Goal: Information Seeking & Learning: Learn about a topic

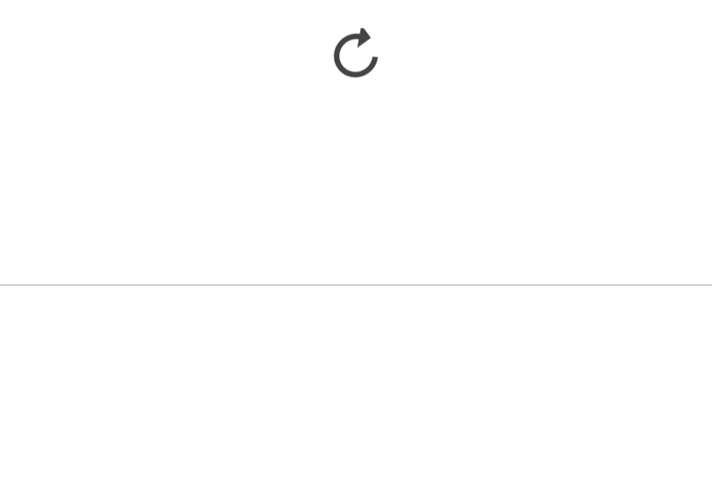
scroll to position [1798, 0]
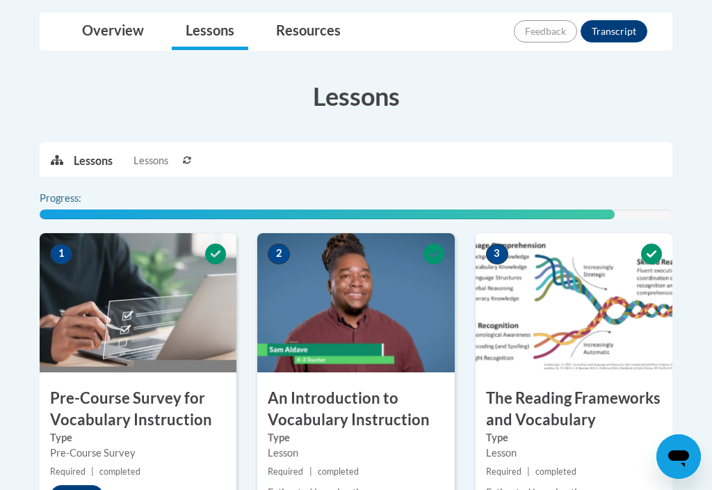
scroll to position [424, 0]
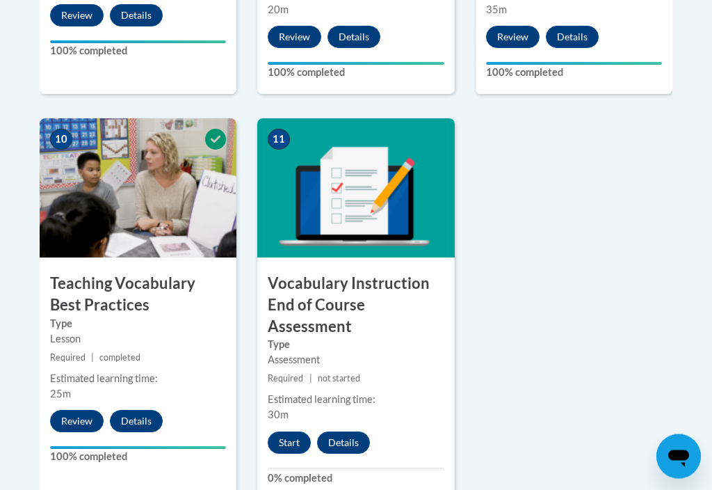
click at [291, 432] on button "Start" at bounding box center [289, 443] width 43 height 22
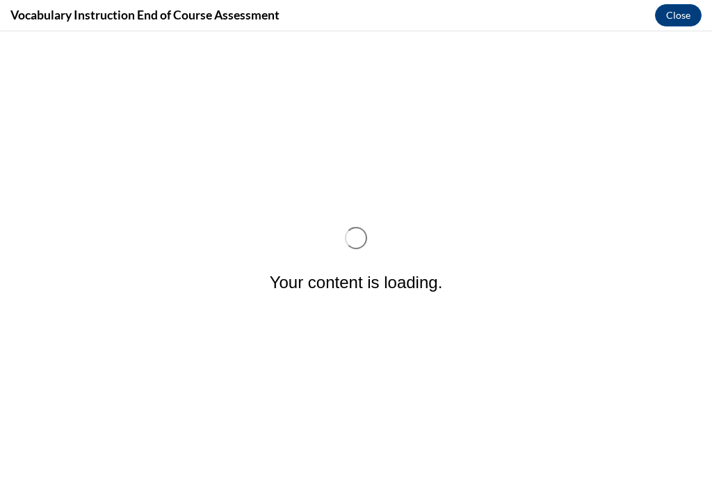
scroll to position [0, 0]
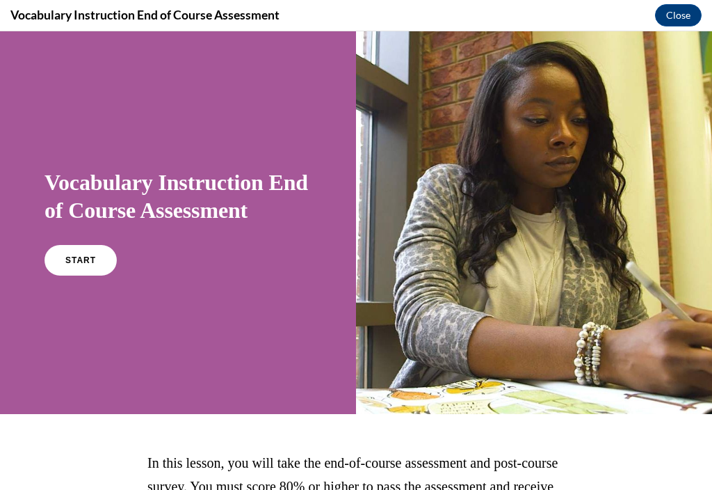
click at [89, 260] on span "START" at bounding box center [80, 260] width 31 height 10
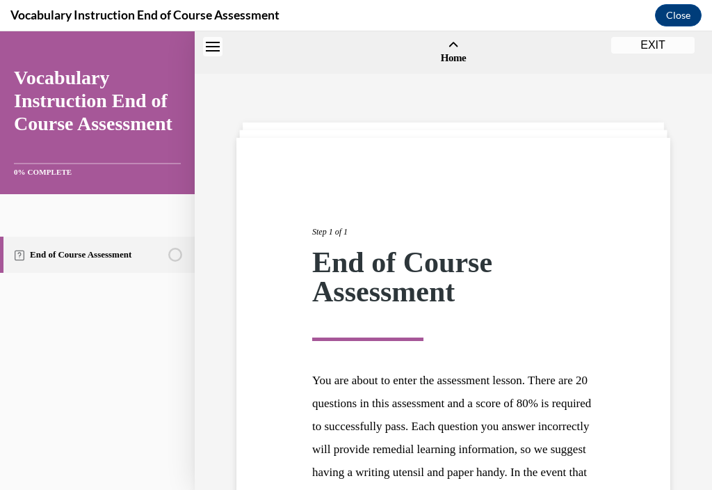
scroll to position [43, 0]
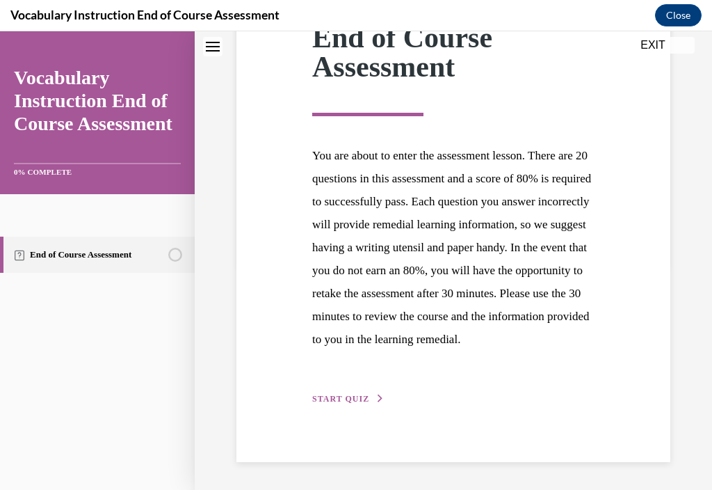
click at [337, 405] on button "START QUIZ" at bounding box center [348, 398] width 72 height 13
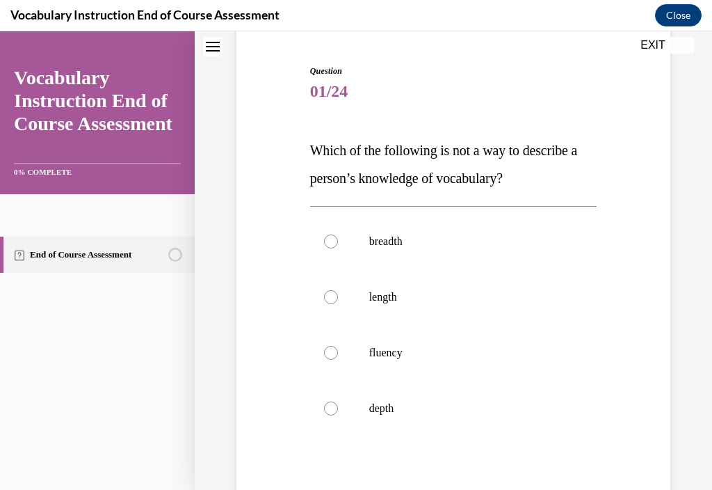
scroll to position [130, 0]
click at [403, 248] on label "breadth" at bounding box center [453, 240] width 287 height 56
click at [338, 247] on input "breadth" at bounding box center [331, 240] width 14 height 14
radio input "true"
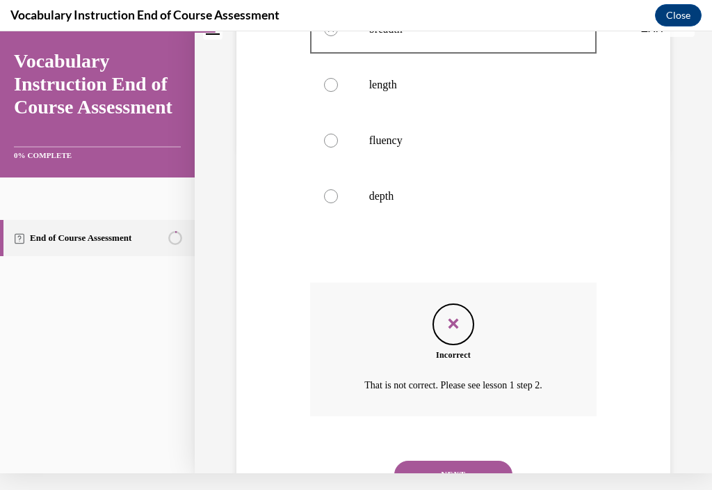
scroll to position [370, 0]
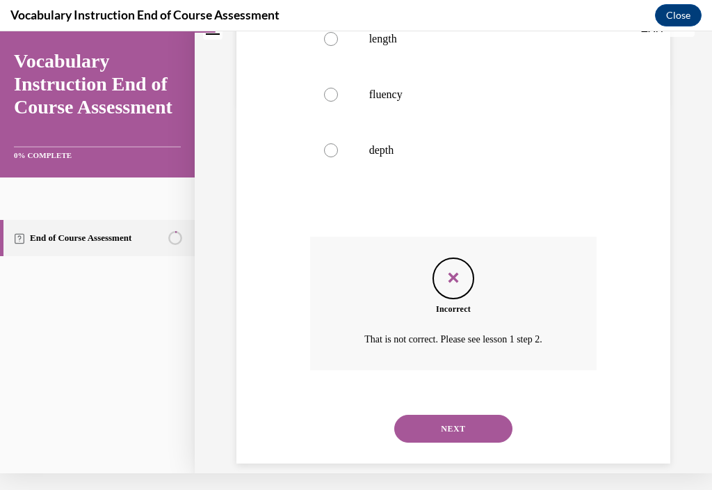
click at [485, 423] on button "NEXT" at bounding box center [454, 429] width 118 height 28
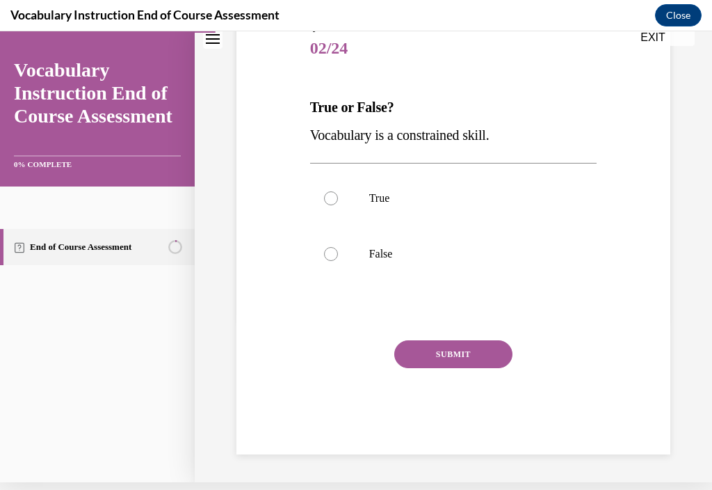
scroll to position [147, 0]
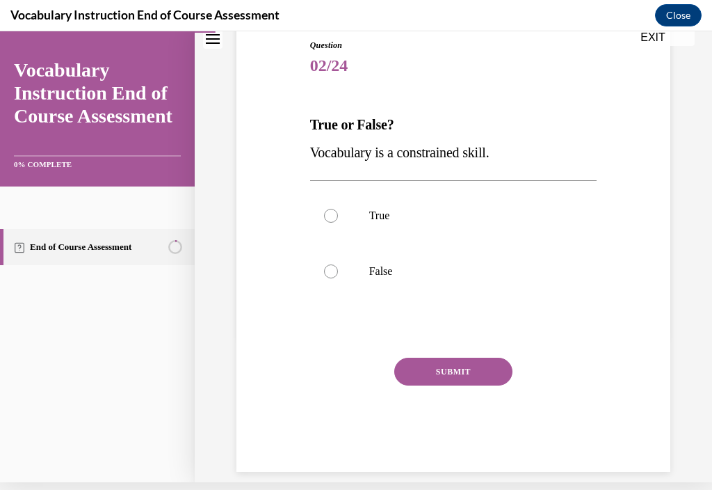
click at [391, 278] on p "False" at bounding box center [465, 271] width 193 height 14
click at [338, 278] on input "False" at bounding box center [331, 271] width 14 height 14
radio input "true"
click at [460, 365] on button "SUBMIT" at bounding box center [454, 372] width 118 height 28
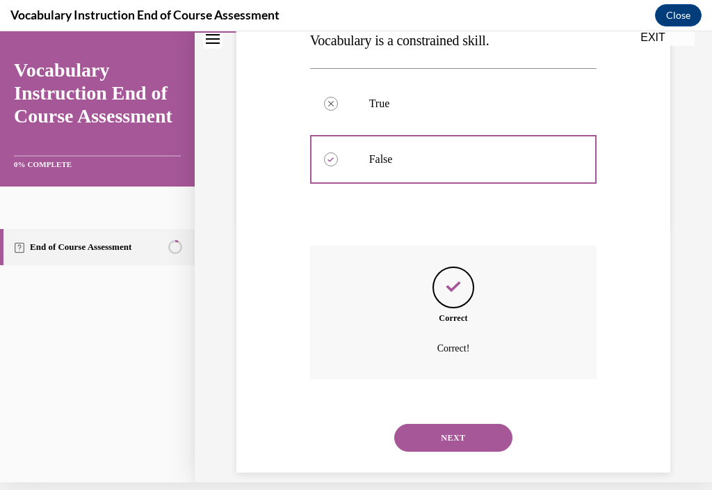
click at [471, 451] on button "NEXT" at bounding box center [454, 438] width 118 height 28
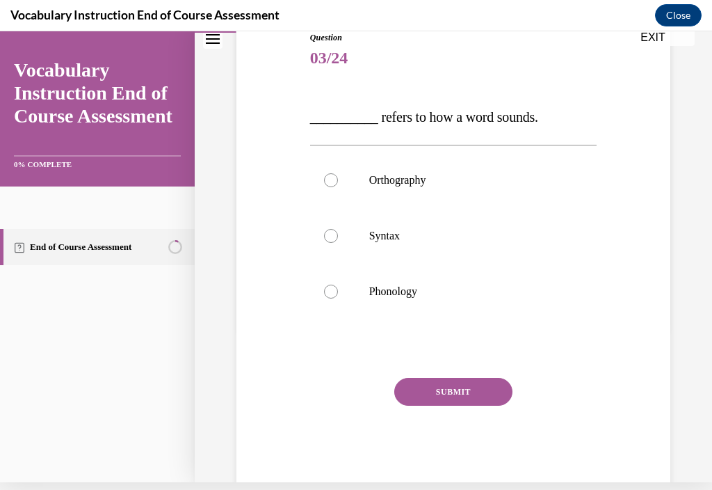
scroll to position [0, 0]
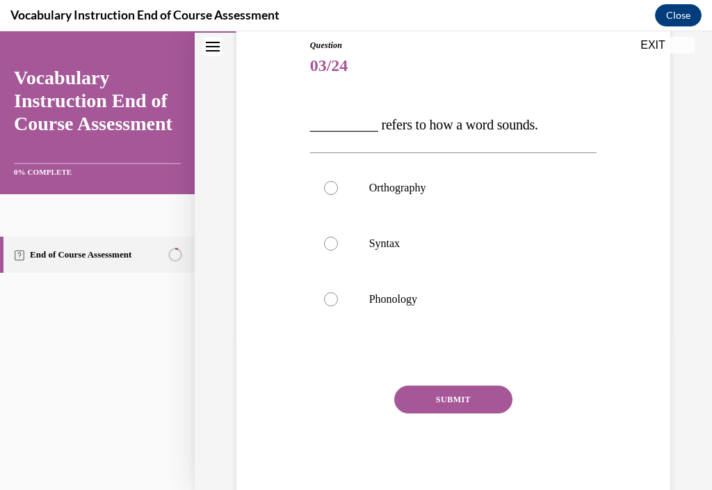
click at [388, 308] on label "Phonology" at bounding box center [453, 299] width 287 height 56
click at [338, 306] on input "Phonology" at bounding box center [331, 299] width 14 height 14
radio input "true"
click at [472, 401] on button "SUBMIT" at bounding box center [454, 399] width 118 height 28
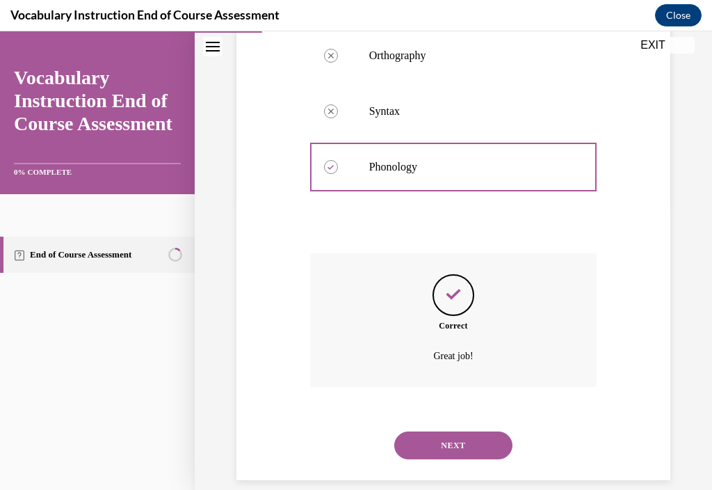
click at [486, 449] on button "NEXT" at bounding box center [454, 445] width 118 height 28
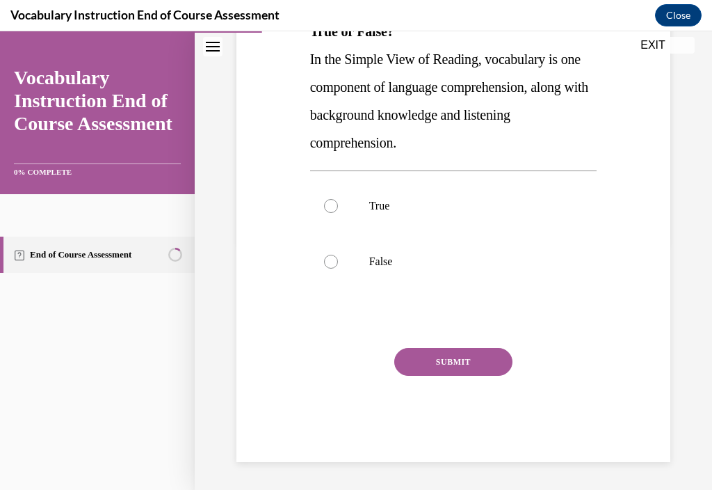
scroll to position [230, 0]
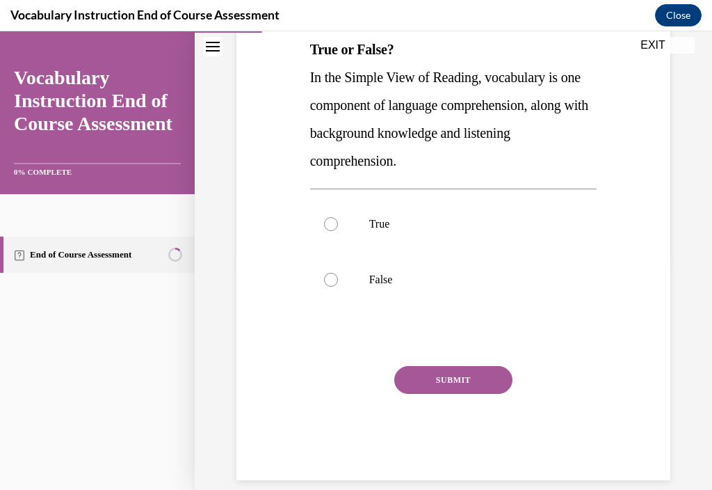
click at [383, 219] on p "True" at bounding box center [465, 224] width 193 height 14
click at [338, 219] on input "True" at bounding box center [331, 224] width 14 height 14
radio input "true"
click at [459, 393] on button "SUBMIT" at bounding box center [454, 380] width 118 height 28
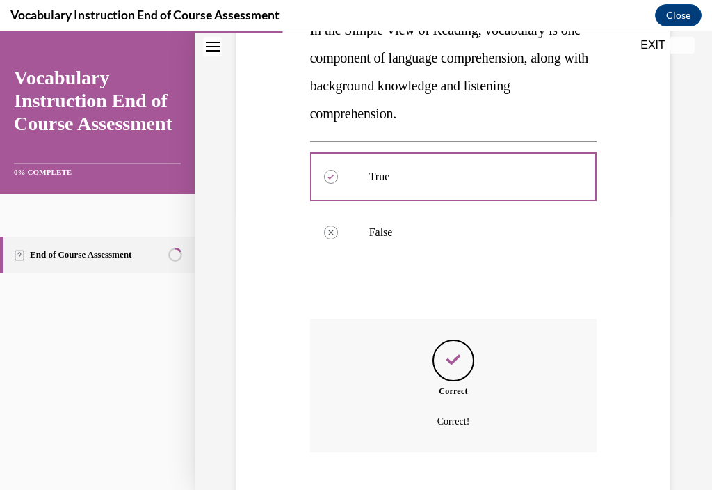
scroll to position [342, 0]
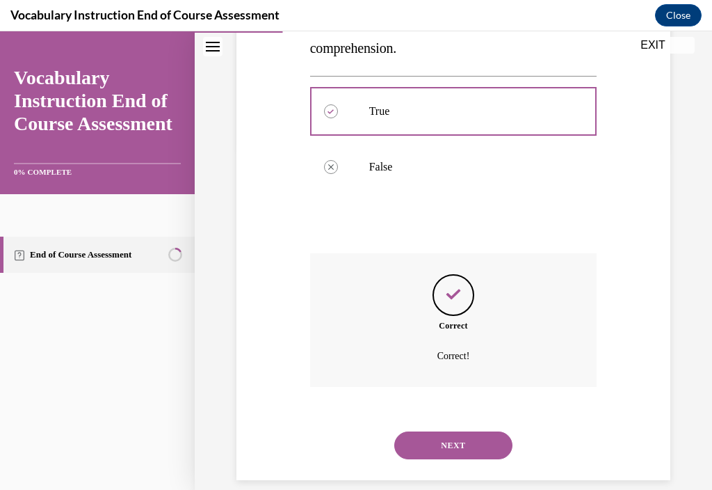
click at [456, 455] on button "NEXT" at bounding box center [454, 445] width 118 height 28
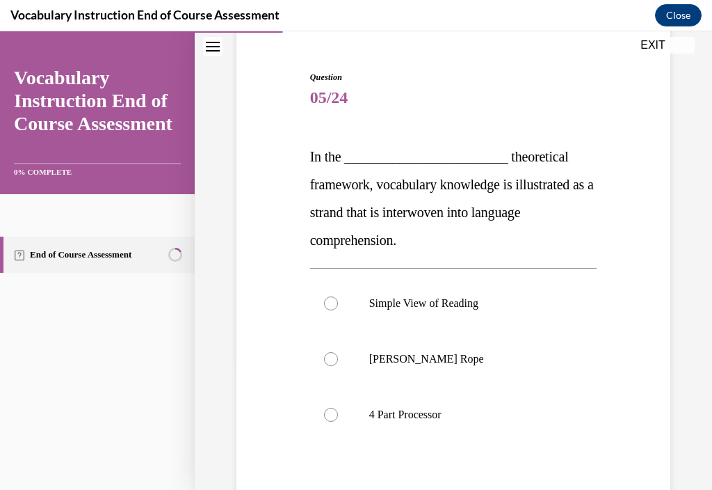
scroll to position [121, 0]
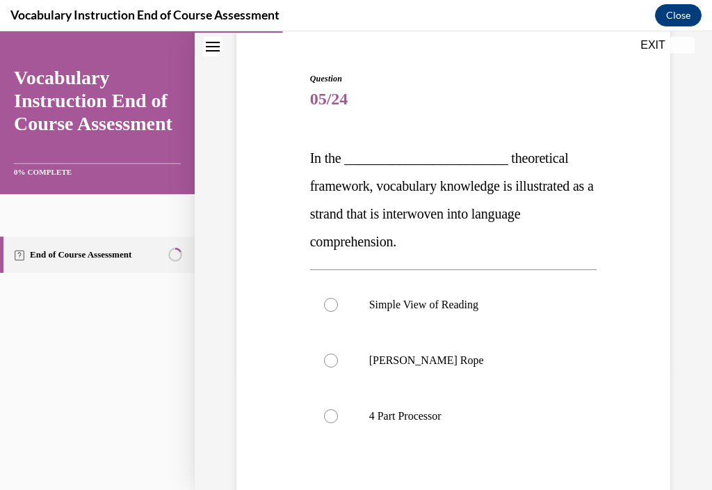
click at [402, 415] on p "4 Part Processor" at bounding box center [465, 416] width 193 height 14
click at [338, 415] on input "4 Part Processor" at bounding box center [331, 416] width 14 height 14
radio input "true"
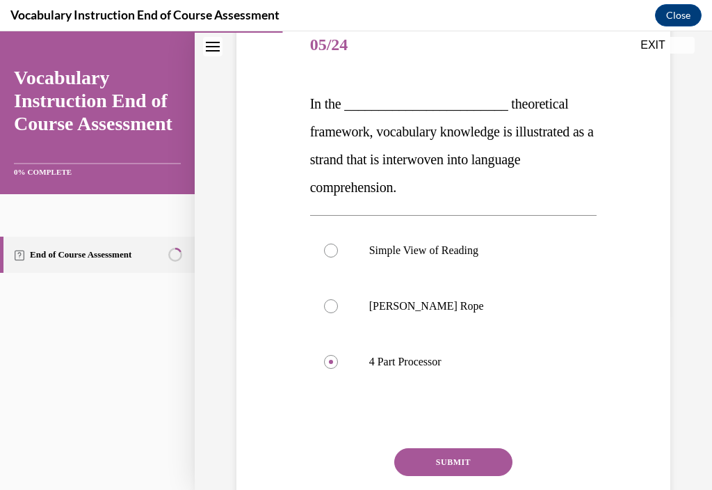
click at [454, 467] on button "SUBMIT" at bounding box center [454, 462] width 118 height 28
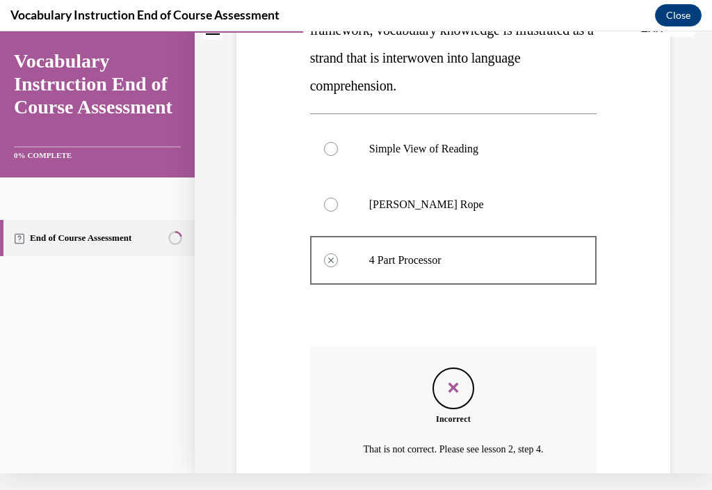
scroll to position [370, 0]
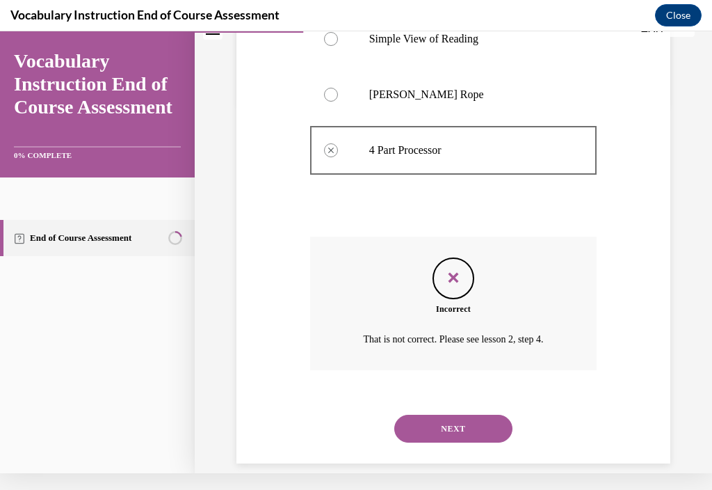
click at [448, 436] on button "NEXT" at bounding box center [454, 429] width 118 height 28
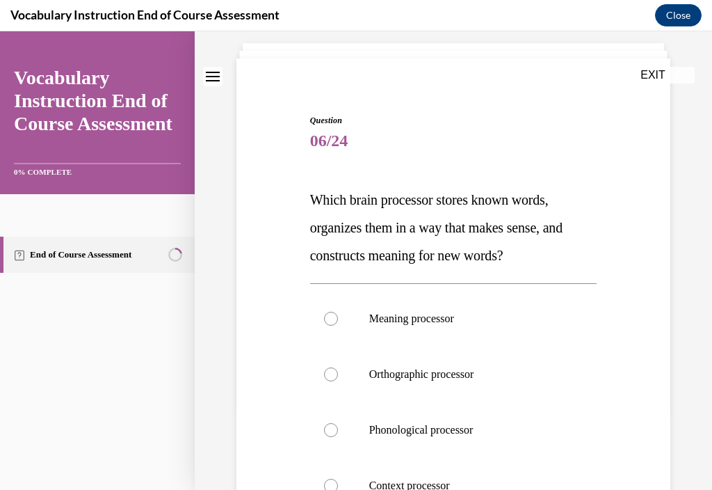
scroll to position [91, 0]
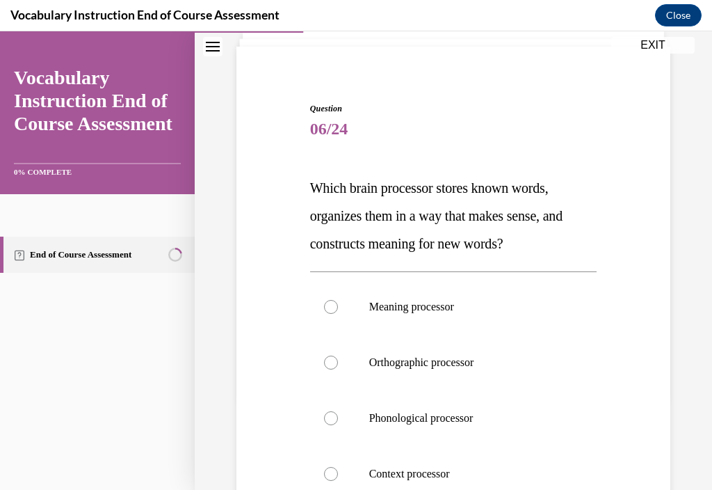
click at [436, 360] on p "Orthographic processor" at bounding box center [465, 363] width 193 height 14
click at [338, 360] on input "Orthographic processor" at bounding box center [331, 363] width 14 height 14
radio input "true"
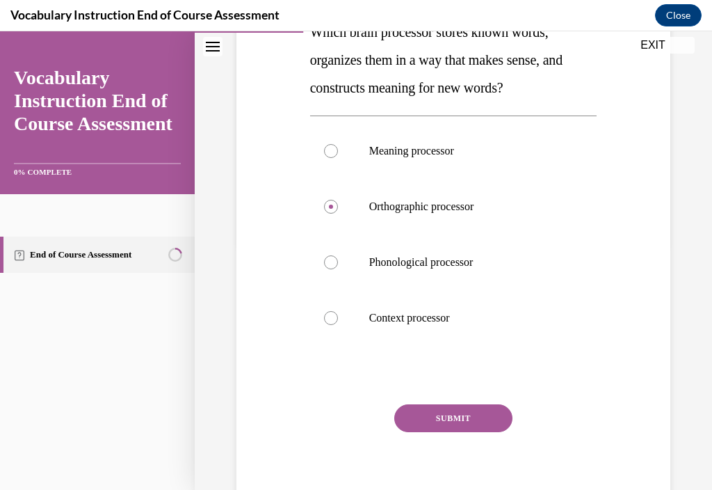
click at [454, 431] on button "SUBMIT" at bounding box center [454, 418] width 118 height 28
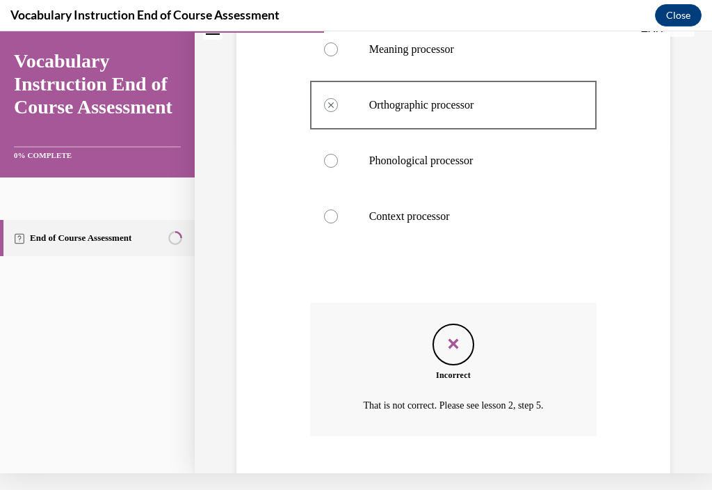
scroll to position [398, 0]
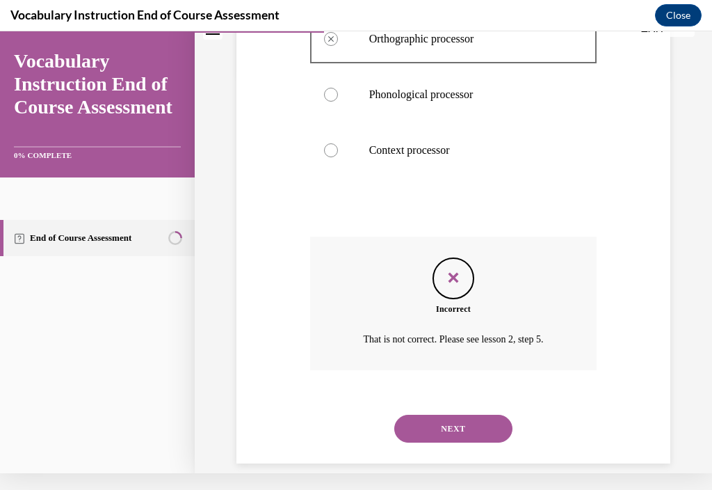
click at [472, 434] on button "NEXT" at bounding box center [454, 429] width 118 height 28
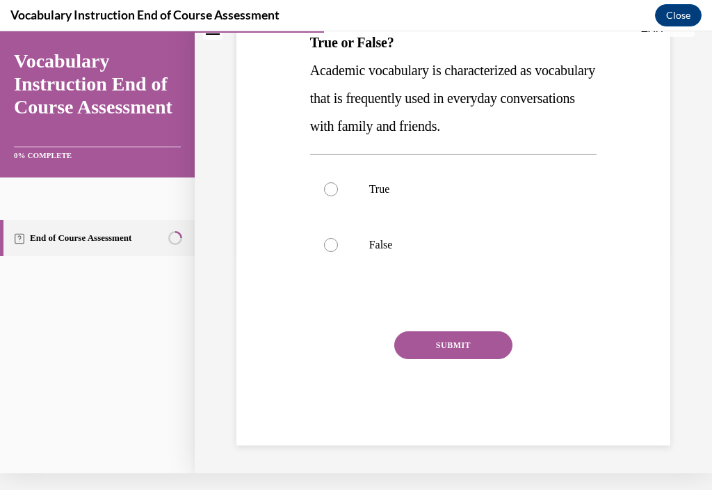
scroll to position [0, 0]
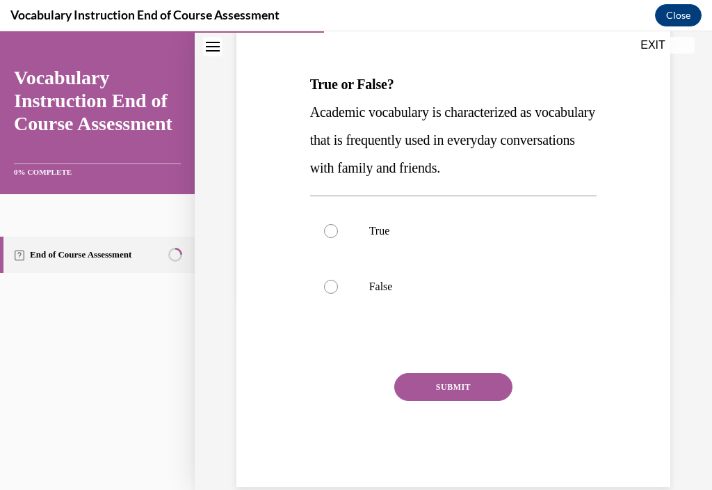
click at [429, 229] on p "True" at bounding box center [465, 231] width 193 height 14
click at [338, 229] on input "True" at bounding box center [331, 231] width 14 height 14
radio input "true"
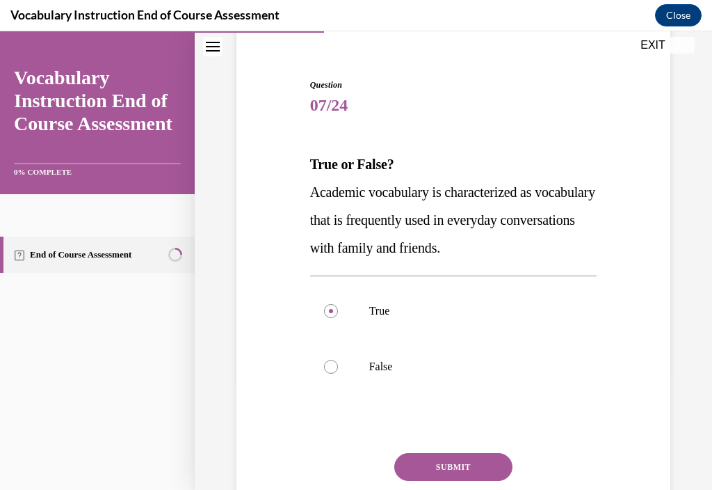
scroll to position [120, 0]
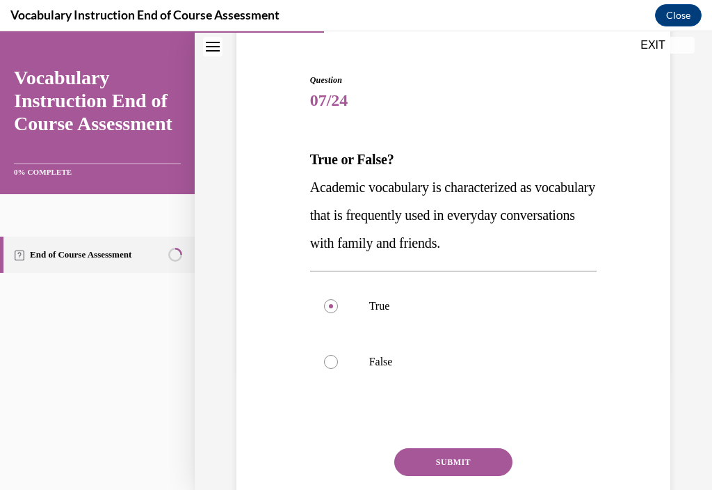
click at [388, 361] on p "False" at bounding box center [465, 362] width 193 height 14
click at [338, 361] on input "False" at bounding box center [331, 362] width 14 height 14
radio input "true"
click at [437, 472] on button "SUBMIT" at bounding box center [454, 462] width 118 height 28
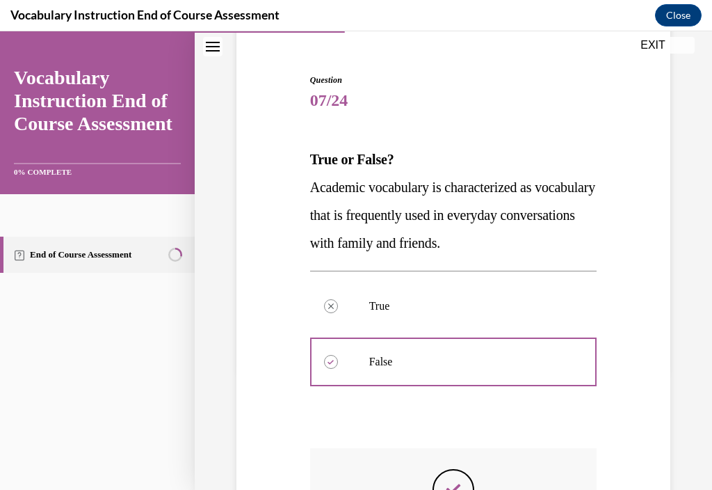
scroll to position [17, 0]
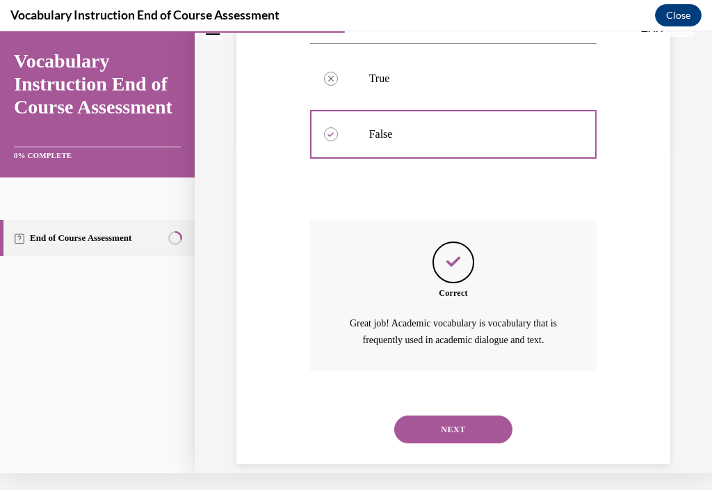
click at [475, 433] on button "NEXT" at bounding box center [454, 429] width 118 height 28
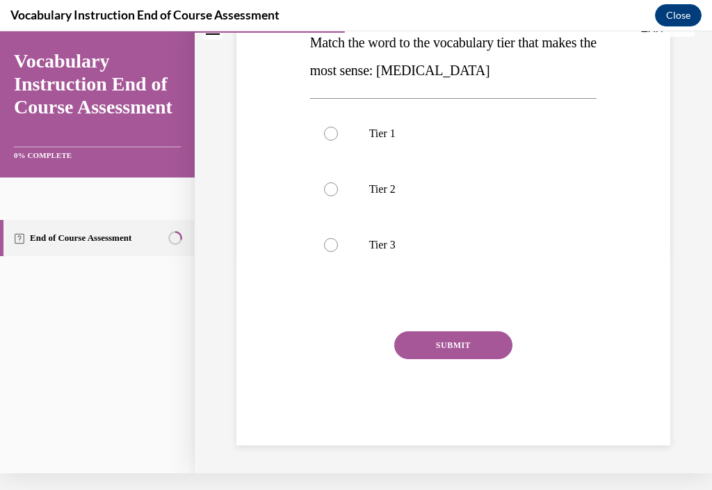
scroll to position [0, 0]
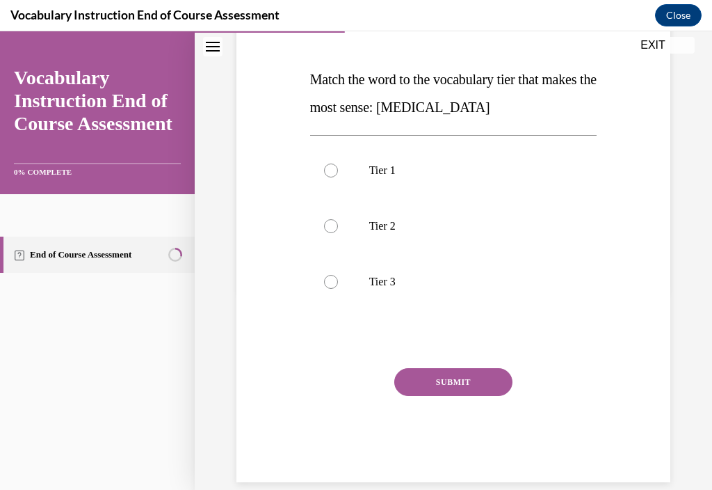
click at [536, 463] on div "SUBMIT NEXT" at bounding box center [453, 425] width 287 height 114
click at [417, 298] on label "Tier 3" at bounding box center [453, 282] width 287 height 56
click at [338, 289] on input "Tier 3" at bounding box center [331, 282] width 14 height 14
radio input "true"
click at [451, 390] on button "SUBMIT" at bounding box center [454, 382] width 118 height 28
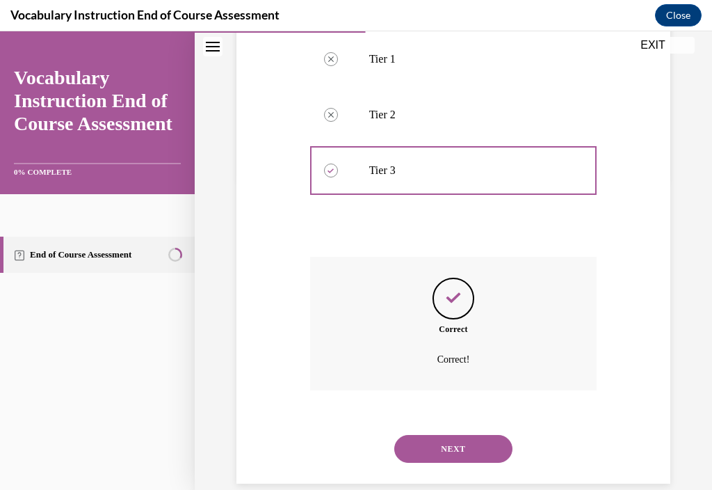
scroll to position [314, 0]
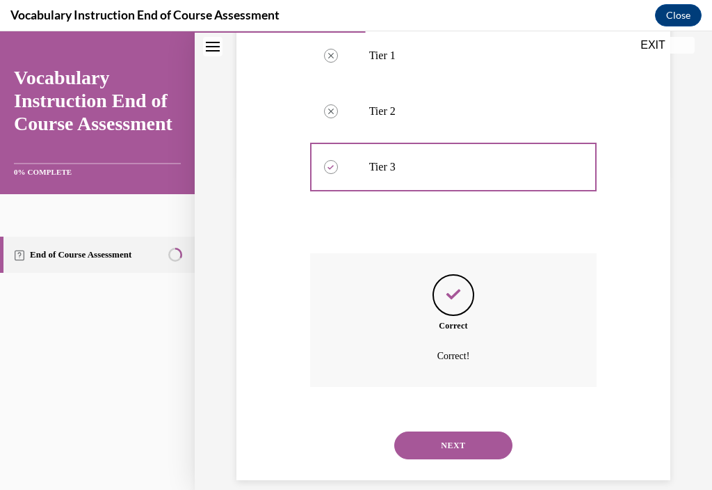
click at [452, 449] on button "NEXT" at bounding box center [454, 445] width 118 height 28
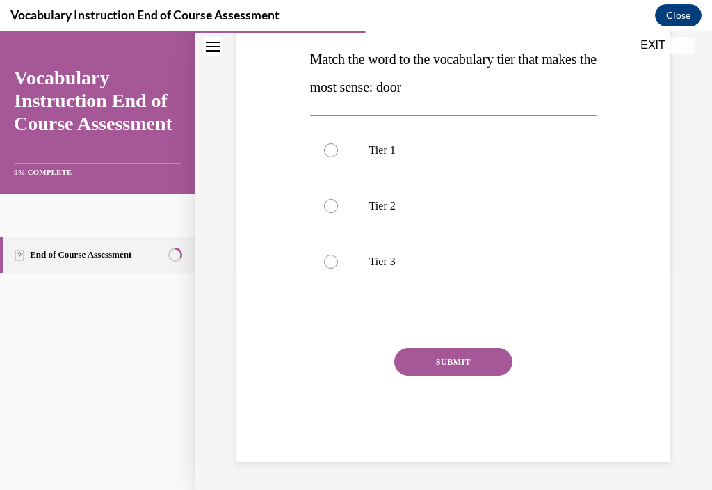
scroll to position [200, 0]
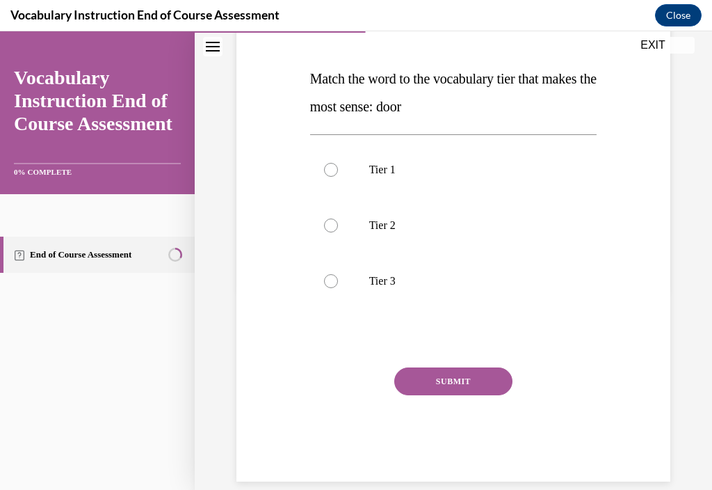
click at [443, 179] on label "Tier 1" at bounding box center [453, 170] width 287 height 56
click at [338, 177] on input "Tier 1" at bounding box center [331, 170] width 14 height 14
radio input "true"
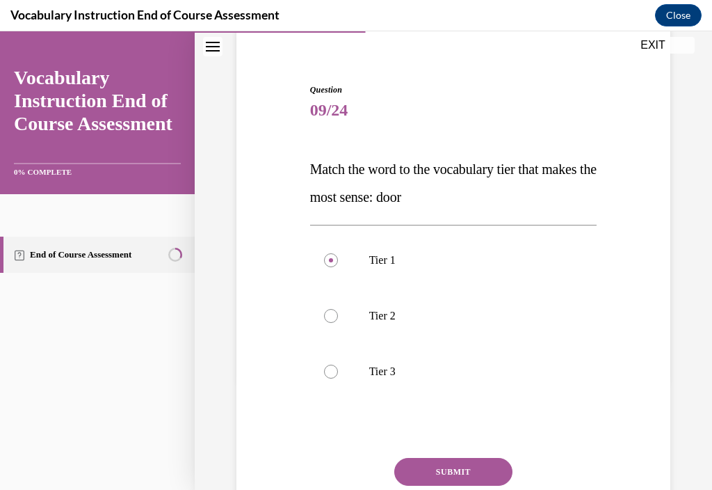
click at [458, 467] on button "SUBMIT" at bounding box center [454, 472] width 118 height 28
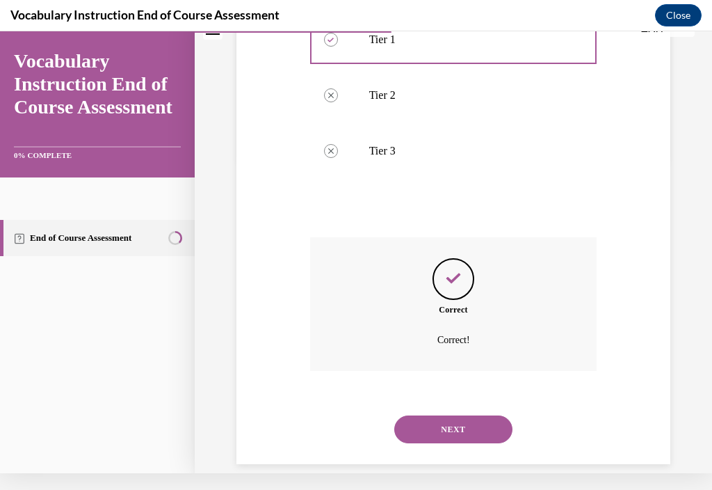
scroll to position [314, 0]
click at [442, 409] on div "NEXT" at bounding box center [453, 429] width 287 height 56
click at [465, 436] on button "NEXT" at bounding box center [454, 429] width 118 height 28
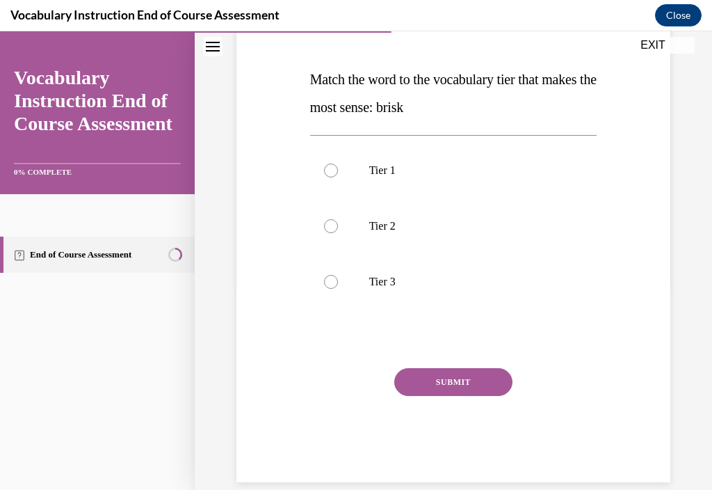
scroll to position [1, 0]
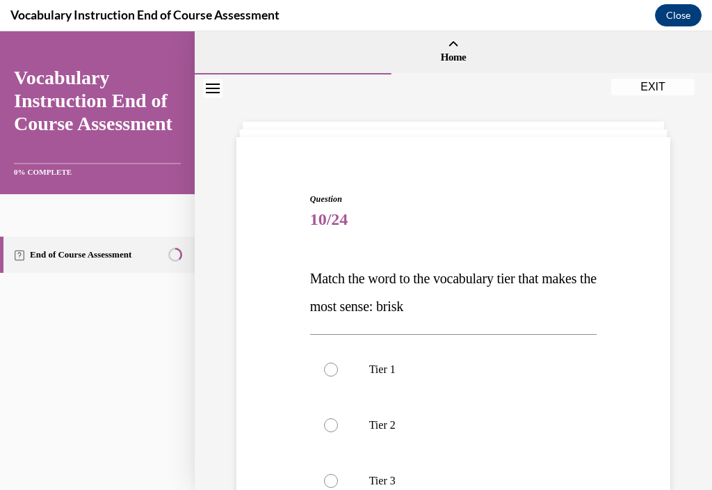
click at [499, 421] on p "Tier 2" at bounding box center [465, 425] width 193 height 14
click at [338, 421] on input "Tier 2" at bounding box center [331, 425] width 14 height 14
radio input "true"
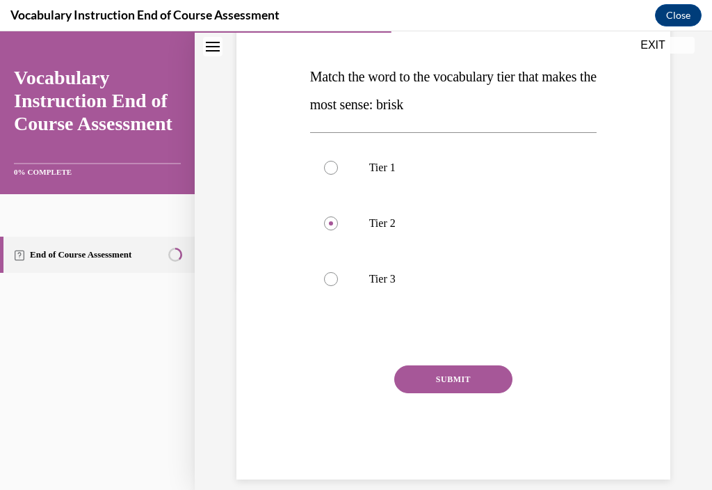
click at [470, 385] on button "SUBMIT" at bounding box center [454, 379] width 118 height 28
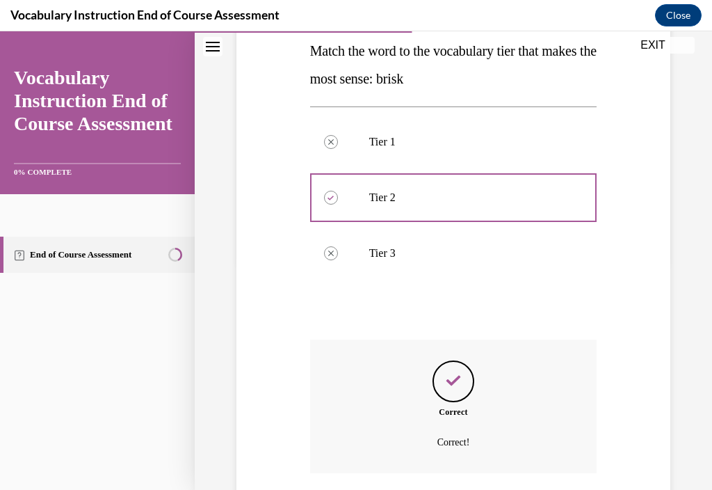
scroll to position [314, 0]
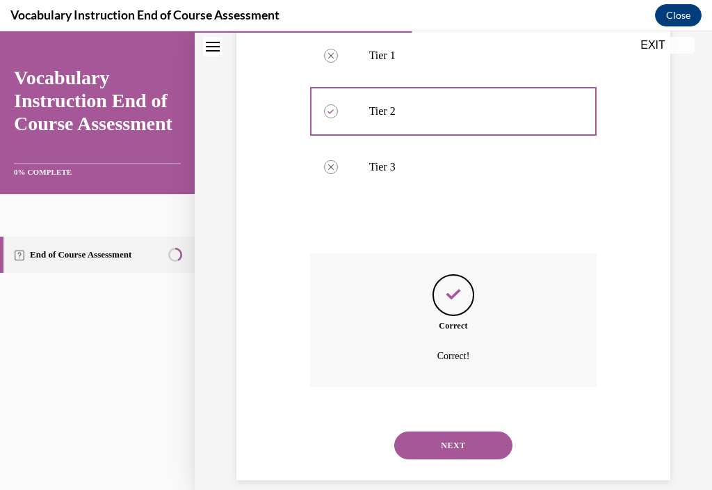
click at [451, 431] on button "NEXT" at bounding box center [454, 445] width 118 height 28
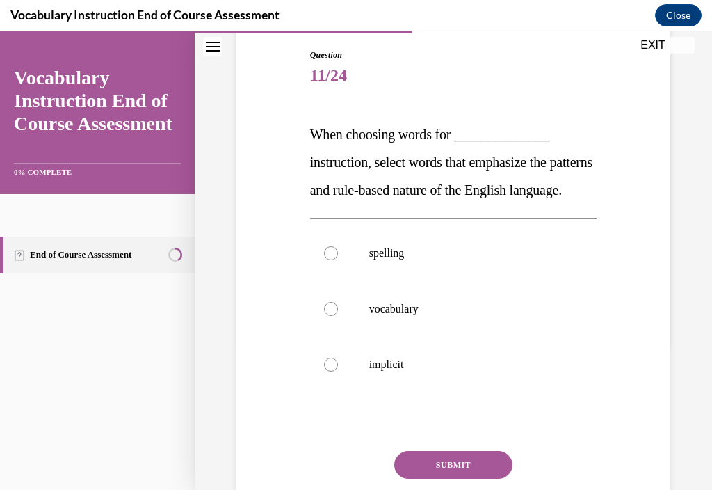
scroll to position [143, 0]
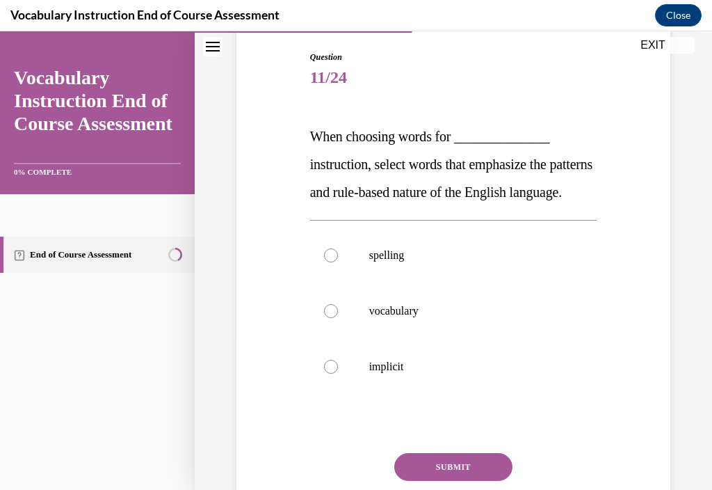
click at [529, 262] on p "spelling" at bounding box center [465, 255] width 193 height 14
click at [338, 262] on input "spelling" at bounding box center [331, 255] width 14 height 14
radio input "true"
click at [472, 481] on button "SUBMIT" at bounding box center [454, 467] width 118 height 28
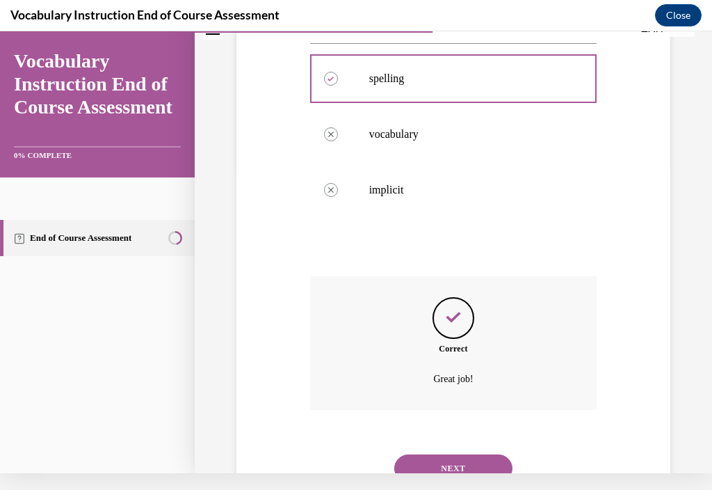
scroll to position [370, 0]
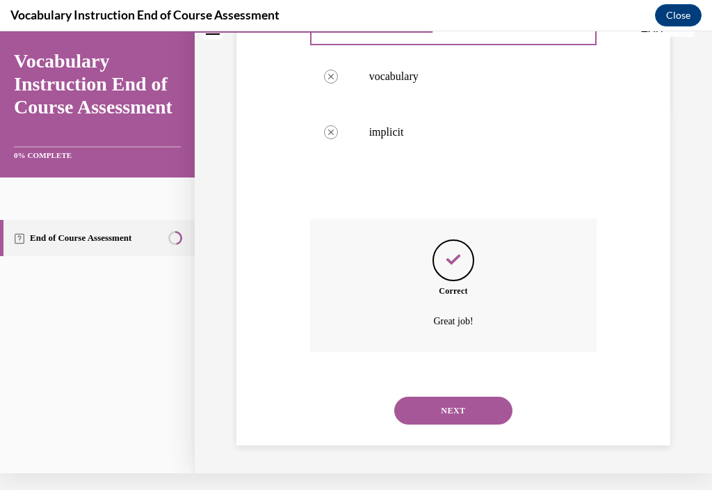
click at [478, 424] on button "NEXT" at bounding box center [454, 411] width 118 height 28
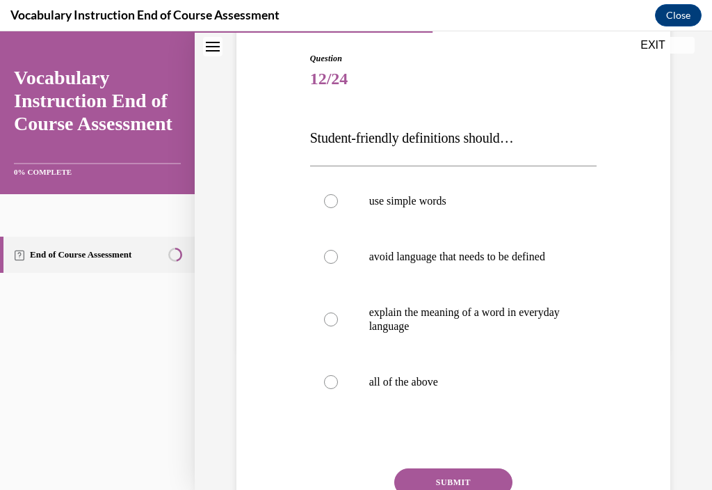
scroll to position [141, 0]
click at [434, 406] on label "all of the above" at bounding box center [453, 382] width 287 height 56
click at [338, 389] on input "all of the above" at bounding box center [331, 382] width 14 height 14
radio input "true"
click at [461, 489] on button "SUBMIT" at bounding box center [454, 482] width 118 height 28
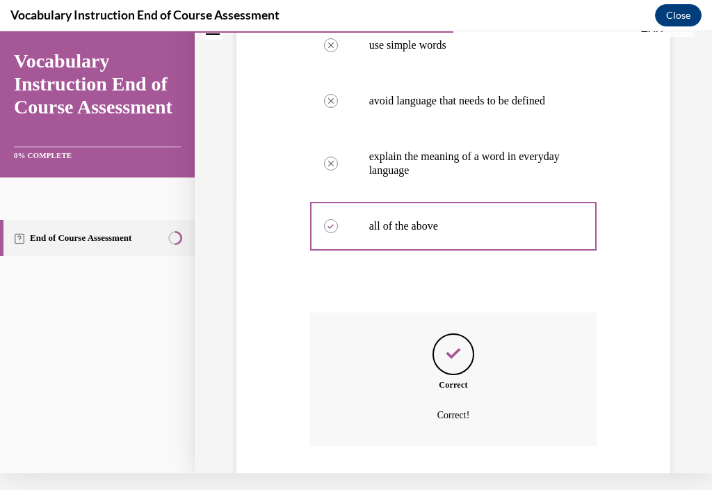
scroll to position [370, 0]
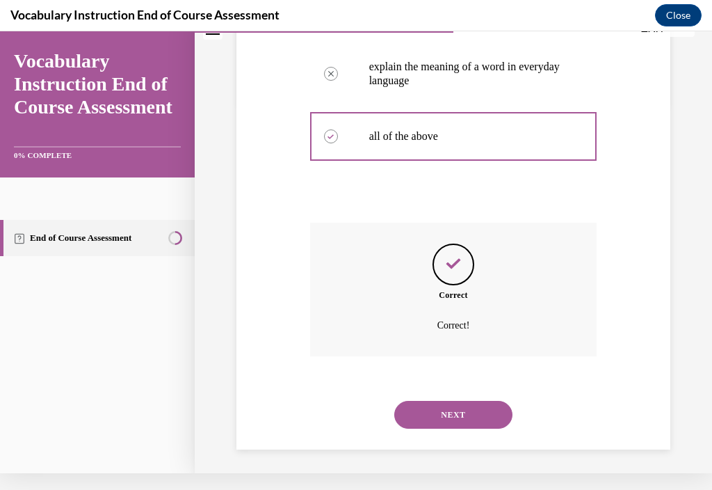
click at [489, 429] on button "NEXT" at bounding box center [454, 415] width 118 height 28
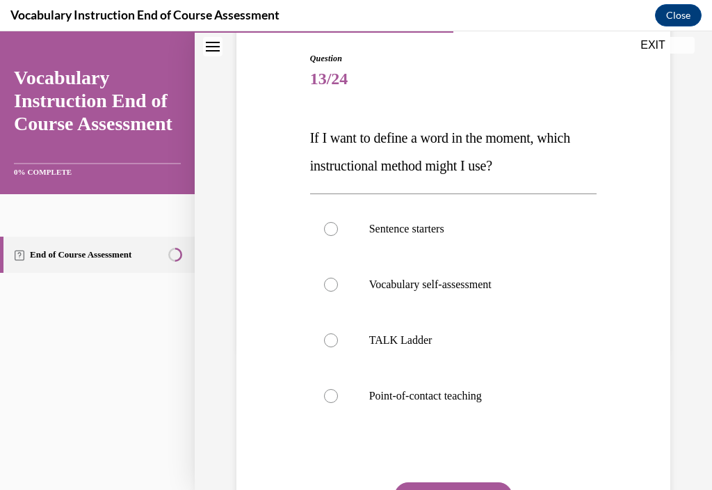
scroll to position [140, 0]
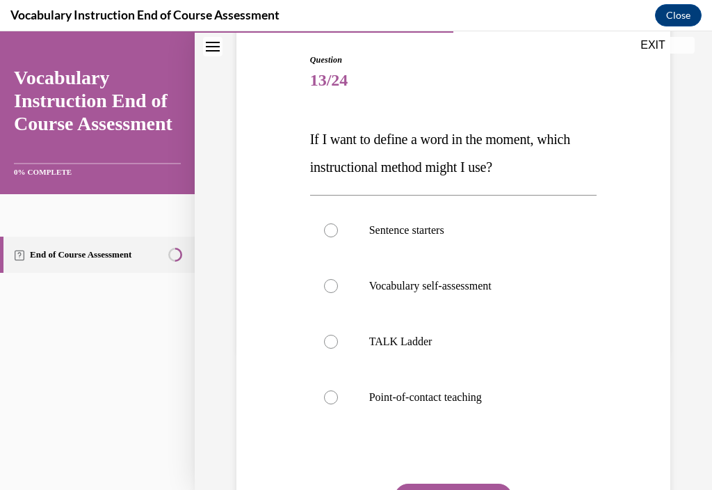
click at [484, 415] on label "Point-of-contact teaching" at bounding box center [453, 397] width 287 height 56
click at [338, 404] on input "Point-of-contact teaching" at bounding box center [331, 397] width 14 height 14
radio input "true"
click at [472, 489] on button "SUBMIT" at bounding box center [454, 498] width 118 height 28
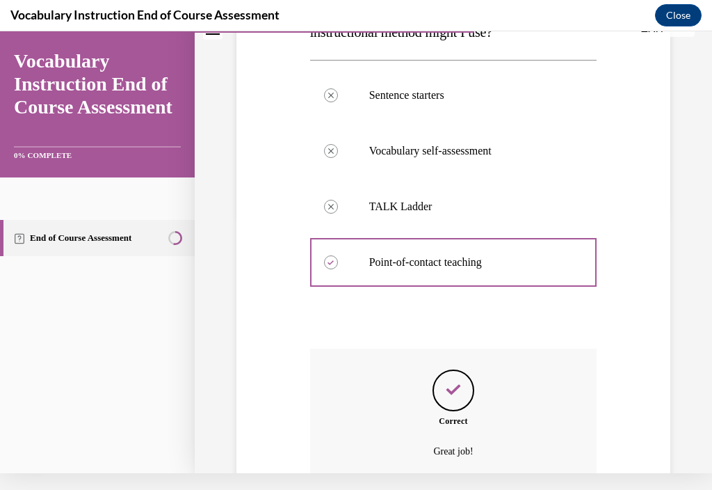
scroll to position [370, 0]
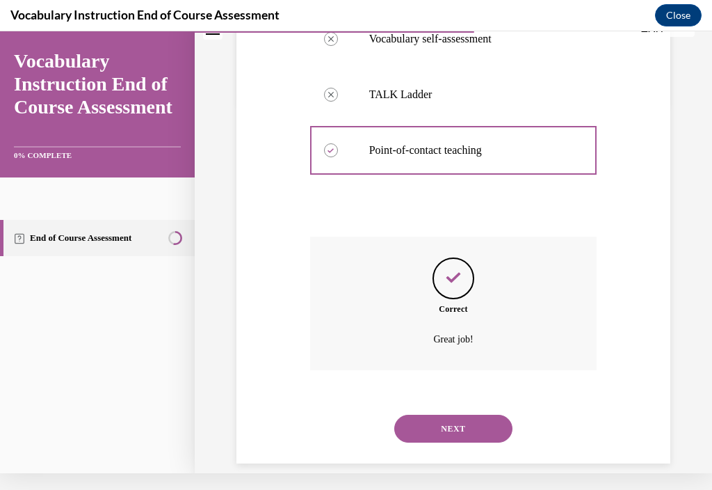
click at [490, 434] on button "NEXT" at bounding box center [454, 429] width 118 height 28
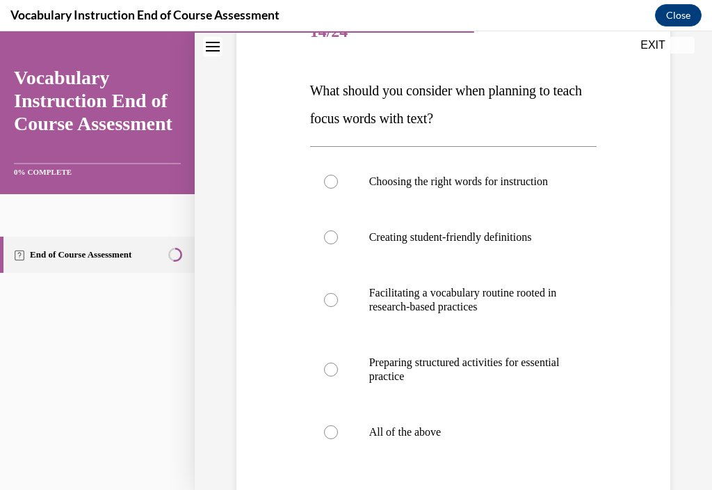
scroll to position [189, 0]
click at [411, 460] on label "All of the above" at bounding box center [453, 432] width 287 height 56
click at [338, 439] on input "All of the above" at bounding box center [331, 432] width 14 height 14
radio input "true"
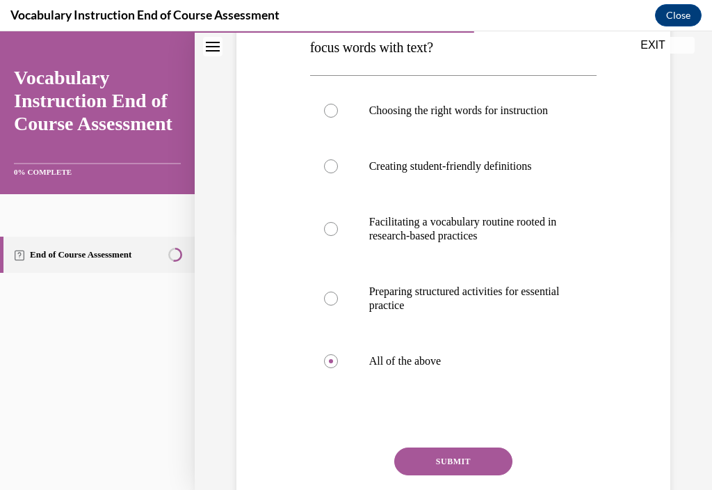
click at [470, 471] on button "SUBMIT" at bounding box center [454, 461] width 118 height 28
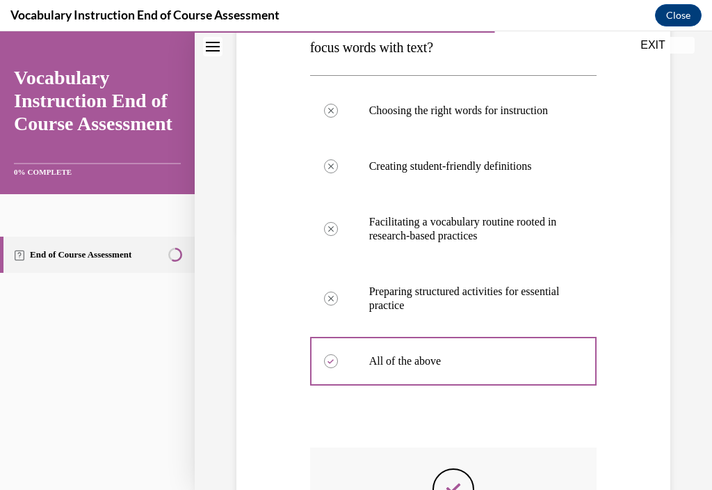
scroll to position [0, 0]
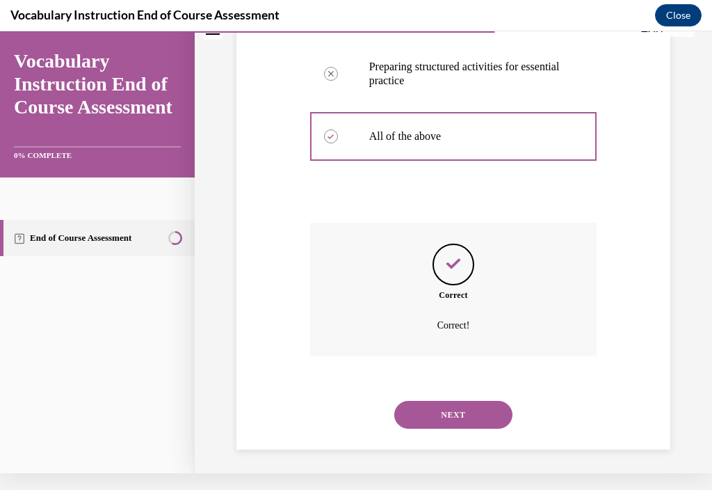
click at [465, 429] on button "NEXT" at bounding box center [454, 415] width 118 height 28
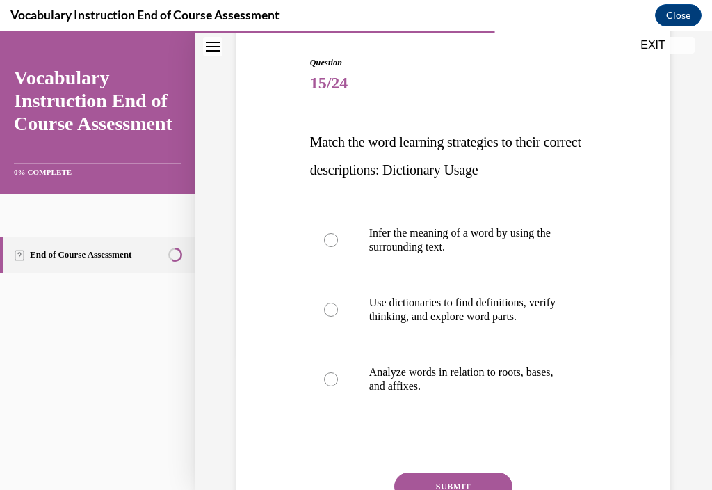
click at [472, 303] on p "Use dictionaries to find definitions, verify thinking, and explore word parts." at bounding box center [465, 310] width 193 height 28
click at [338, 303] on input "Use dictionaries to find definitions, verify thinking, and explore word parts." at bounding box center [331, 310] width 14 height 14
radio input "true"
click at [461, 489] on button "SUBMIT" at bounding box center [454, 486] width 118 height 28
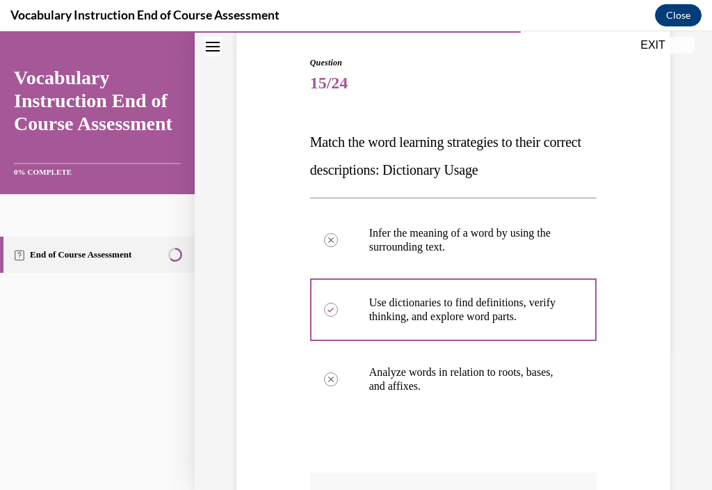
scroll to position [17, 0]
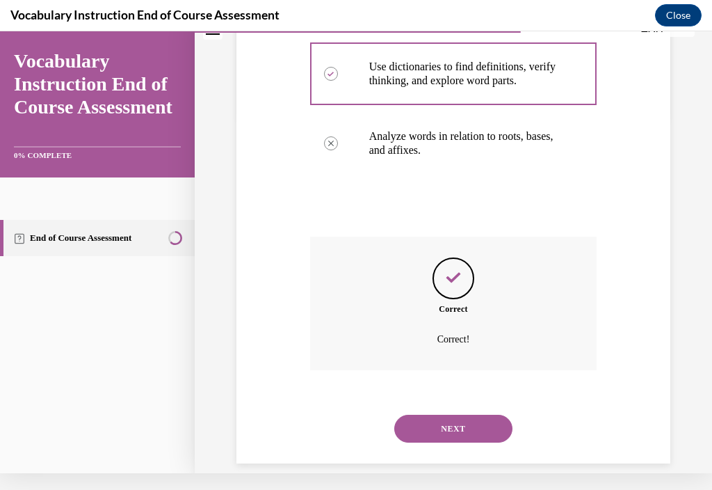
click at [465, 438] on button "NEXT" at bounding box center [454, 429] width 118 height 28
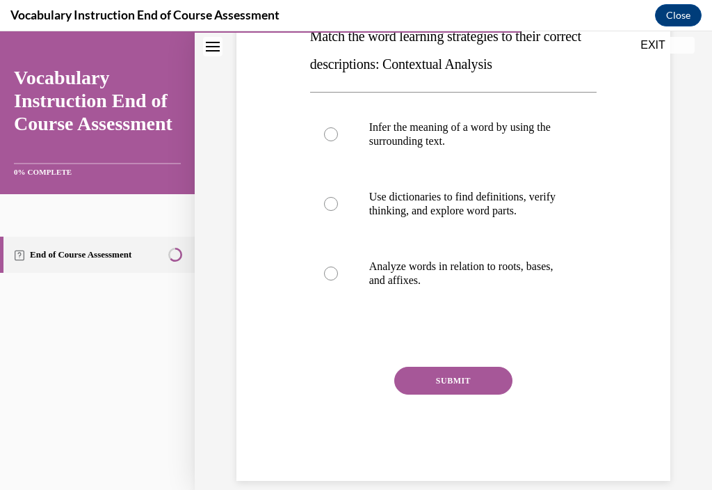
click at [470, 154] on label "Infer the meaning of a word by using the surrounding text." at bounding box center [453, 134] width 287 height 70
click at [338, 141] on input "Infer the meaning of a word by using the surrounding text." at bounding box center [331, 134] width 14 height 14
radio input "true"
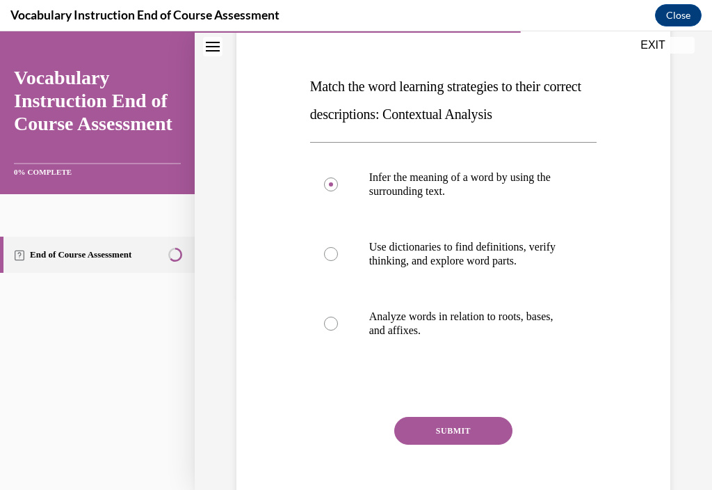
click at [468, 438] on button "SUBMIT" at bounding box center [454, 431] width 118 height 28
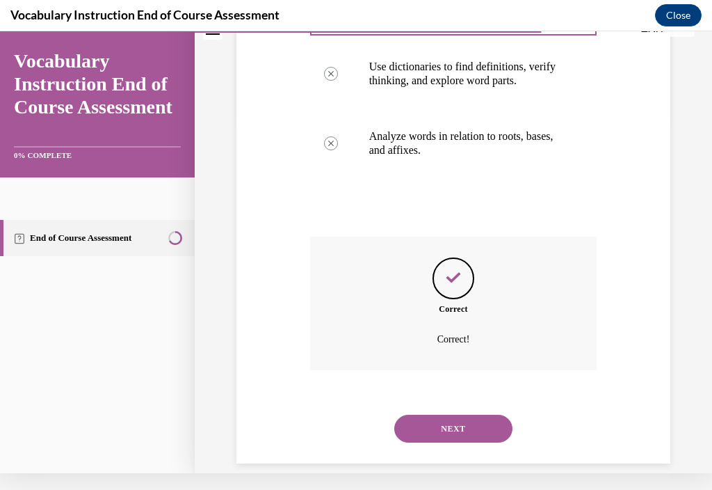
click at [471, 429] on button "NEXT" at bounding box center [454, 429] width 118 height 28
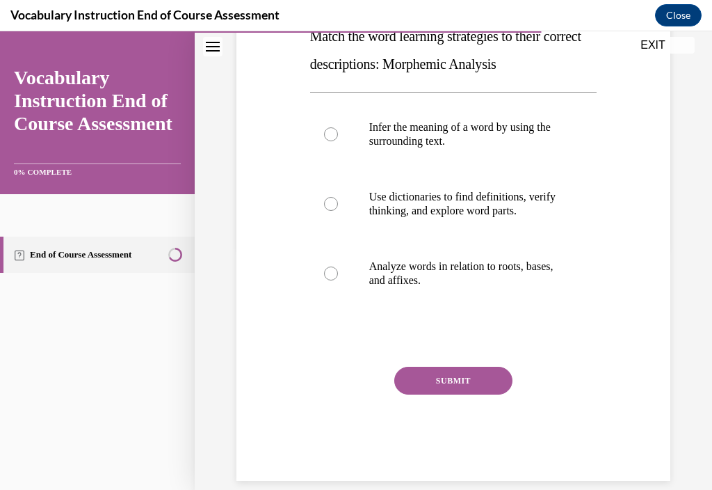
click at [487, 279] on p "Analyze words in relation to roots, bases, and affixes." at bounding box center [465, 274] width 193 height 28
click at [338, 279] on input "Analyze words in relation to roots, bases, and affixes." at bounding box center [331, 273] width 14 height 14
radio input "true"
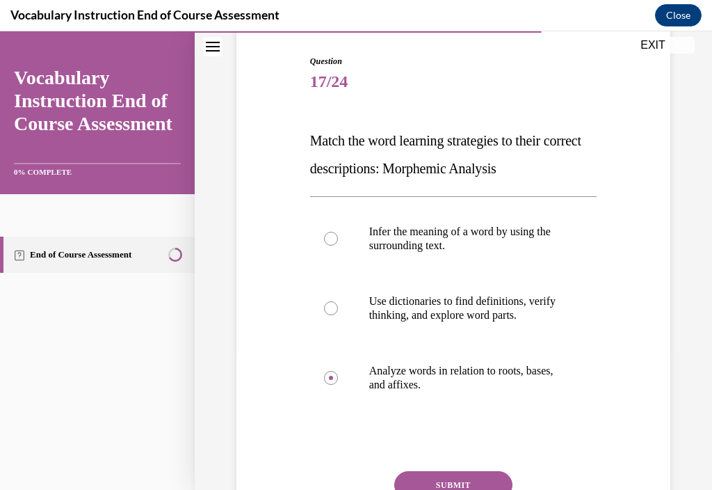
click at [465, 479] on button "SUBMIT" at bounding box center [454, 485] width 118 height 28
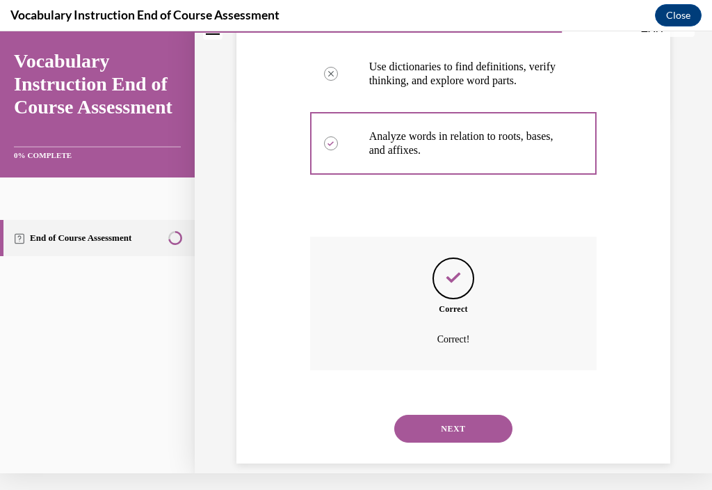
click at [477, 432] on button "NEXT" at bounding box center [454, 429] width 118 height 28
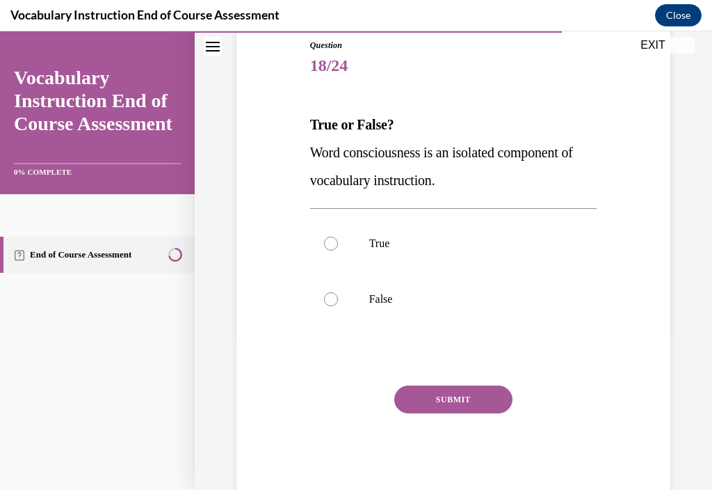
click at [544, 241] on p "True" at bounding box center [465, 244] width 193 height 14
click at [338, 241] on input "True" at bounding box center [331, 244] width 14 height 14
radio input "true"
click at [472, 413] on button "SUBMIT" at bounding box center [454, 399] width 118 height 28
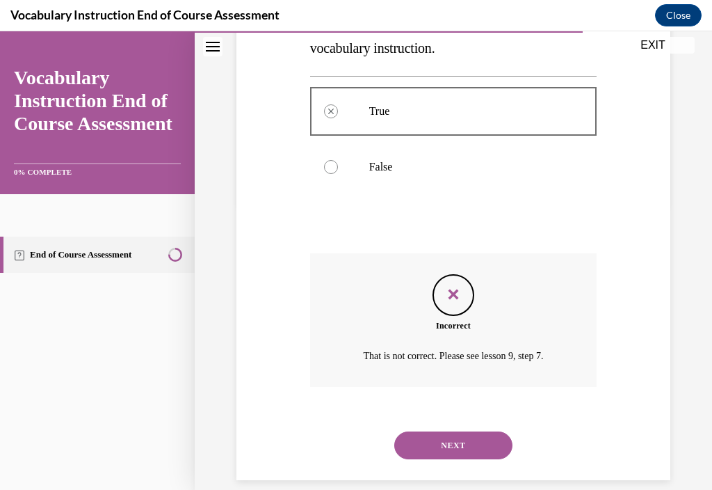
click at [482, 439] on button "NEXT" at bounding box center [454, 445] width 118 height 28
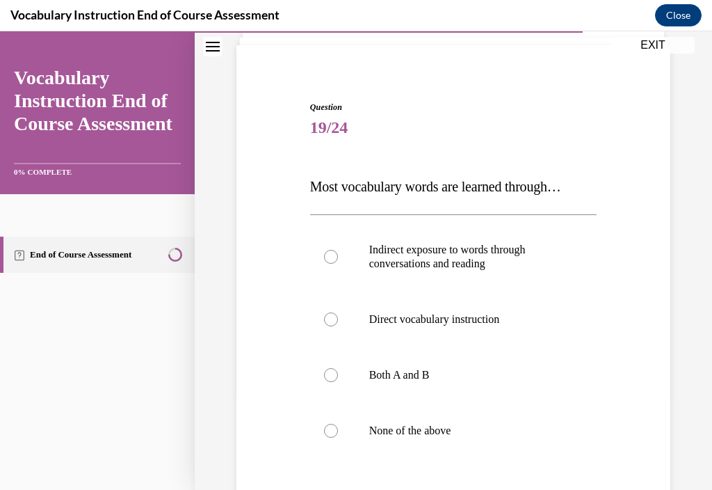
click at [504, 369] on p "Both A and B" at bounding box center [465, 375] width 193 height 14
click at [338, 369] on input "Both A and B" at bounding box center [331, 375] width 14 height 14
radio input "true"
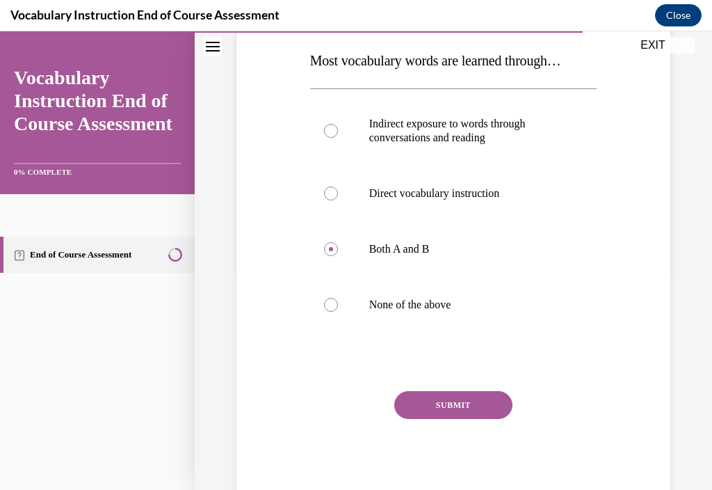
click at [472, 413] on button "SUBMIT" at bounding box center [454, 405] width 118 height 28
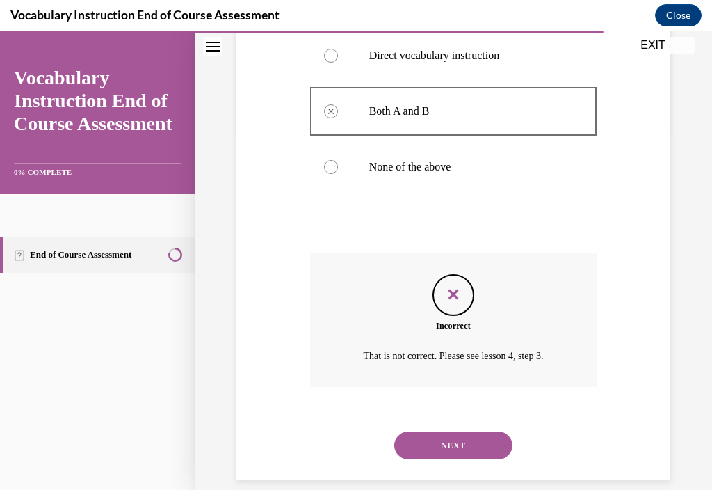
click at [475, 440] on button "NEXT" at bounding box center [454, 445] width 118 height 28
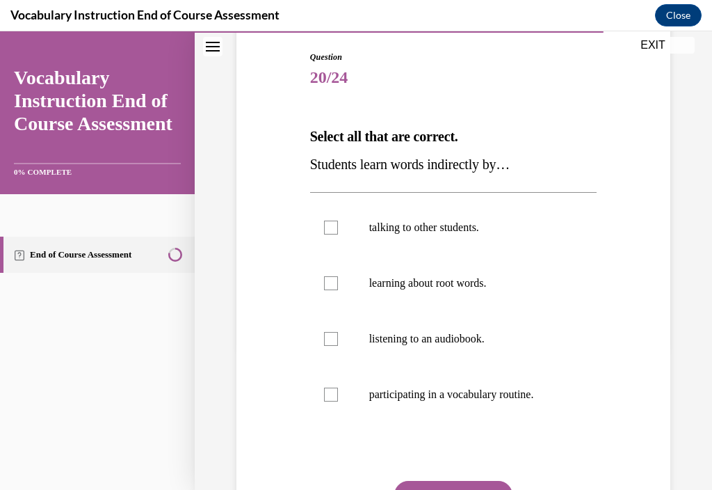
click at [450, 217] on label "talking to other students." at bounding box center [453, 228] width 287 height 56
click at [338, 221] on input "talking to other students." at bounding box center [331, 228] width 14 height 14
checkbox input "true"
click at [462, 351] on label "listening to an audiobook." at bounding box center [453, 339] width 287 height 56
click at [338, 346] on input "listening to an audiobook." at bounding box center [331, 339] width 14 height 14
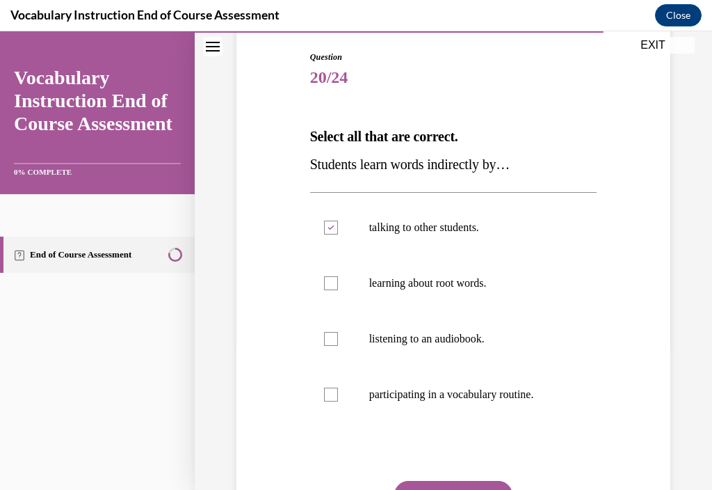
checkbox input "true"
click at [464, 489] on button "SUBMIT" at bounding box center [454, 495] width 118 height 28
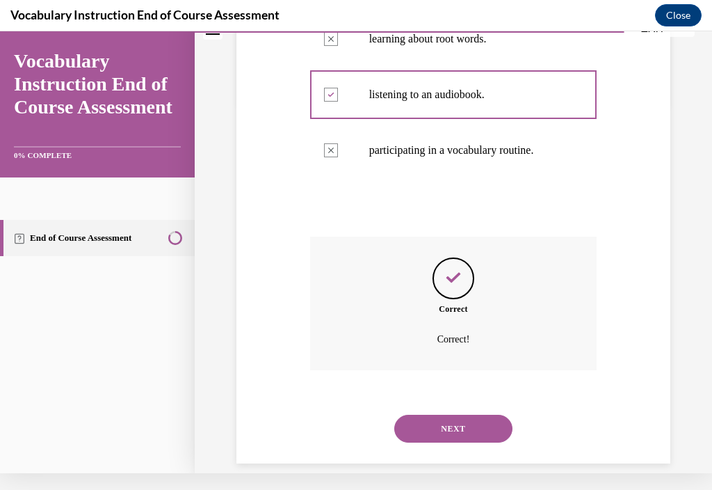
click at [477, 428] on button "NEXT" at bounding box center [454, 429] width 118 height 28
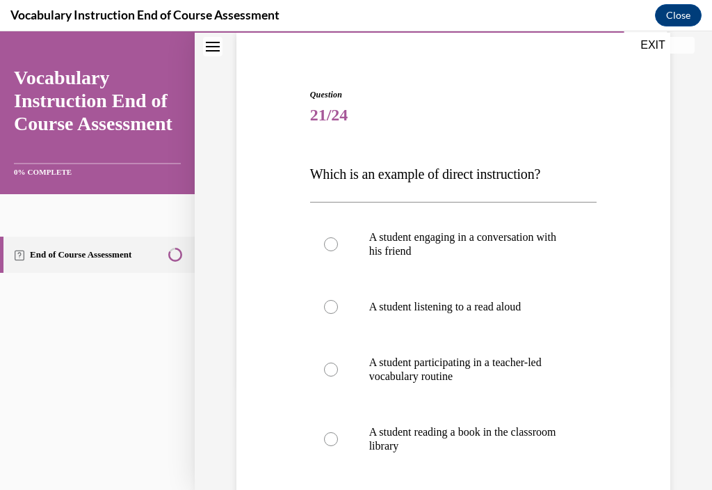
click at [524, 372] on p "A student participating in a teacher-led vocabulary routine" at bounding box center [465, 370] width 193 height 28
click at [338, 372] on input "A student participating in a teacher-led vocabulary routine" at bounding box center [331, 370] width 14 height 14
radio input "true"
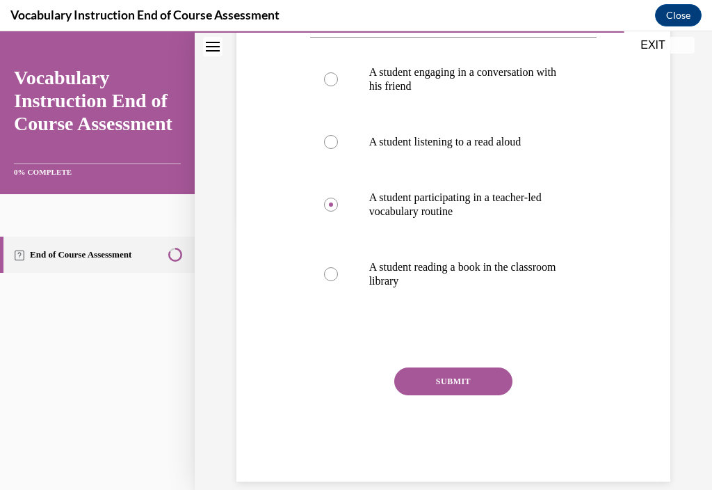
click at [473, 375] on button "SUBMIT" at bounding box center [454, 381] width 118 height 28
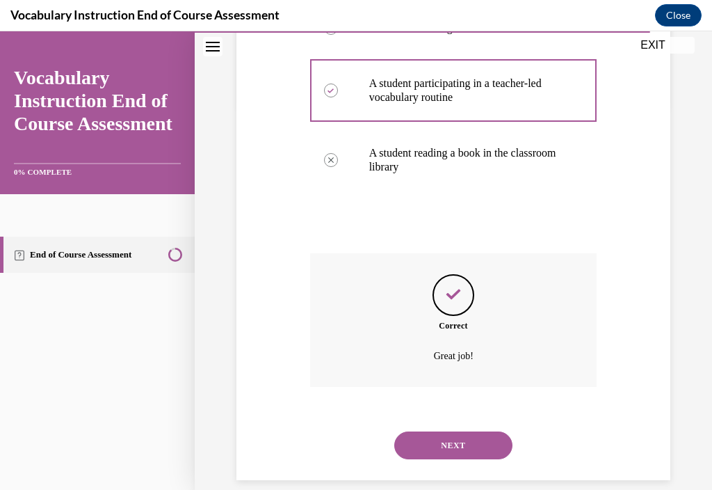
click at [472, 449] on button "NEXT" at bounding box center [454, 445] width 118 height 28
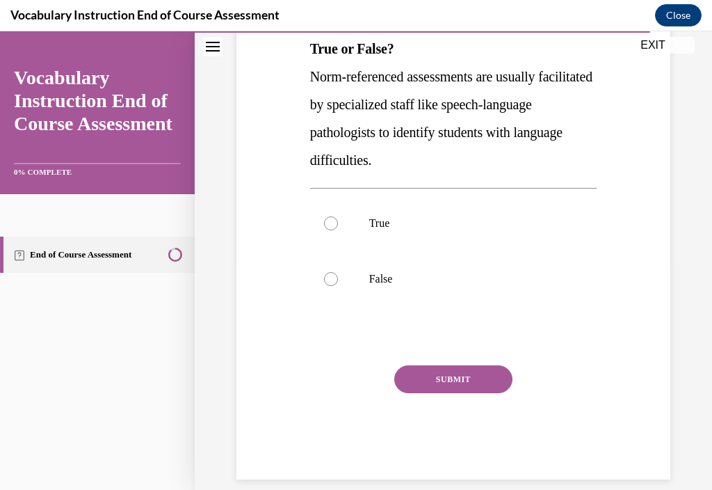
click at [476, 238] on label "True" at bounding box center [453, 224] width 287 height 56
click at [338, 230] on input "True" at bounding box center [331, 223] width 14 height 14
radio input "true"
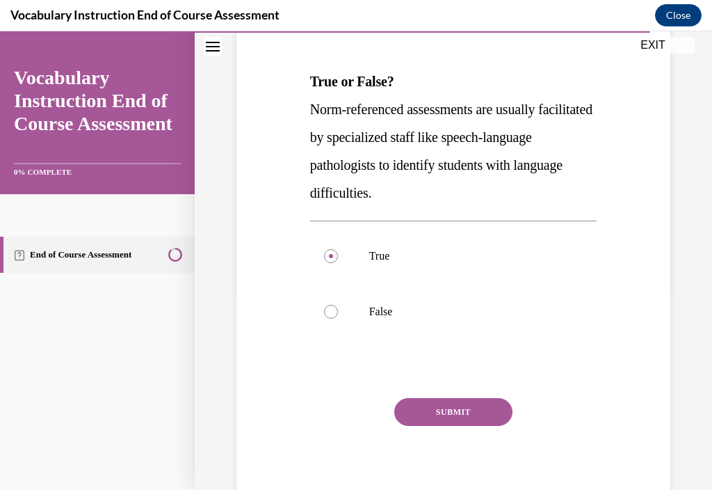
click at [454, 420] on button "SUBMIT" at bounding box center [454, 412] width 118 height 28
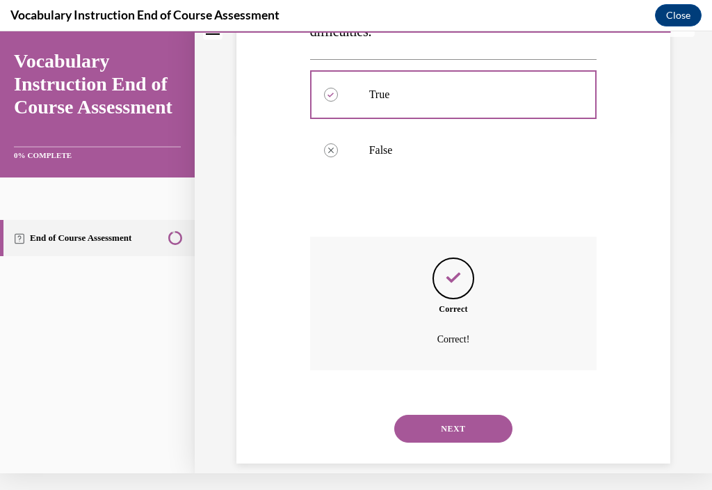
click at [471, 440] on button "NEXT" at bounding box center [454, 429] width 118 height 28
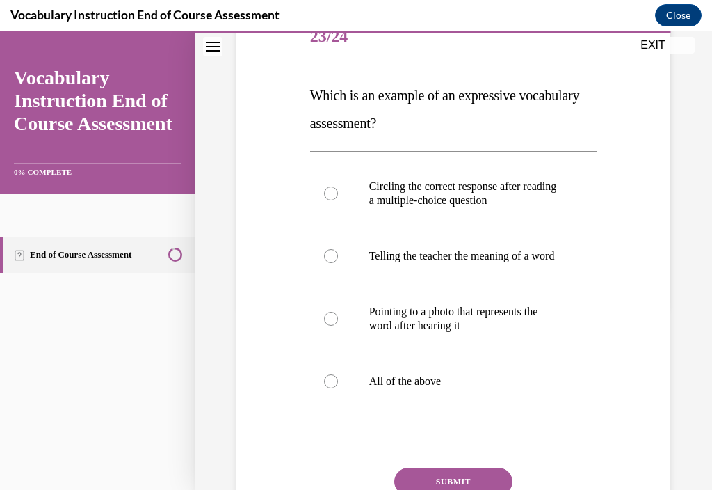
click at [490, 409] on label "All of the above" at bounding box center [453, 381] width 287 height 56
click at [338, 388] on input "All of the above" at bounding box center [331, 381] width 14 height 14
radio input "true"
click at [471, 489] on button "SUBMIT" at bounding box center [454, 482] width 118 height 28
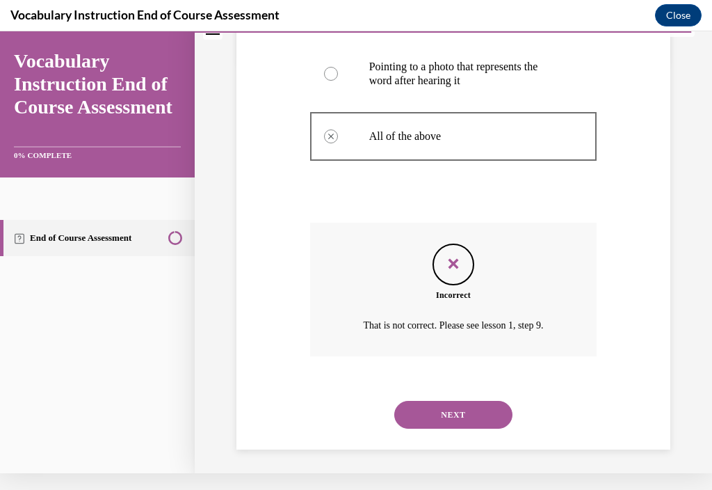
click at [482, 429] on button "NEXT" at bounding box center [454, 415] width 118 height 28
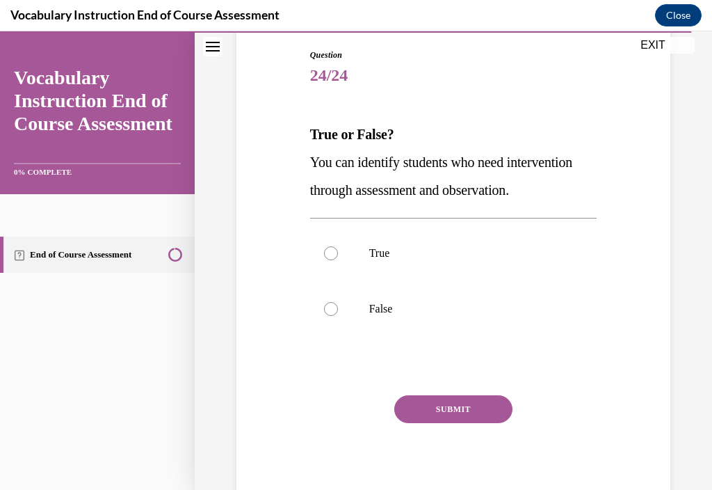
click at [509, 260] on p "True" at bounding box center [465, 253] width 193 height 14
click at [338, 260] on input "True" at bounding box center [331, 253] width 14 height 14
radio input "true"
click at [475, 465] on div "SUBMIT" at bounding box center [453, 430] width 287 height 70
click at [468, 423] on button "SUBMIT" at bounding box center [454, 409] width 118 height 28
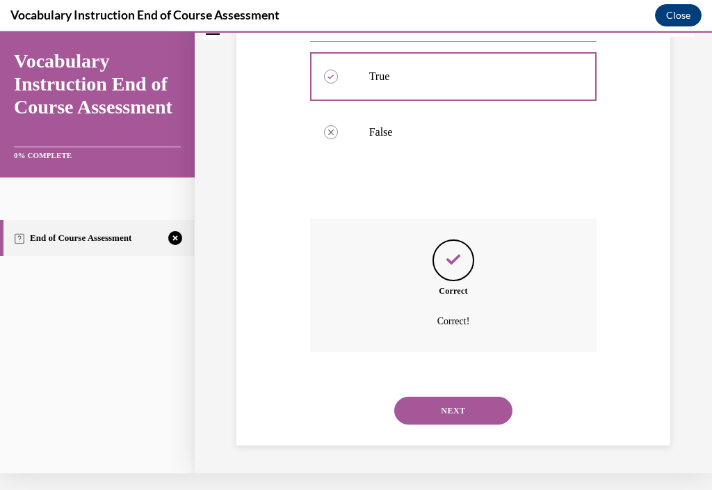
click at [463, 424] on button "NEXT" at bounding box center [454, 411] width 118 height 28
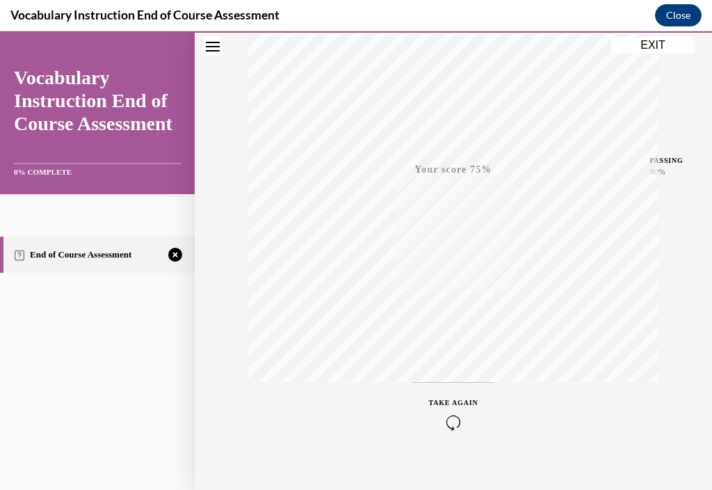
click at [443, 425] on icon "button" at bounding box center [453, 422] width 49 height 15
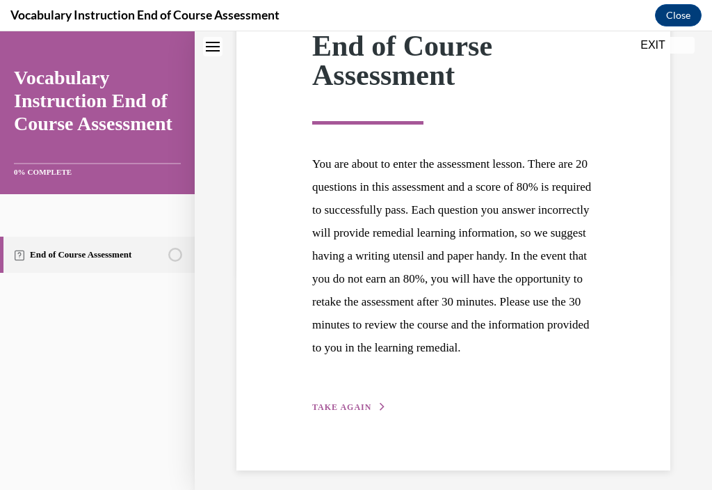
click at [358, 412] on span "TAKE AGAIN" at bounding box center [341, 407] width 59 height 10
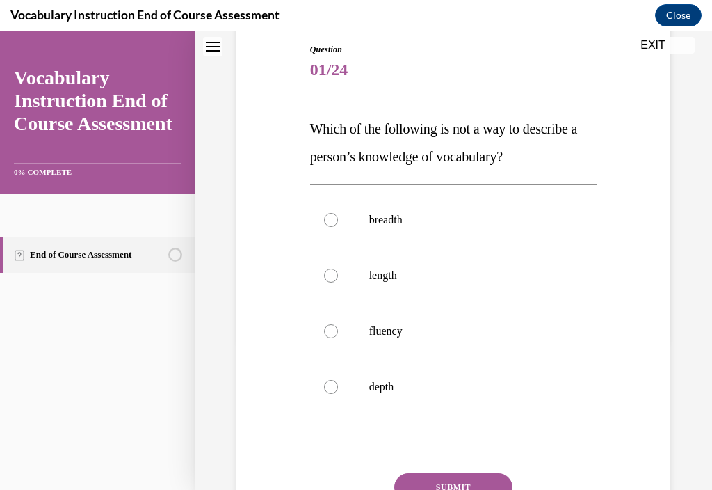
click at [498, 221] on p "breadth" at bounding box center [465, 220] width 193 height 14
click at [338, 221] on input "breadth" at bounding box center [331, 220] width 14 height 14
radio input "true"
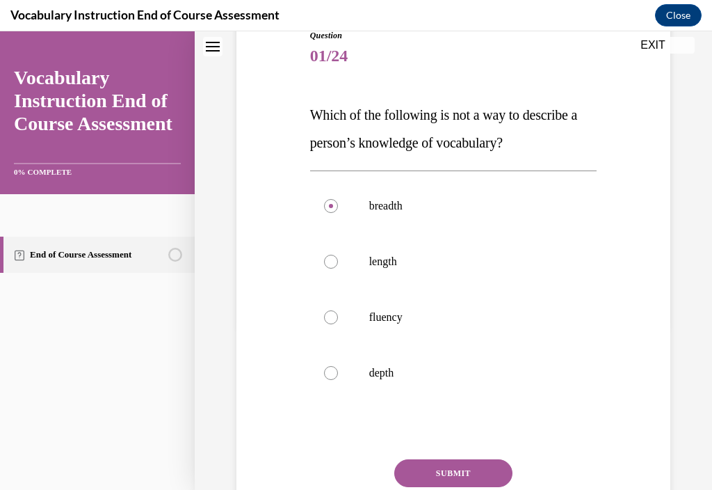
click at [472, 478] on button "SUBMIT" at bounding box center [454, 473] width 118 height 28
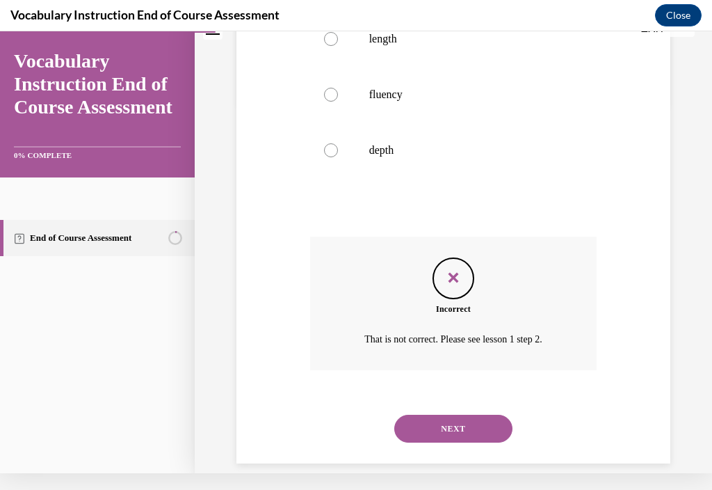
click at [469, 436] on button "NEXT" at bounding box center [454, 429] width 118 height 28
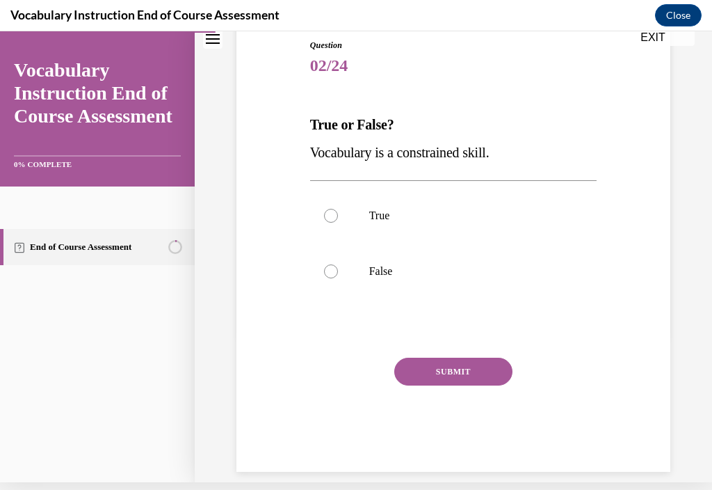
click at [552, 280] on label "False" at bounding box center [453, 272] width 287 height 56
click at [338, 278] on input "False" at bounding box center [331, 271] width 14 height 14
radio input "true"
click at [456, 366] on button "SUBMIT" at bounding box center [454, 372] width 118 height 28
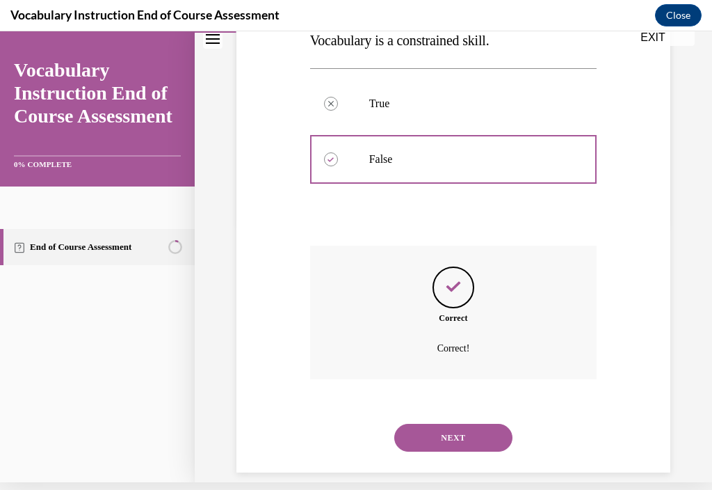
click at [443, 429] on button "NEXT" at bounding box center [454, 438] width 118 height 28
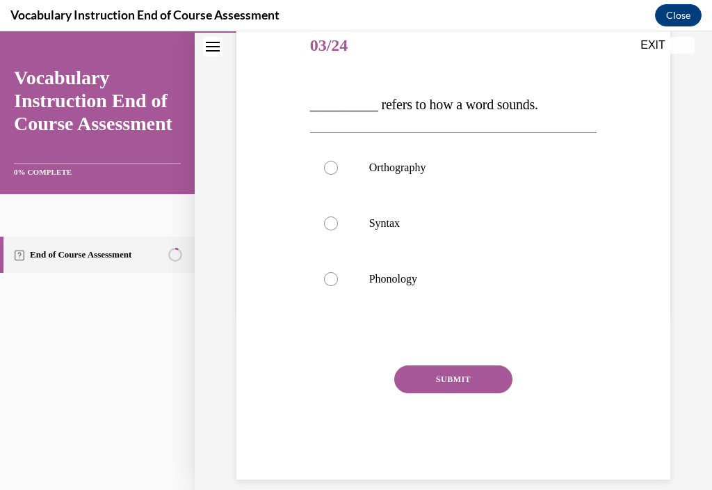
click at [554, 289] on label "Phonology" at bounding box center [453, 279] width 287 height 56
click at [338, 286] on input "Phonology" at bounding box center [331, 279] width 14 height 14
radio input "true"
click at [466, 411] on div "SUBMIT" at bounding box center [453, 400] width 287 height 70
click at [461, 388] on button "SUBMIT" at bounding box center [454, 379] width 118 height 28
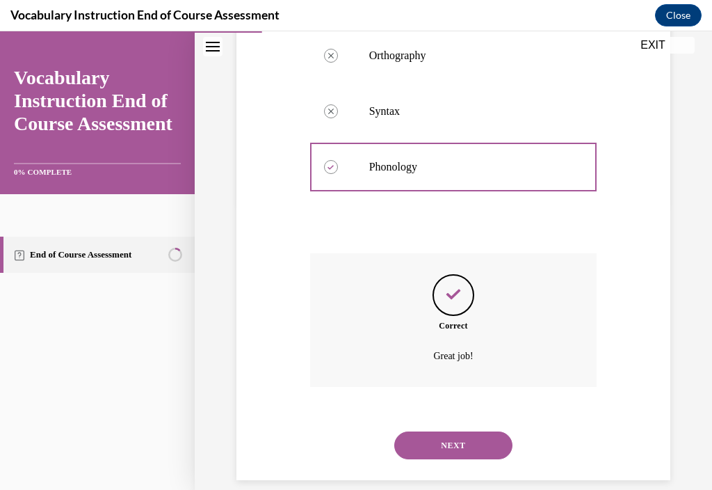
click at [447, 415] on button "SUBMIT" at bounding box center [454, 422] width 118 height 28
click at [450, 447] on button "NEXT" at bounding box center [454, 445] width 118 height 28
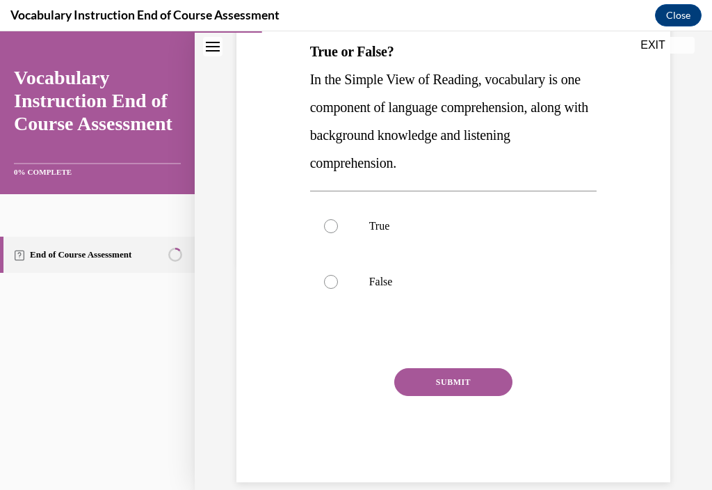
click at [509, 227] on p "True" at bounding box center [465, 226] width 193 height 14
click at [338, 227] on input "True" at bounding box center [331, 226] width 14 height 14
radio input "true"
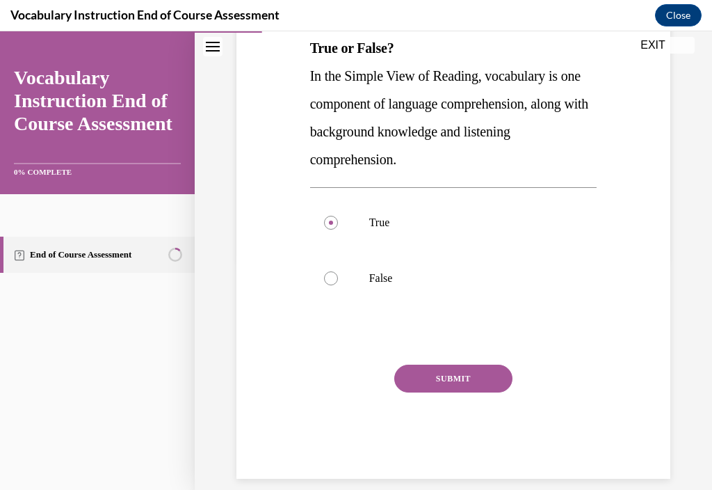
click at [476, 383] on button "SUBMIT" at bounding box center [454, 379] width 118 height 28
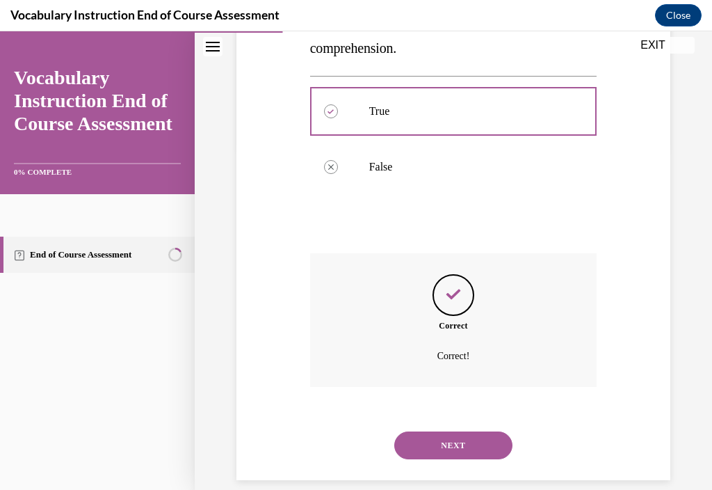
click at [459, 453] on button "NEXT" at bounding box center [454, 445] width 118 height 28
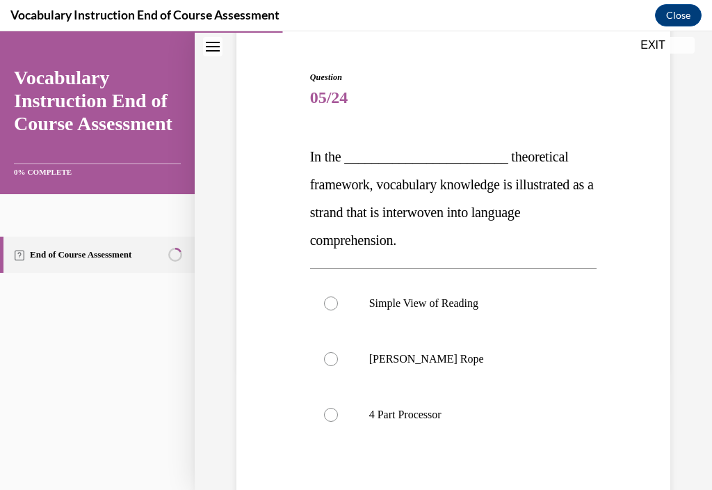
click at [619, 308] on div "Question 05/24 In the ________________________ theoretical framework, vocabular…" at bounding box center [453, 322] width 441 height 586
click at [468, 298] on p "Simple View of Reading" at bounding box center [465, 303] width 193 height 14
click at [338, 298] on input "Simple View of Reading" at bounding box center [331, 303] width 14 height 14
radio input "true"
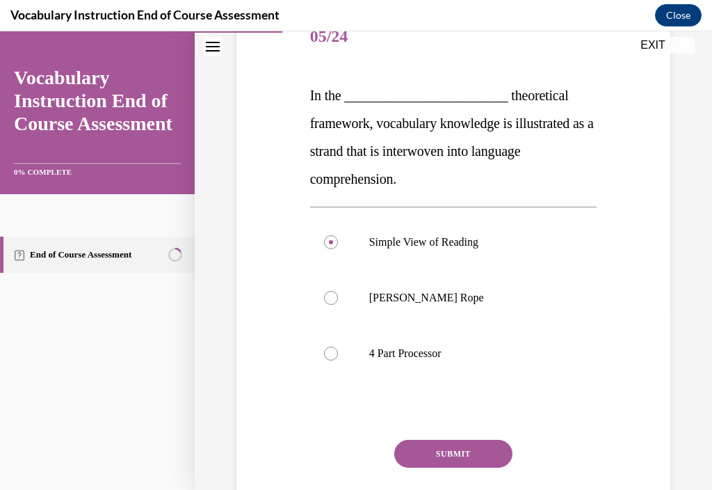
click at [465, 465] on button "SUBMIT" at bounding box center [454, 454] width 118 height 28
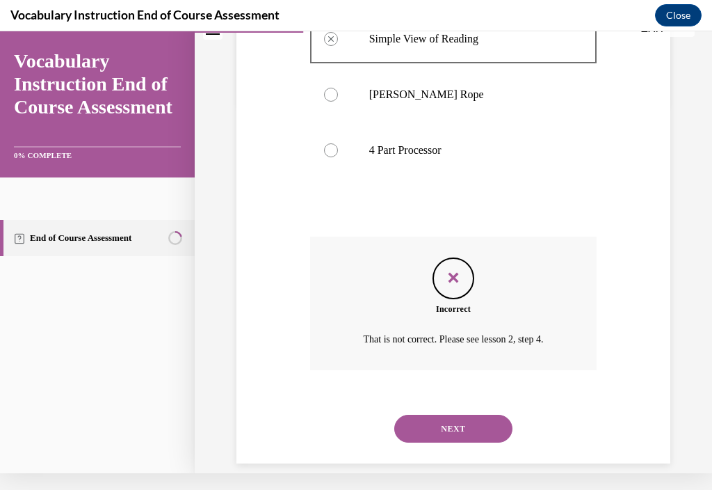
click at [467, 428] on button "NEXT" at bounding box center [454, 429] width 118 height 28
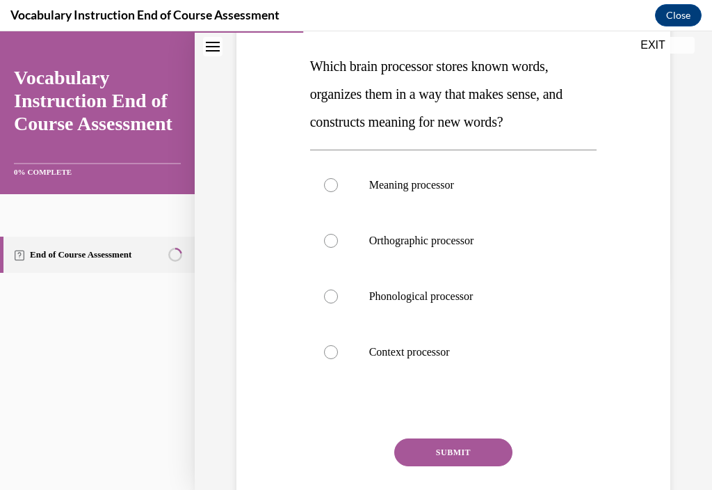
click at [455, 364] on label "Context processor" at bounding box center [453, 352] width 287 height 56
click at [338, 359] on input "Context processor" at bounding box center [331, 352] width 14 height 14
radio input "true"
click at [473, 455] on button "SUBMIT" at bounding box center [454, 452] width 118 height 28
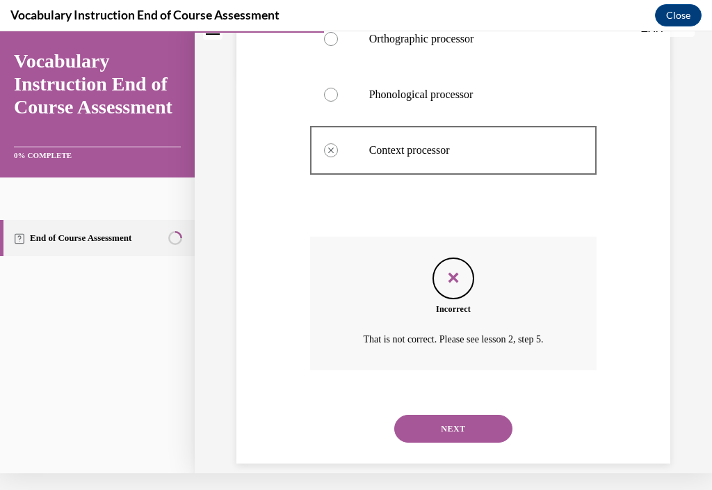
click at [475, 434] on button "NEXT" at bounding box center [454, 429] width 118 height 28
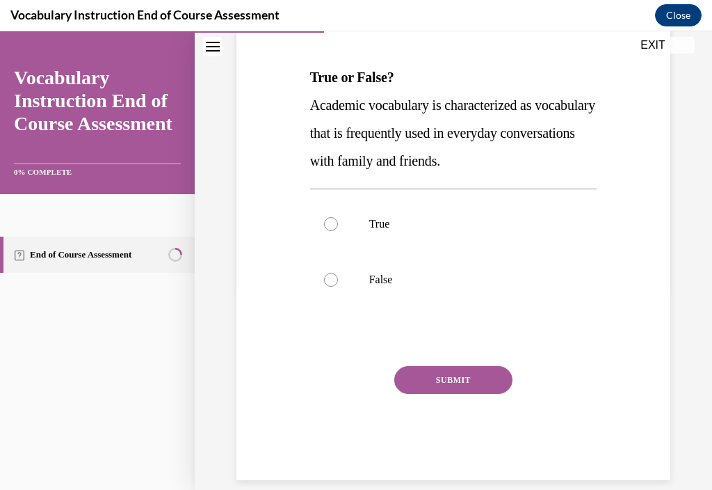
click at [517, 211] on label "True" at bounding box center [453, 224] width 287 height 56
click at [338, 217] on input "True" at bounding box center [331, 224] width 14 height 14
radio input "true"
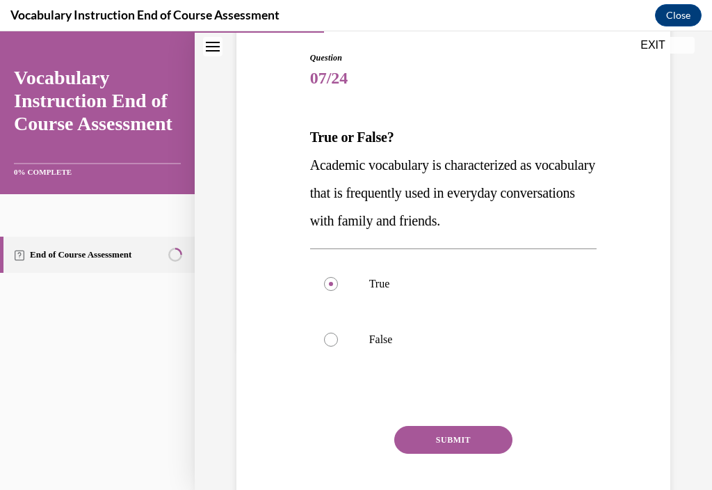
click at [468, 349] on label "False" at bounding box center [453, 340] width 287 height 56
click at [338, 347] on input "False" at bounding box center [331, 340] width 14 height 14
radio input "true"
click at [463, 444] on button "SUBMIT" at bounding box center [454, 440] width 118 height 28
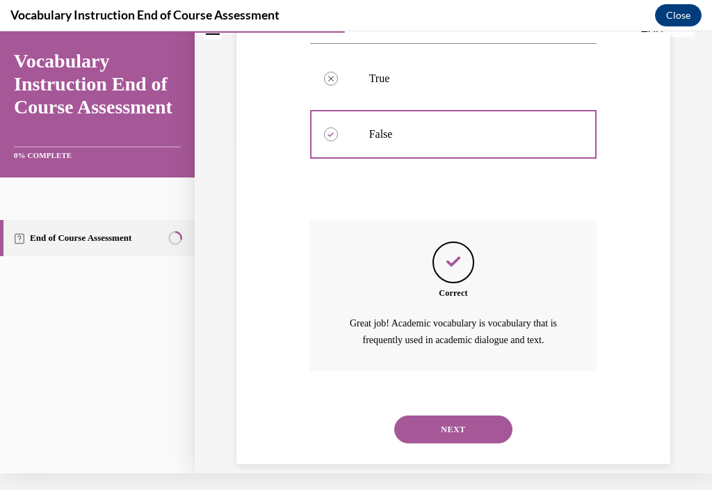
click at [466, 424] on button "NEXT" at bounding box center [454, 429] width 118 height 28
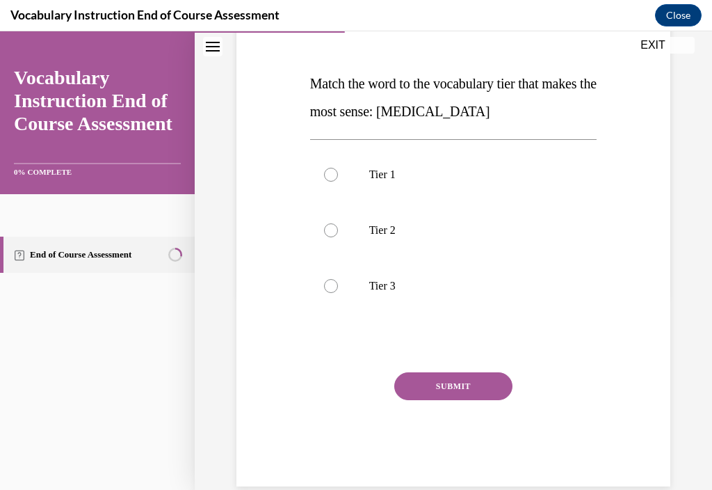
click at [440, 287] on p "Tier 3" at bounding box center [465, 286] width 193 height 14
click at [338, 287] on input "Tier 3" at bounding box center [331, 286] width 14 height 14
radio input "true"
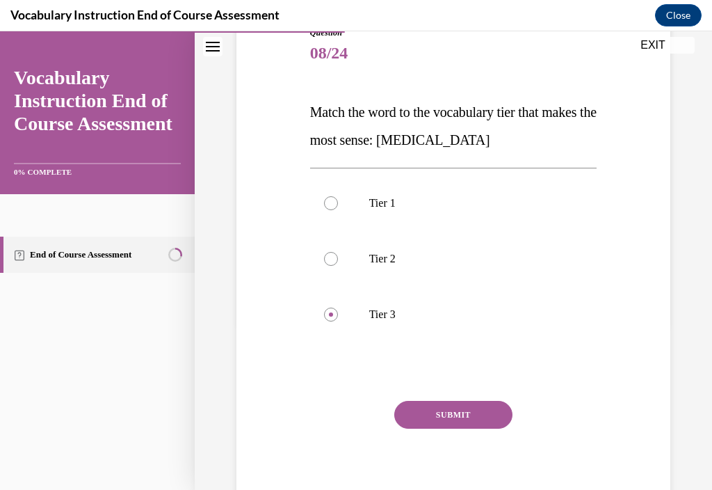
click at [451, 420] on button "SUBMIT" at bounding box center [454, 415] width 118 height 28
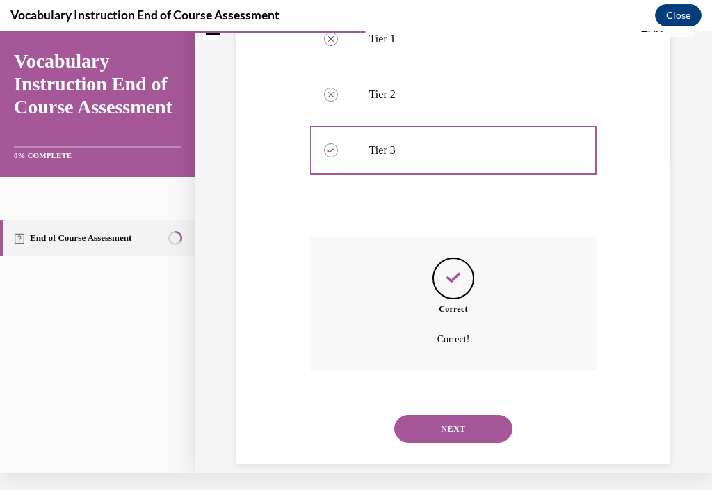
click at [452, 436] on button "NEXT" at bounding box center [454, 429] width 118 height 28
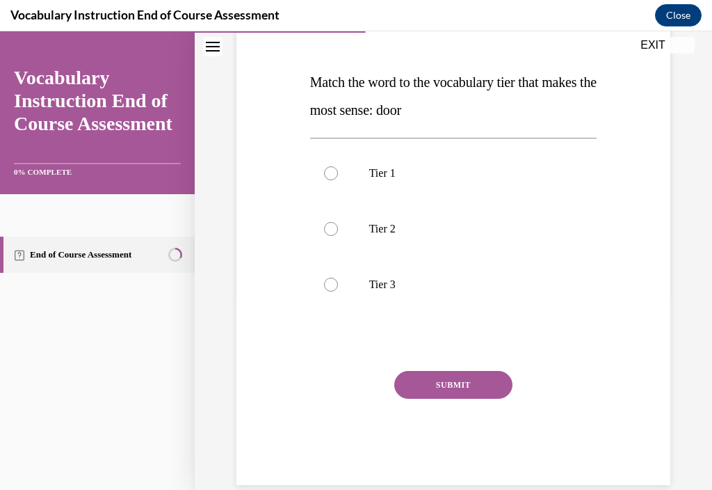
click at [358, 166] on label "Tier 1" at bounding box center [453, 173] width 287 height 56
click at [338, 166] on input "Tier 1" at bounding box center [331, 173] width 14 height 14
radio input "true"
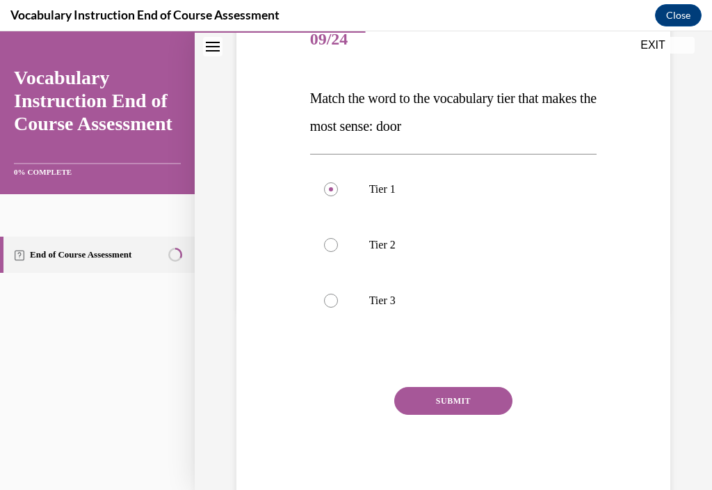
click at [440, 406] on button "SUBMIT" at bounding box center [454, 401] width 118 height 28
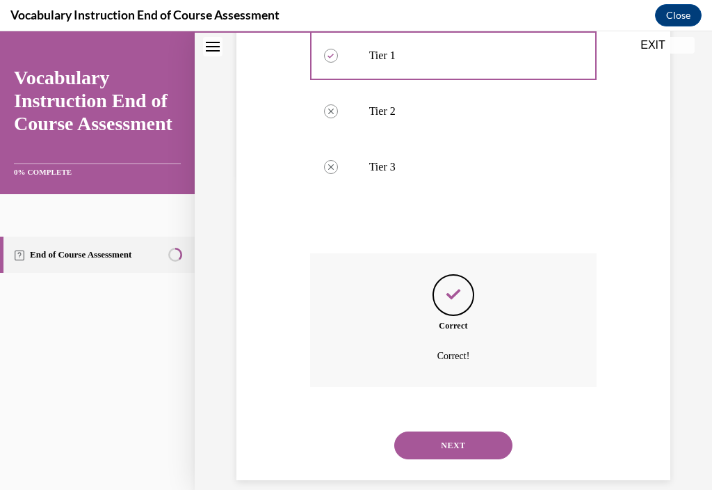
click at [422, 457] on button "NEXT" at bounding box center [454, 445] width 118 height 28
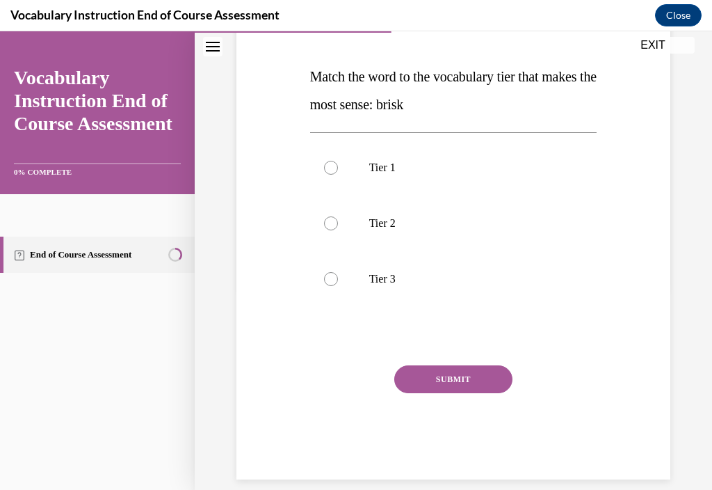
click at [325, 260] on label "Tier 3" at bounding box center [453, 279] width 287 height 56
click at [325, 272] on input "Tier 3" at bounding box center [331, 279] width 14 height 14
radio input "true"
click at [352, 404] on div "SUBMIT" at bounding box center [453, 400] width 287 height 70
click at [346, 438] on div "SUBMIT NEXT" at bounding box center [453, 422] width 287 height 114
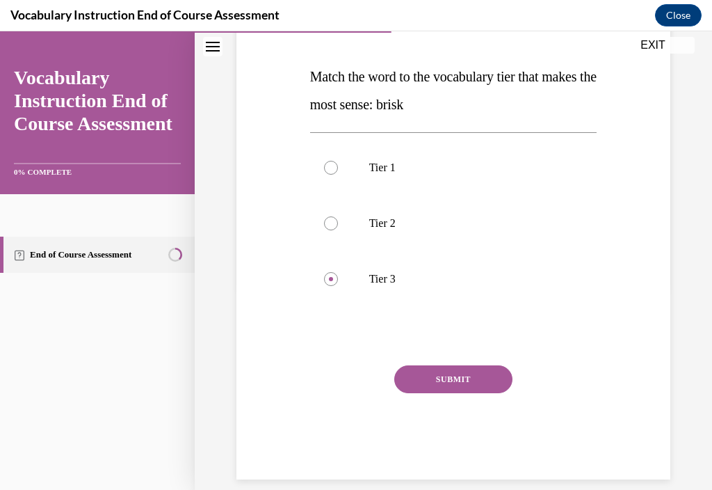
click at [392, 440] on div "SUBMIT NEXT" at bounding box center [453, 422] width 287 height 114
click at [381, 421] on div "SUBMIT" at bounding box center [453, 400] width 287 height 70
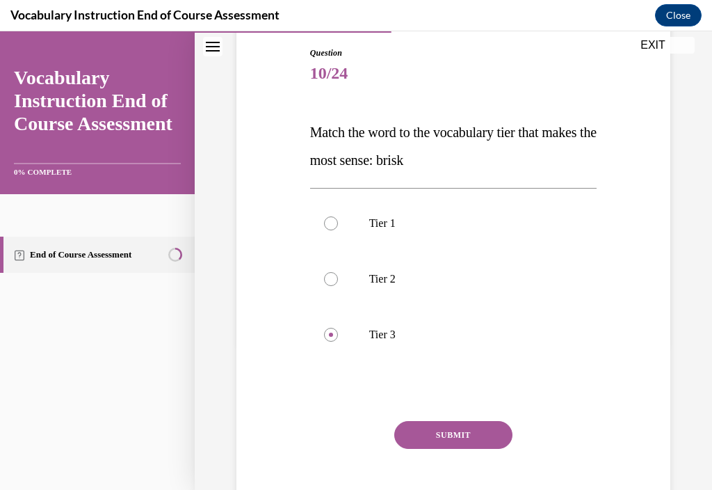
click at [375, 271] on label "Tier 2" at bounding box center [453, 279] width 287 height 56
click at [338, 272] on input "Tier 2" at bounding box center [331, 279] width 14 height 14
radio input "true"
click at [459, 448] on button "SUBMIT" at bounding box center [454, 435] width 118 height 28
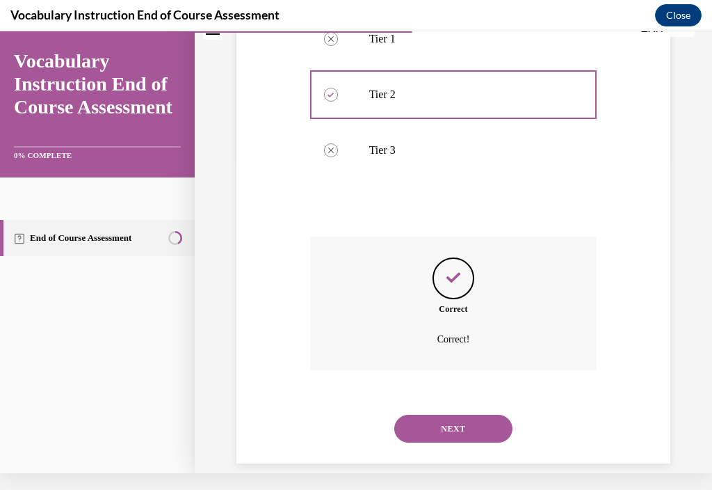
click at [461, 424] on button "NEXT" at bounding box center [454, 429] width 118 height 28
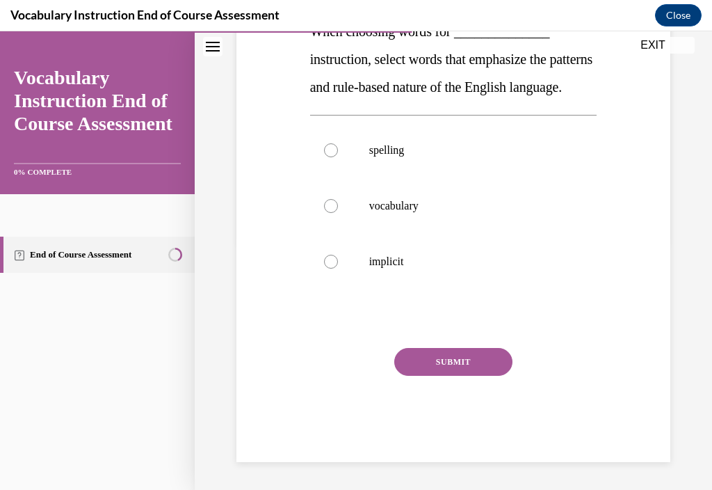
click at [378, 157] on p "spelling" at bounding box center [465, 150] width 193 height 14
click at [338, 157] on input "spelling" at bounding box center [331, 150] width 14 height 14
radio input "true"
click at [455, 376] on button "SUBMIT" at bounding box center [454, 362] width 118 height 28
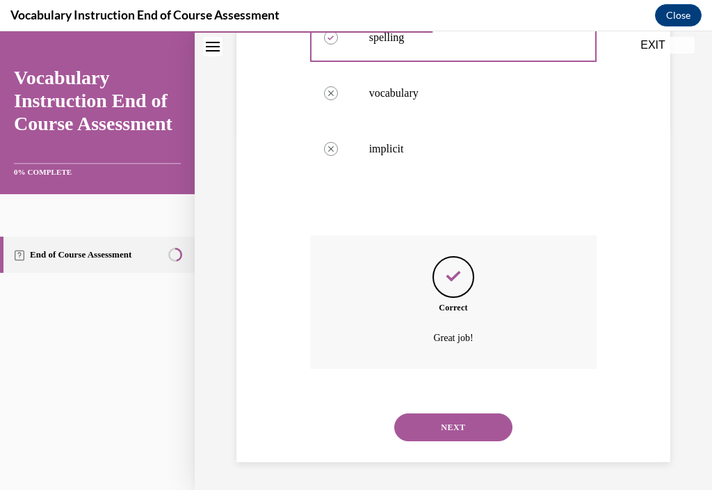
click at [468, 441] on button "NEXT" at bounding box center [454, 427] width 118 height 28
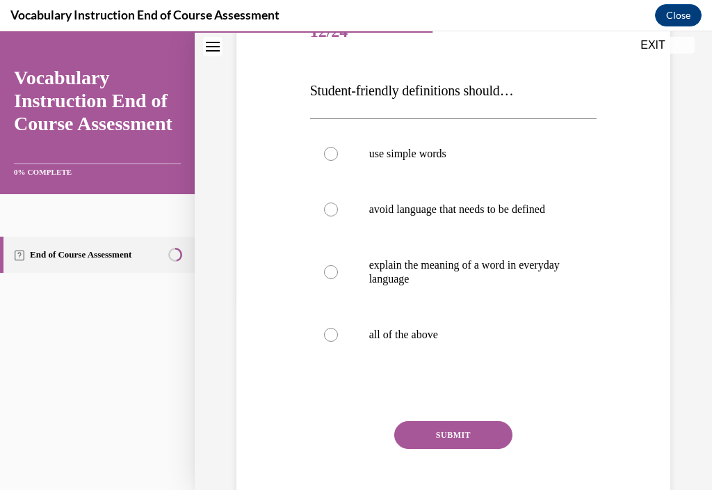
click at [342, 307] on label "explain the meaning of a word in everyday language" at bounding box center [453, 272] width 287 height 70
click at [338, 279] on input "explain the meaning of a word in everyday language" at bounding box center [331, 272] width 14 height 14
radio input "true"
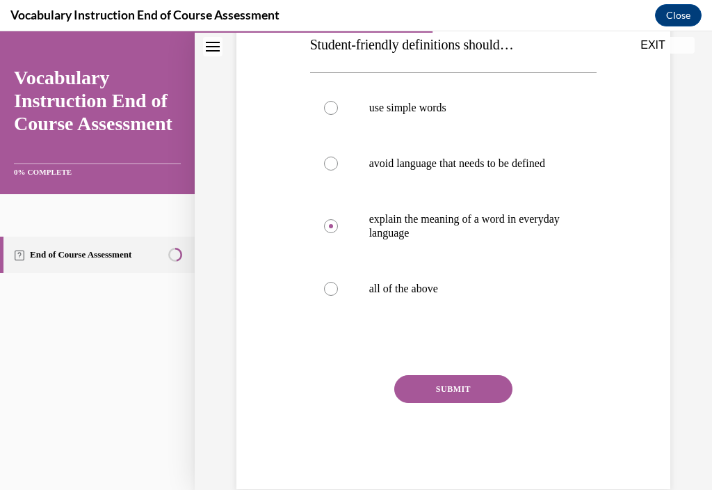
click at [405, 292] on label "all of the above" at bounding box center [453, 289] width 287 height 56
click at [338, 292] on input "all of the above" at bounding box center [331, 289] width 14 height 14
radio input "true"
click at [442, 403] on button "SUBMIT" at bounding box center [454, 389] width 118 height 28
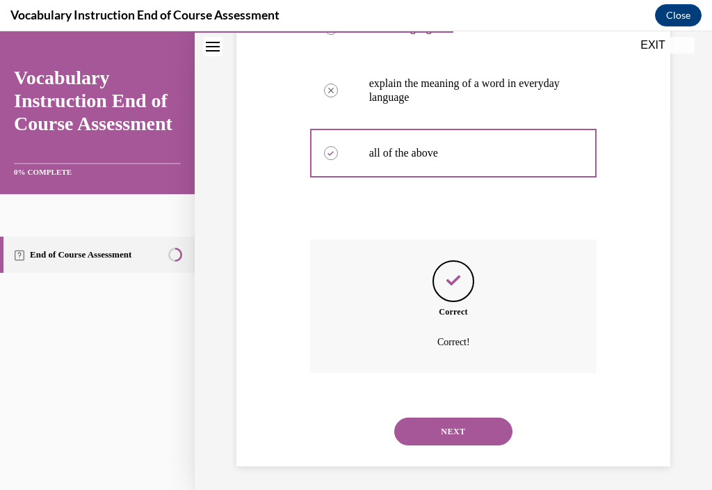
click at [425, 445] on button "NEXT" at bounding box center [454, 431] width 118 height 28
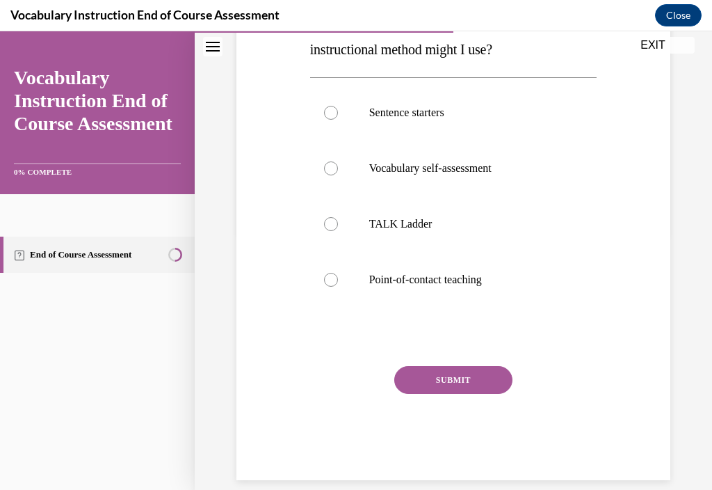
click at [326, 292] on label "Point-of-contact teaching" at bounding box center [453, 280] width 287 height 56
click at [326, 287] on input "Point-of-contact teaching" at bounding box center [331, 280] width 14 height 14
radio input "true"
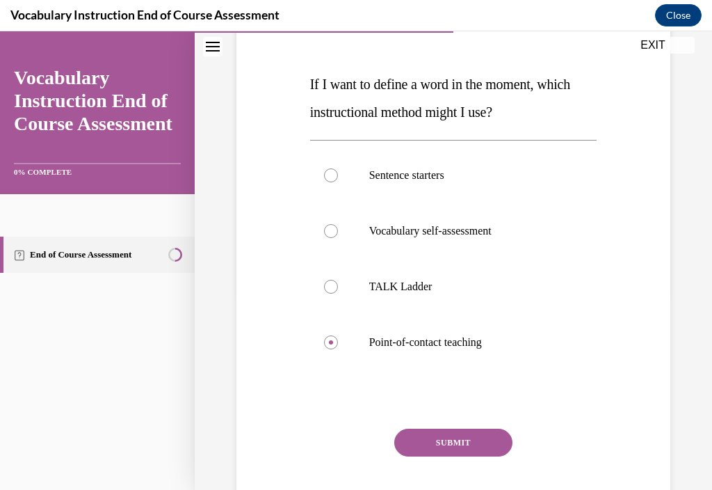
click at [444, 455] on button "SUBMIT" at bounding box center [454, 443] width 118 height 28
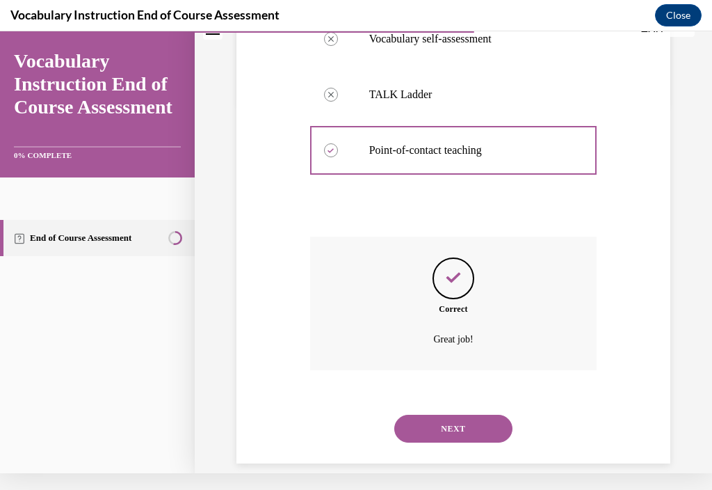
click at [420, 431] on button "NEXT" at bounding box center [454, 429] width 118 height 28
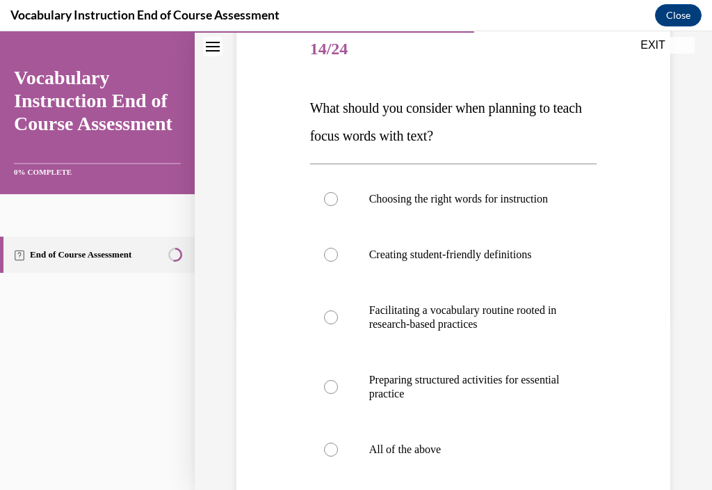
click at [397, 456] on p "All of the above" at bounding box center [465, 450] width 193 height 14
click at [338, 456] on input "All of the above" at bounding box center [331, 450] width 14 height 14
radio input "true"
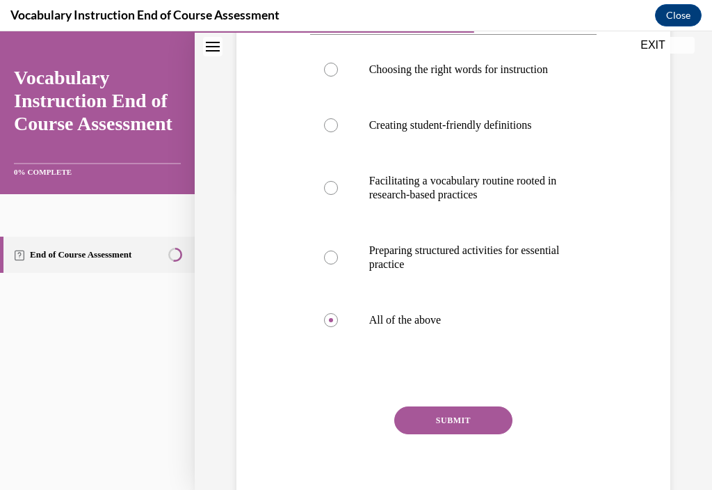
click at [442, 432] on button "SUBMIT" at bounding box center [454, 420] width 118 height 28
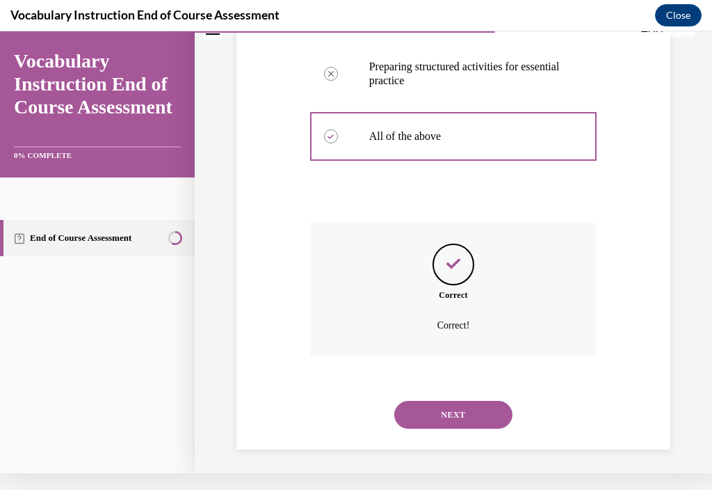
click at [460, 429] on button "NEXT" at bounding box center [454, 415] width 118 height 28
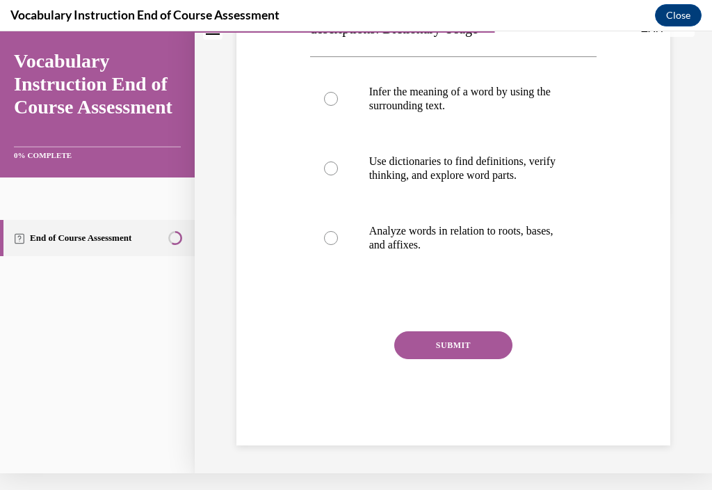
scroll to position [0, 0]
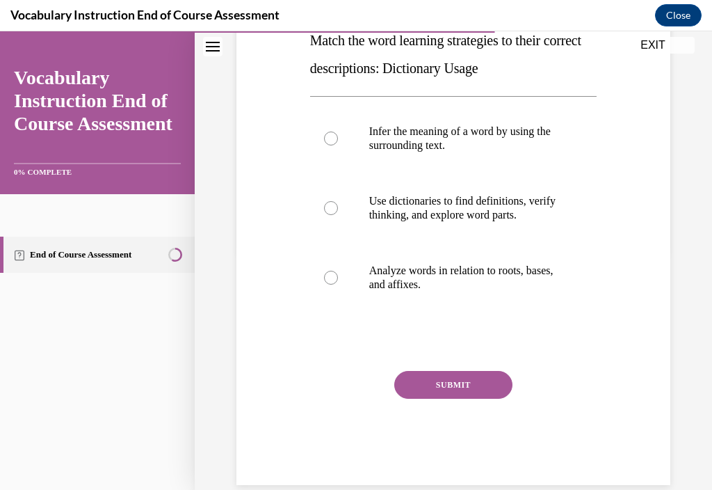
click at [468, 204] on p "Use dictionaries to find definitions, verify thinking, and explore word parts." at bounding box center [465, 208] width 193 height 28
click at [338, 204] on input "Use dictionaries to find definitions, verify thinking, and explore word parts." at bounding box center [331, 208] width 14 height 14
radio input "true"
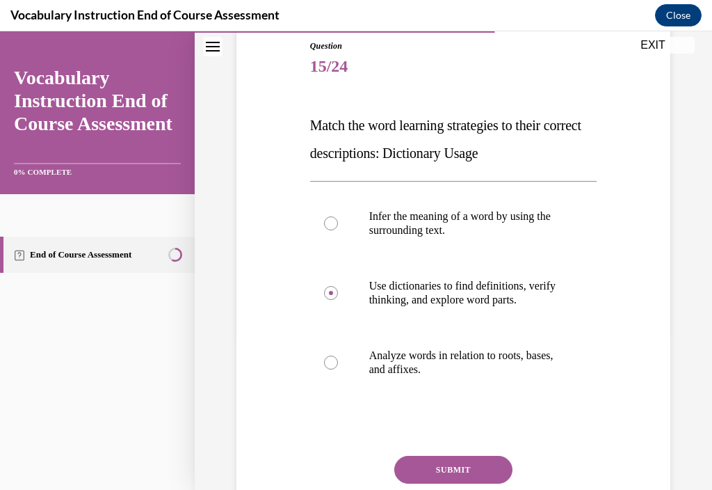
click at [445, 482] on button "SUBMIT" at bounding box center [454, 470] width 118 height 28
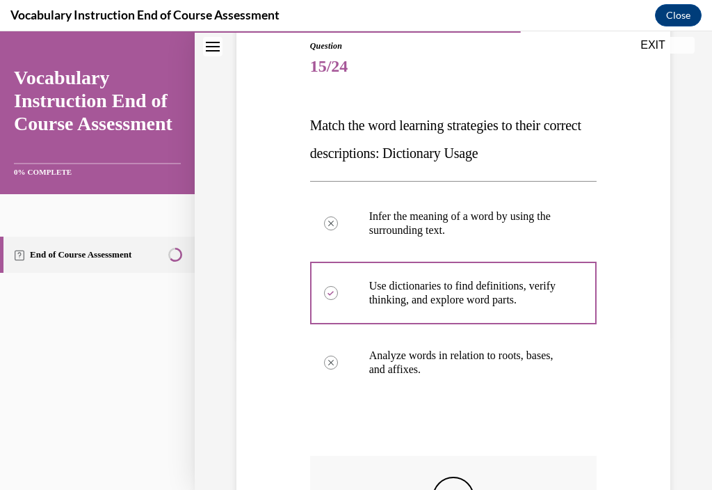
scroll to position [17, 0]
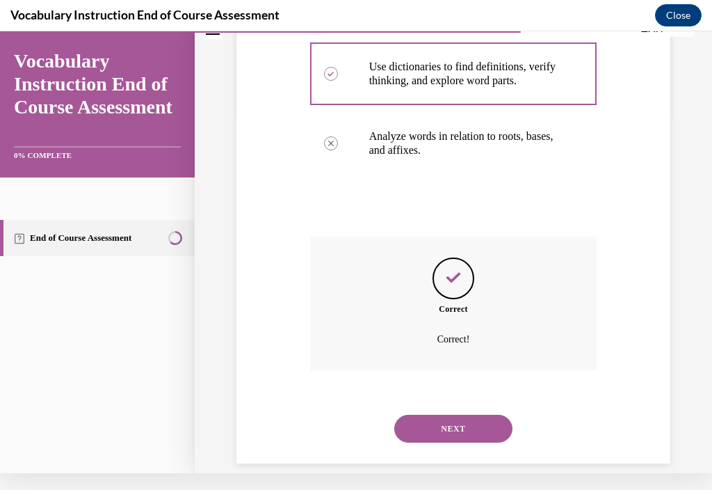
click at [467, 429] on button "NEXT" at bounding box center [454, 429] width 118 height 28
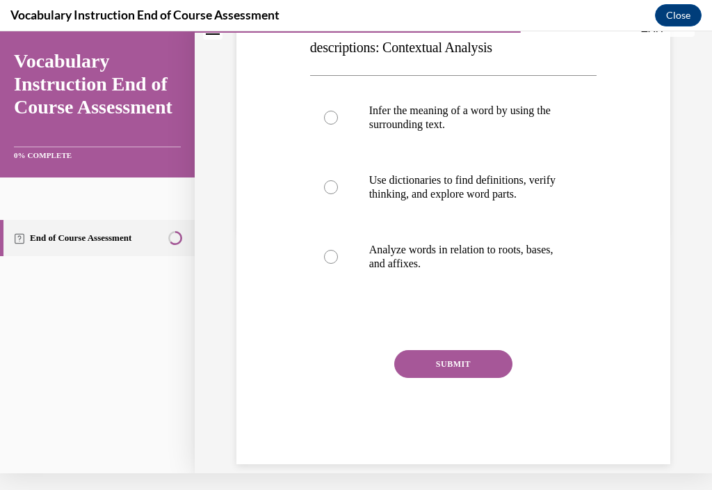
scroll to position [0, 0]
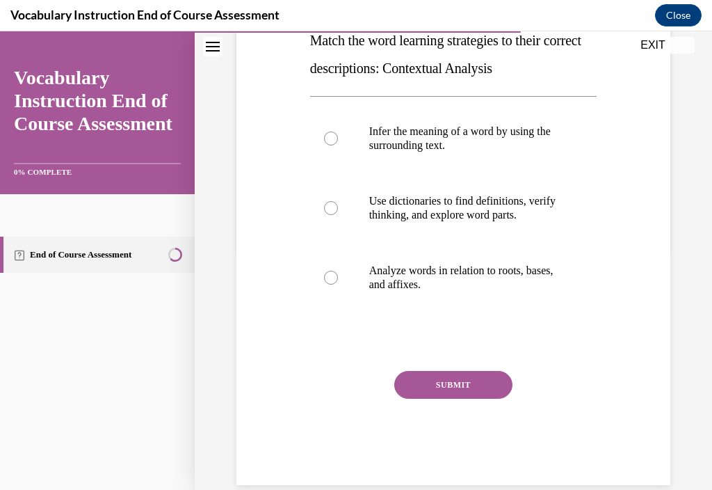
click at [504, 136] on p "Infer the meaning of a word by using the surrounding text." at bounding box center [465, 139] width 193 height 28
click at [338, 136] on input "Infer the meaning of a word by using the surrounding text." at bounding box center [331, 139] width 14 height 14
radio input "true"
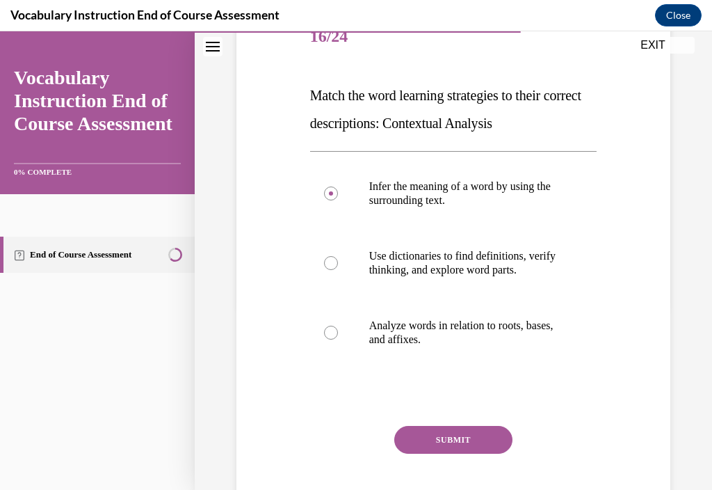
click at [456, 452] on button "SUBMIT" at bounding box center [454, 440] width 118 height 28
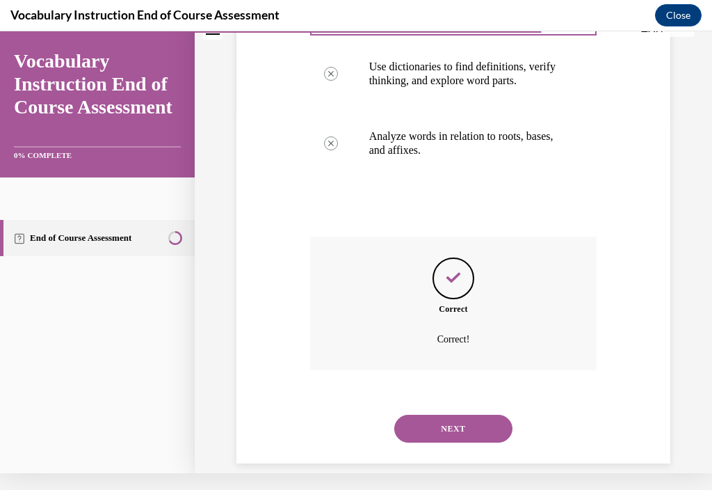
click at [472, 426] on button "NEXT" at bounding box center [454, 429] width 118 height 28
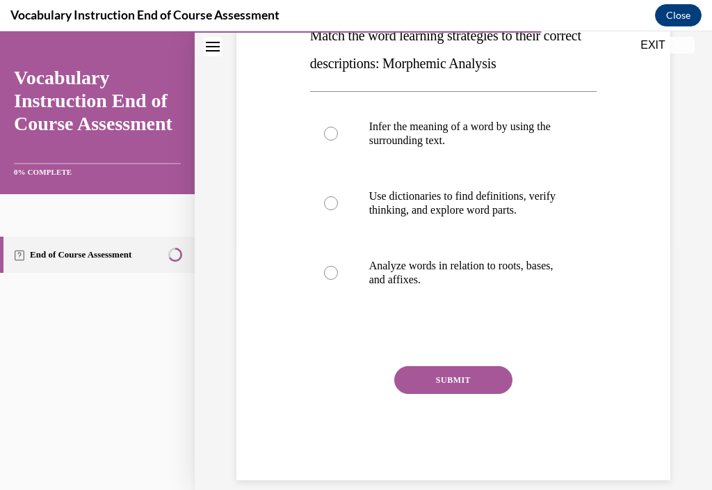
click at [452, 264] on p "Analyze words in relation to roots, bases, and affixes." at bounding box center [465, 273] width 193 height 28
click at [338, 266] on input "Analyze words in relation to roots, bases, and affixes." at bounding box center [331, 273] width 14 height 14
radio input "true"
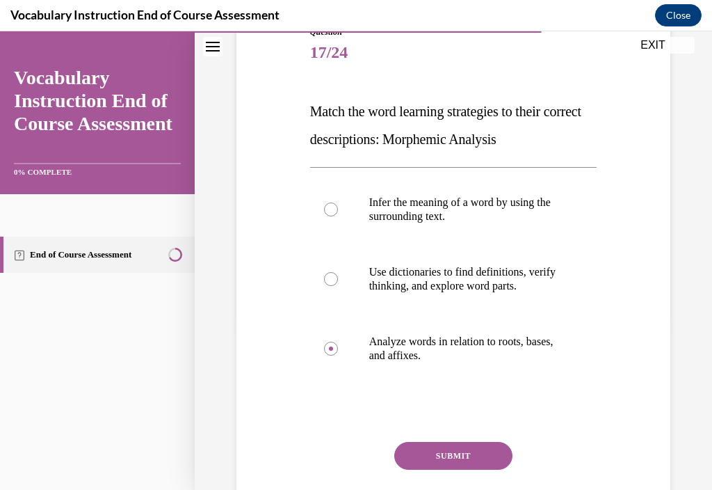
click at [467, 451] on button "SUBMIT" at bounding box center [454, 456] width 118 height 28
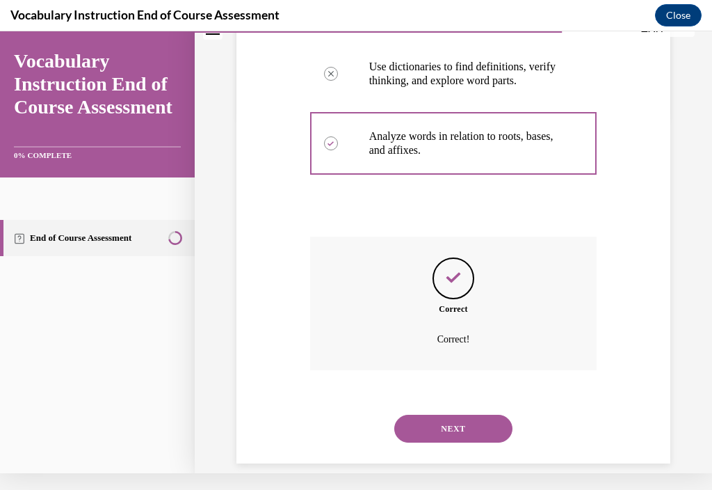
click at [472, 439] on button "NEXT" at bounding box center [454, 429] width 118 height 28
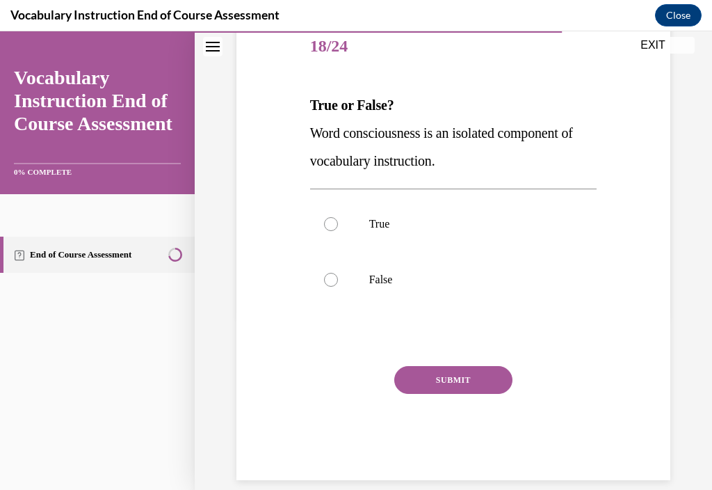
click at [454, 287] on label "False" at bounding box center [453, 280] width 287 height 56
click at [338, 287] on input "False" at bounding box center [331, 280] width 14 height 14
radio input "true"
click at [452, 392] on button "SUBMIT" at bounding box center [454, 380] width 118 height 28
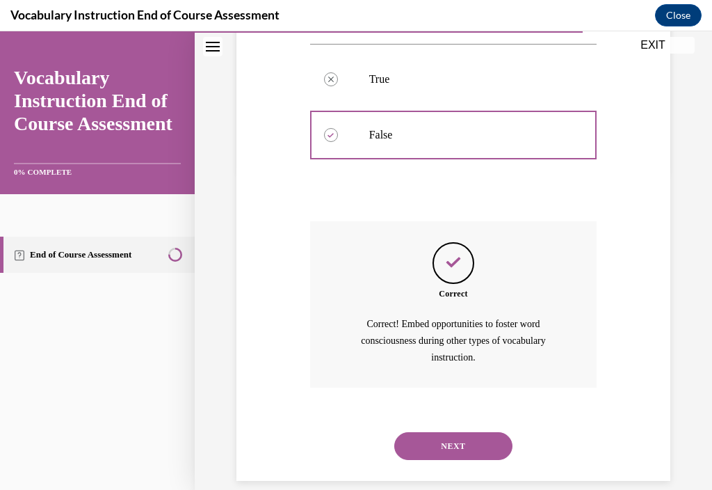
click at [466, 445] on button "NEXT" at bounding box center [454, 446] width 118 height 28
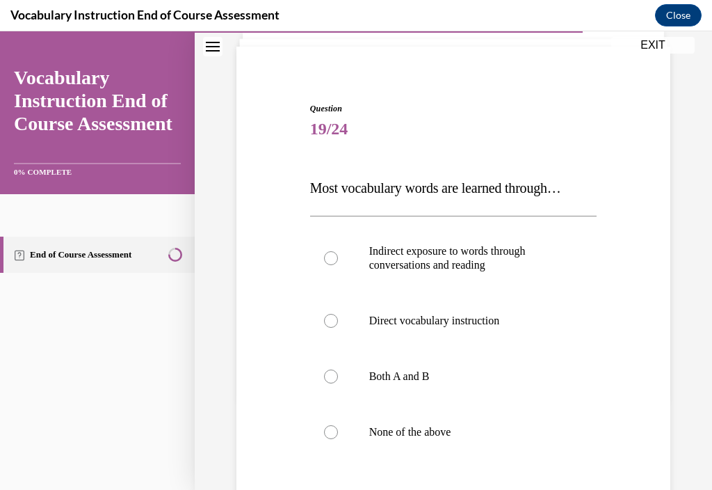
click at [498, 250] on p "Indirect exposure to words through conversations and reading" at bounding box center [465, 258] width 193 height 28
click at [338, 251] on input "Indirect exposure to words through conversations and reading" at bounding box center [331, 258] width 14 height 14
radio input "true"
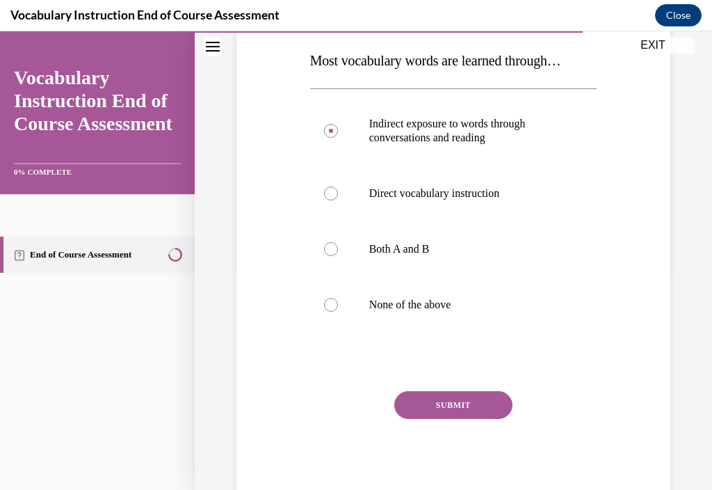
click at [463, 412] on button "SUBMIT" at bounding box center [454, 405] width 118 height 28
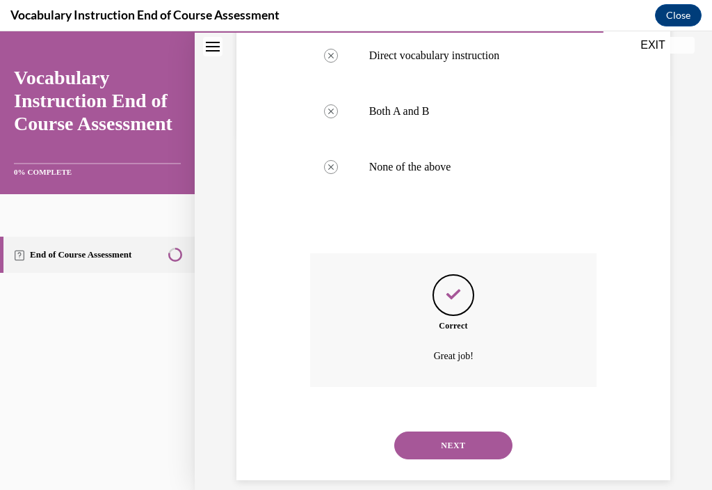
click at [484, 458] on button "NEXT" at bounding box center [454, 445] width 118 height 28
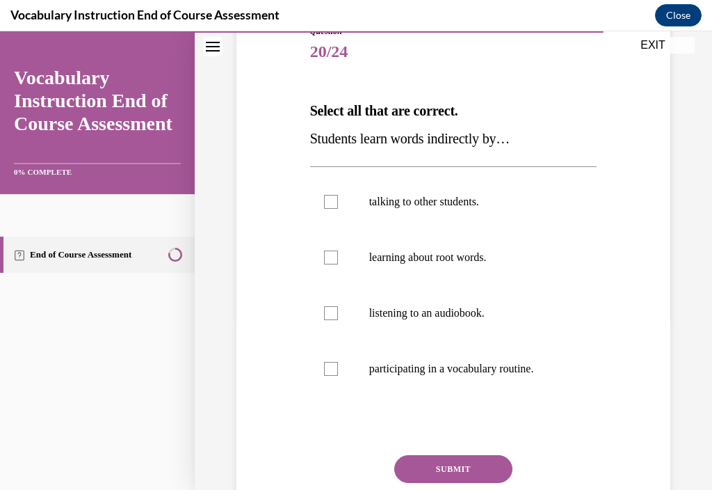
click at [468, 198] on p "talking to other students." at bounding box center [465, 202] width 193 height 14
click at [338, 198] on input "talking to other students." at bounding box center [331, 202] width 14 height 14
checkbox input "true"
click at [451, 319] on p "listening to an audiobook." at bounding box center [465, 313] width 193 height 14
click at [338, 319] on input "listening to an audiobook." at bounding box center [331, 313] width 14 height 14
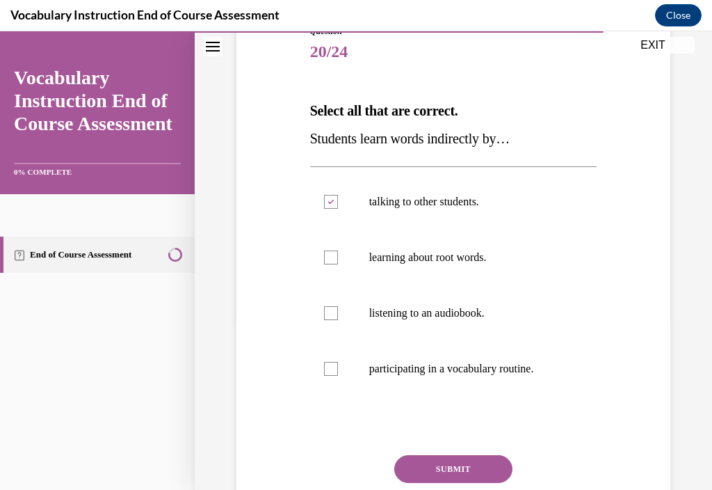
checkbox input "true"
click at [468, 468] on button "SUBMIT" at bounding box center [454, 469] width 118 height 28
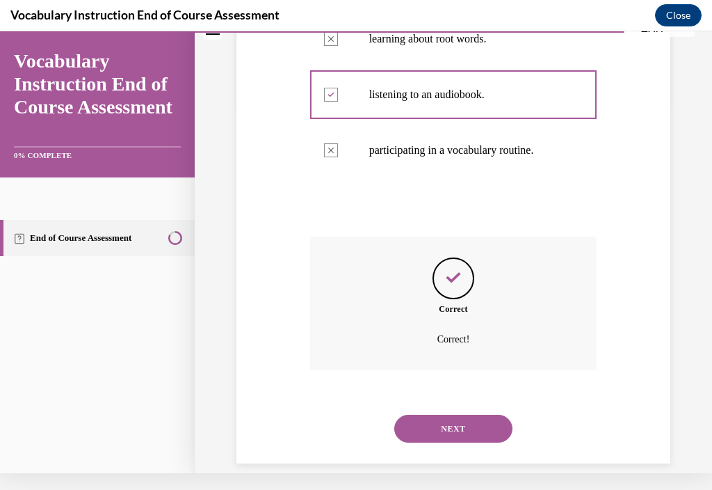
click at [477, 432] on button "NEXT" at bounding box center [454, 429] width 118 height 28
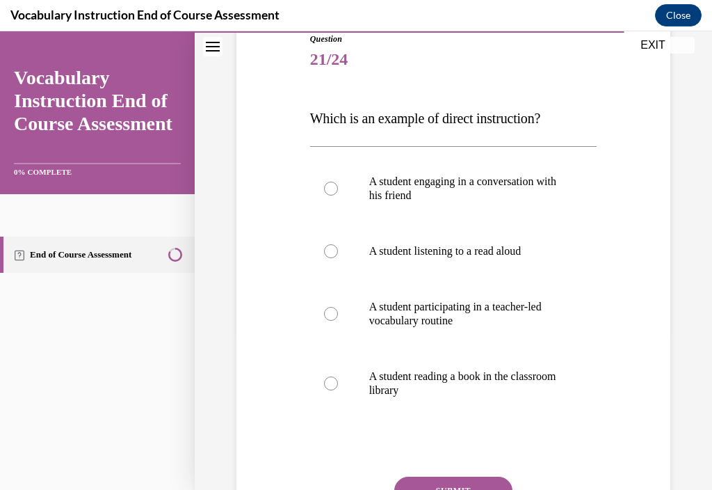
click at [523, 329] on label "A student participating in a teacher-led vocabulary routine" at bounding box center [453, 314] width 287 height 70
click at [338, 321] on input "A student participating in a teacher-led vocabulary routine" at bounding box center [331, 314] width 14 height 14
radio input "true"
click at [460, 489] on button "SUBMIT" at bounding box center [454, 491] width 118 height 28
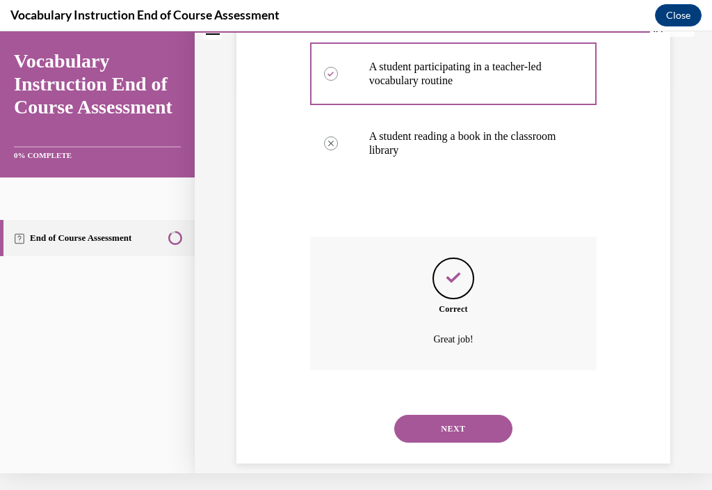
click at [458, 429] on button "NEXT" at bounding box center [454, 429] width 118 height 28
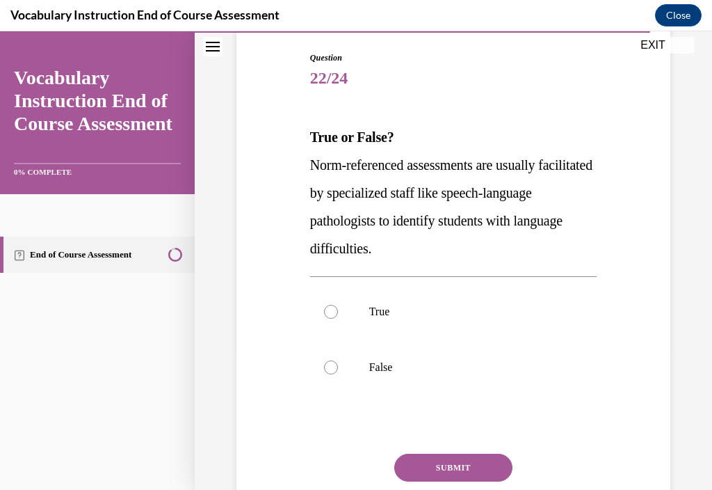
click at [510, 305] on p "True" at bounding box center [465, 312] width 193 height 14
click at [338, 305] on input "True" at bounding box center [331, 312] width 14 height 14
radio input "true"
click at [468, 465] on button "SUBMIT" at bounding box center [454, 468] width 118 height 28
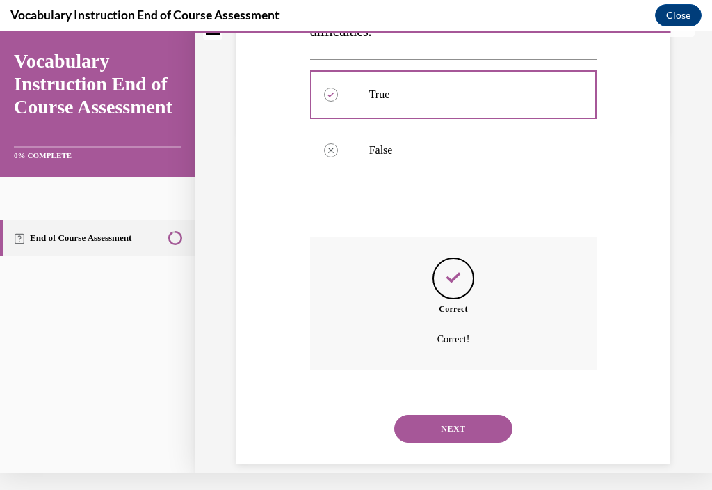
click at [468, 435] on button "NEXT" at bounding box center [454, 429] width 118 height 28
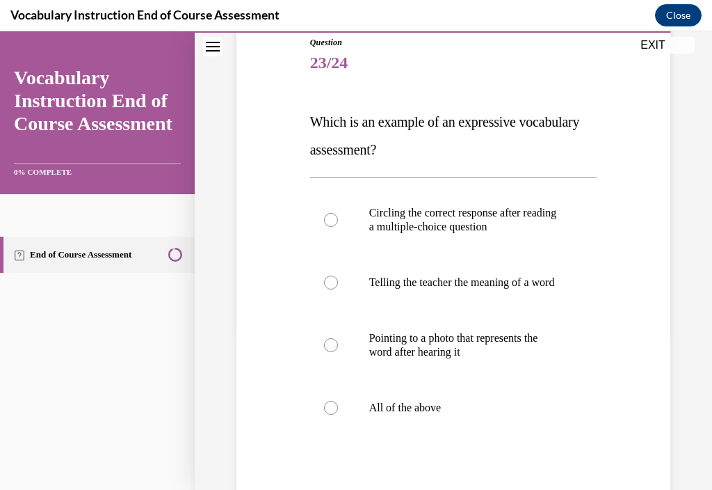
click at [511, 289] on p "Telling the teacher the meaning of a word" at bounding box center [465, 283] width 193 height 14
click at [338, 289] on input "Telling the teacher the meaning of a word" at bounding box center [331, 283] width 14 height 14
radio input "true"
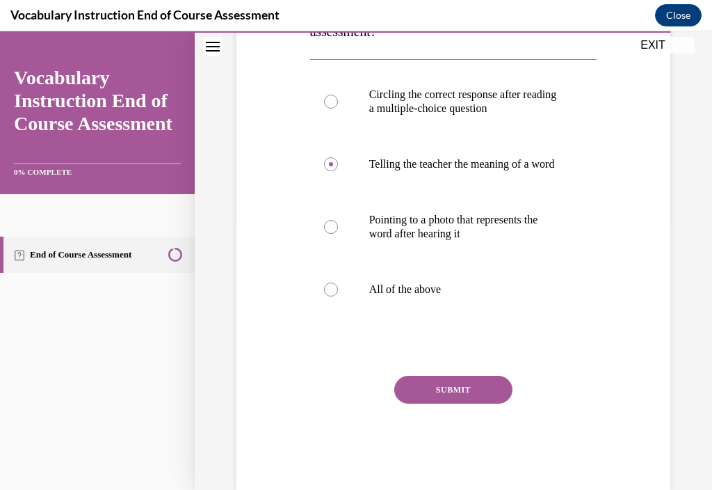
click at [468, 404] on button "SUBMIT" at bounding box center [454, 390] width 118 height 28
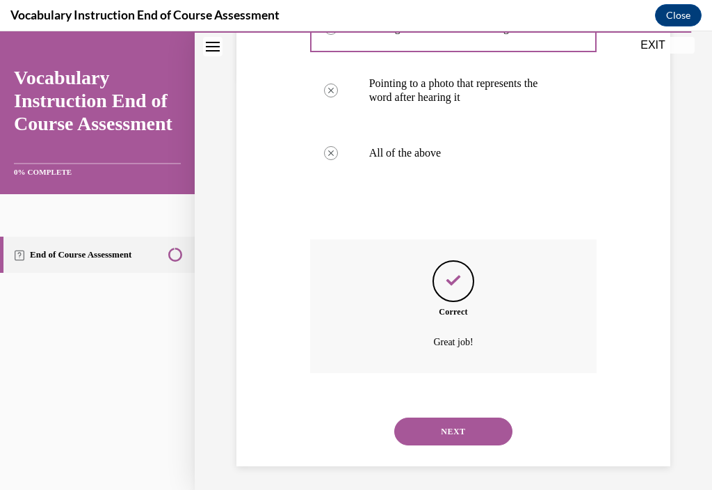
click at [469, 445] on button "NEXT" at bounding box center [454, 431] width 118 height 28
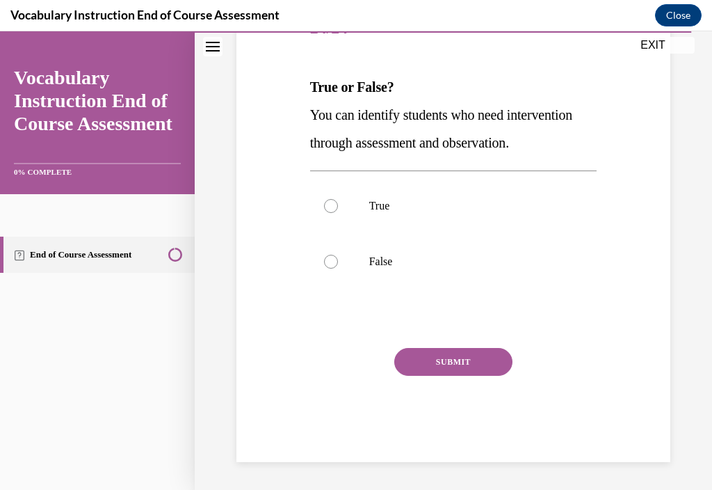
click at [508, 213] on p "True" at bounding box center [465, 206] width 193 height 14
click at [338, 213] on input "True" at bounding box center [331, 206] width 14 height 14
radio input "true"
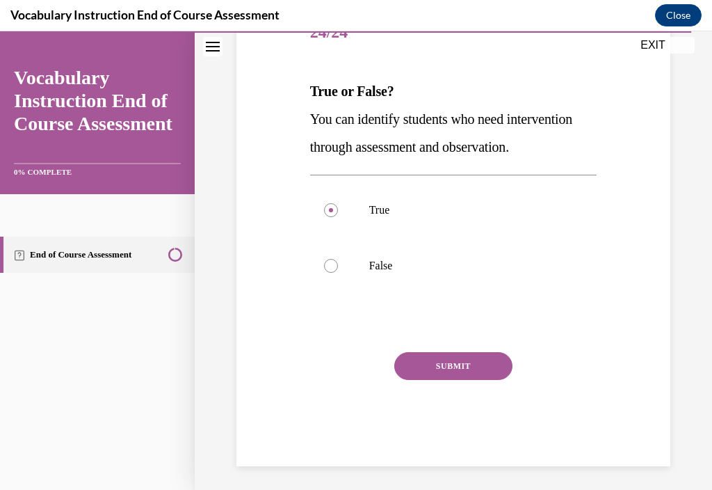
click at [465, 380] on button "SUBMIT" at bounding box center [454, 366] width 118 height 28
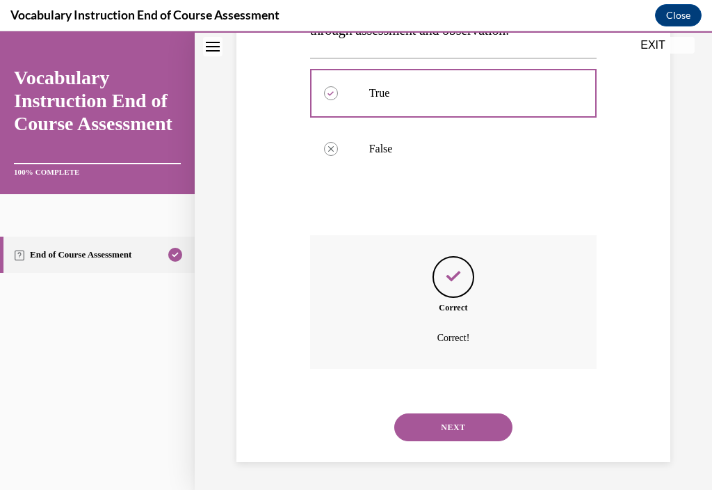
click at [438, 441] on button "NEXT" at bounding box center [454, 427] width 118 height 28
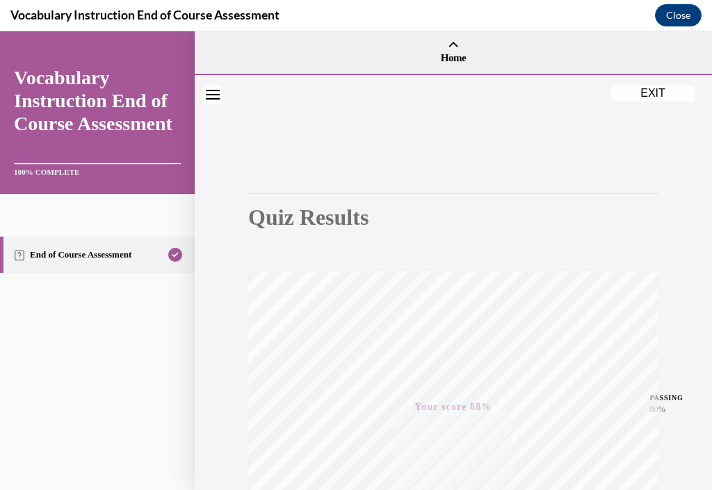
scroll to position [-1, 0]
click at [657, 84] on button "EXIT" at bounding box center [653, 87] width 83 height 17
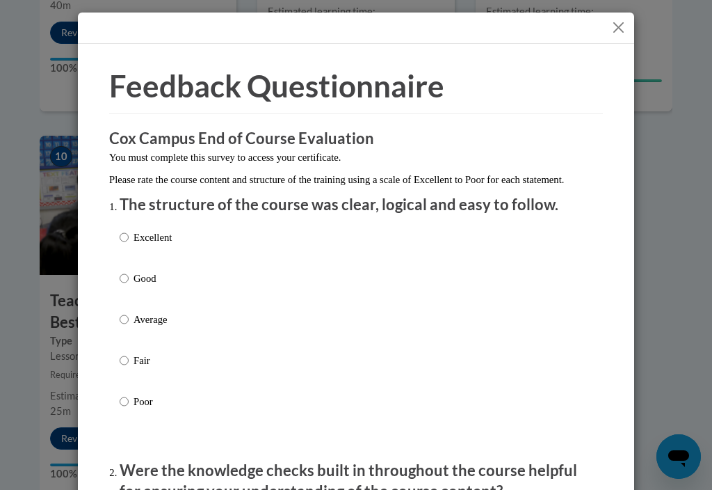
scroll to position [1563, 0]
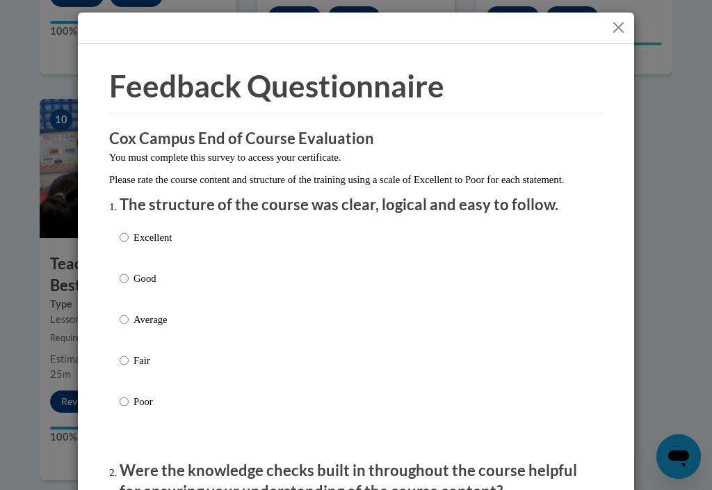
click at [199, 241] on div "Excellent Good Average Fair Poor" at bounding box center [356, 336] width 473 height 227
click at [131, 230] on label "Excellent" at bounding box center [146, 249] width 52 height 38
click at [129, 230] on input "Excellent" at bounding box center [124, 237] width 9 height 15
radio input "true"
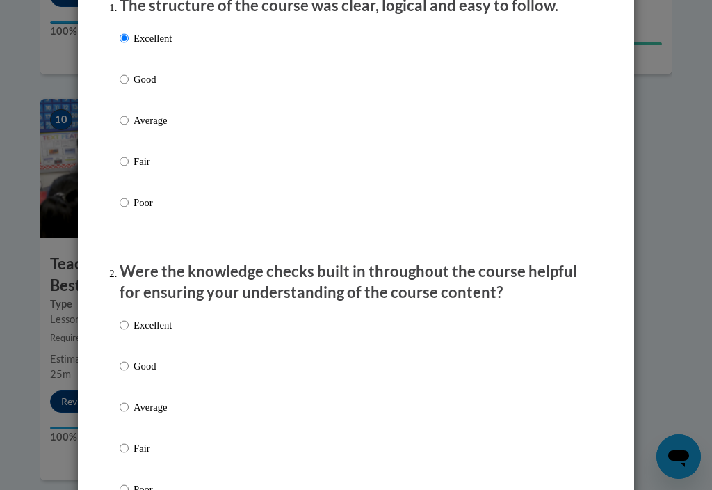
scroll to position [285, 0]
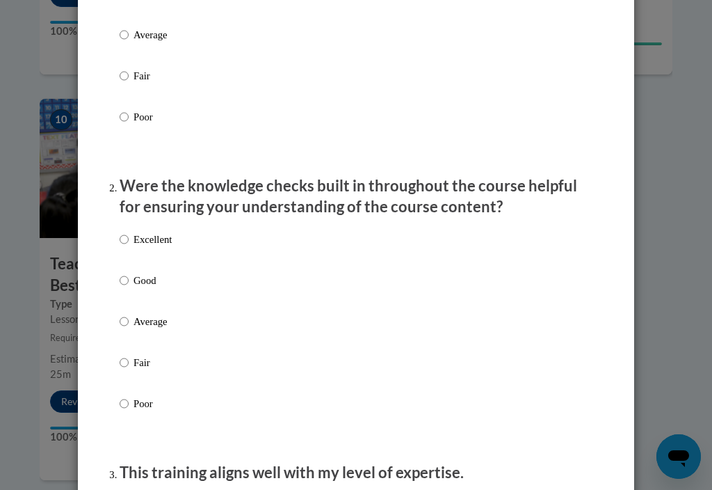
click at [128, 232] on input "Excellent" at bounding box center [124, 239] width 9 height 15
radio input "true"
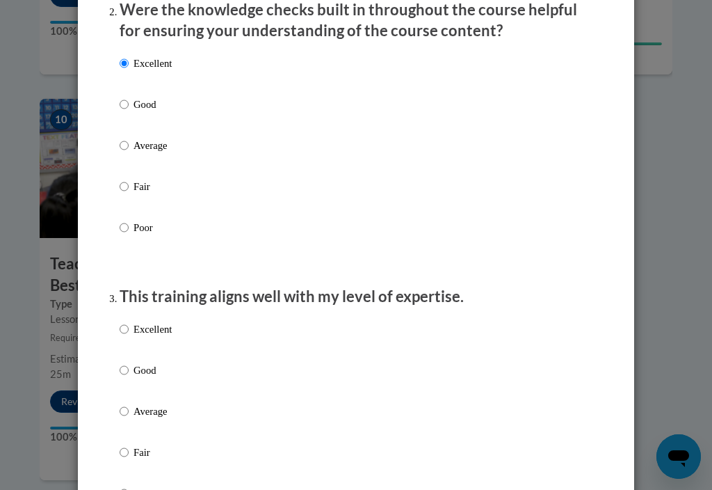
scroll to position [622, 0]
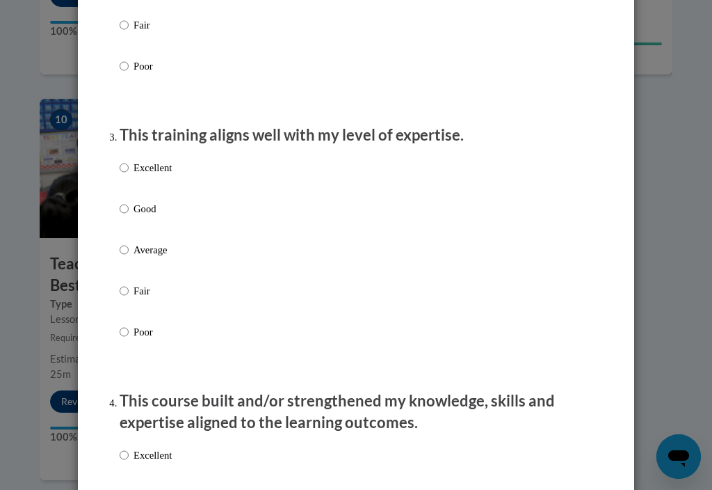
click at [121, 162] on input "Excellent" at bounding box center [124, 167] width 9 height 15
radio input "true"
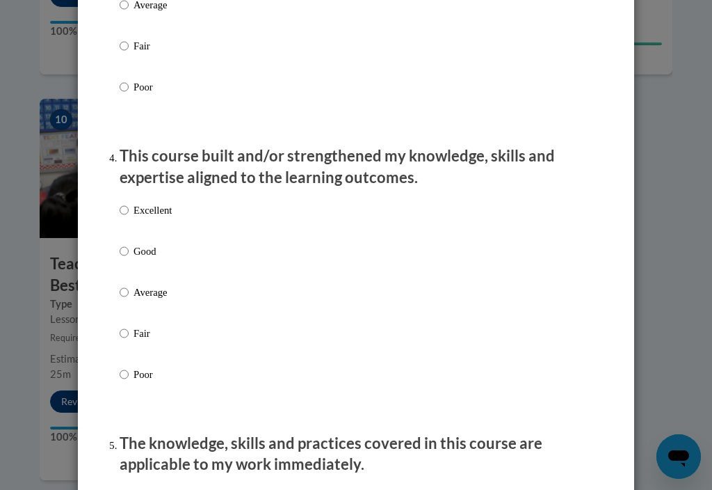
click at [126, 208] on input "Excellent" at bounding box center [124, 209] width 9 height 15
radio input "true"
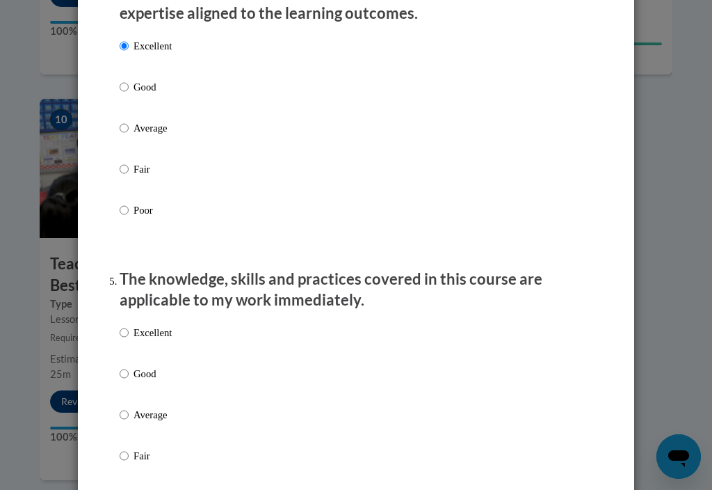
scroll to position [1085, 0]
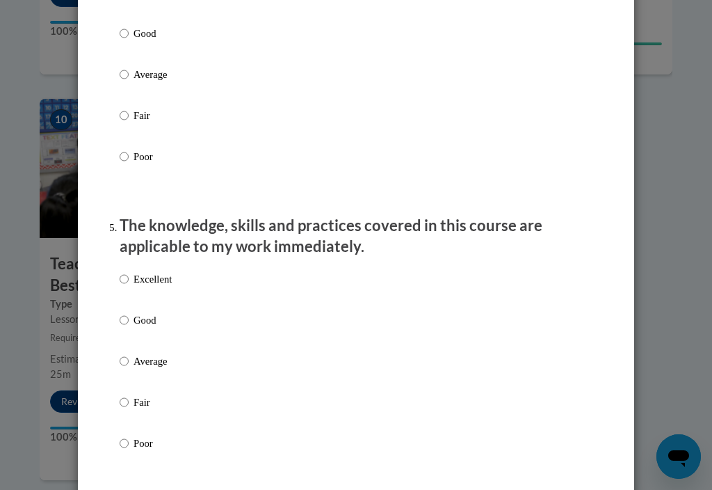
click at [120, 280] on label "Excellent" at bounding box center [146, 290] width 52 height 38
click at [120, 280] on input "Excellent" at bounding box center [124, 278] width 9 height 15
radio input "true"
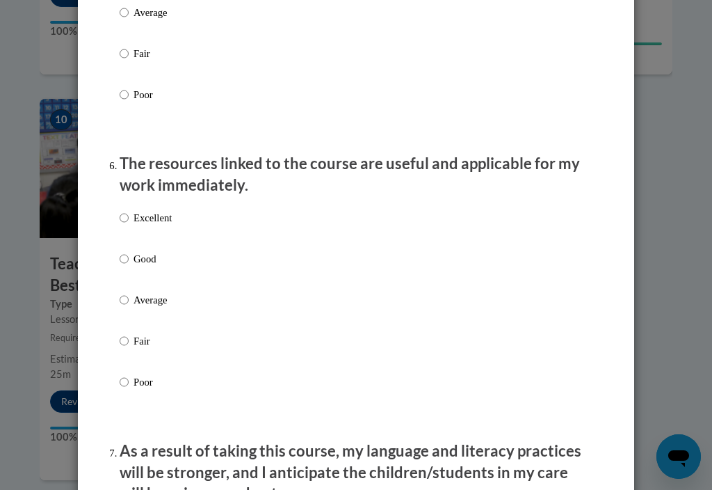
scroll to position [1475, 0]
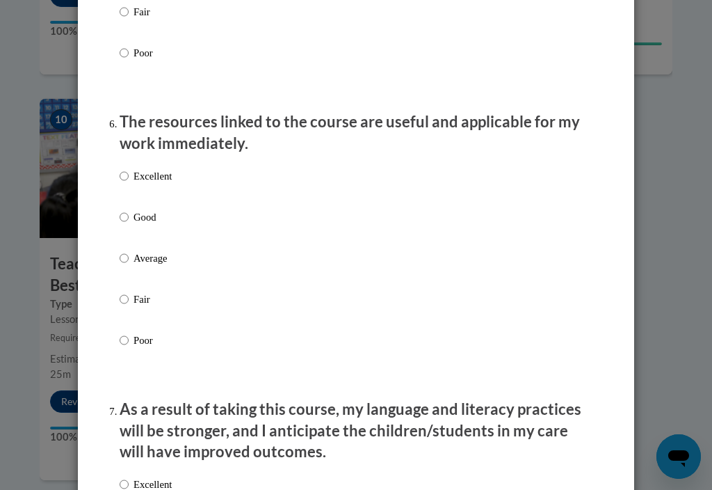
click at [128, 168] on input "Excellent" at bounding box center [124, 175] width 9 height 15
radio input "true"
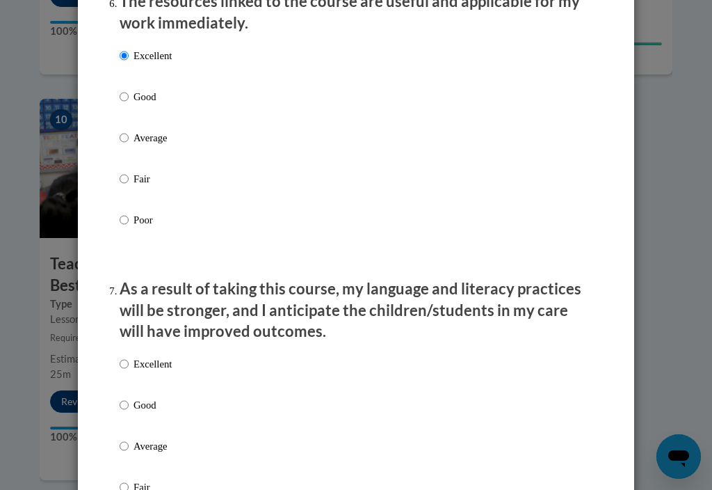
scroll to position [1658, 0]
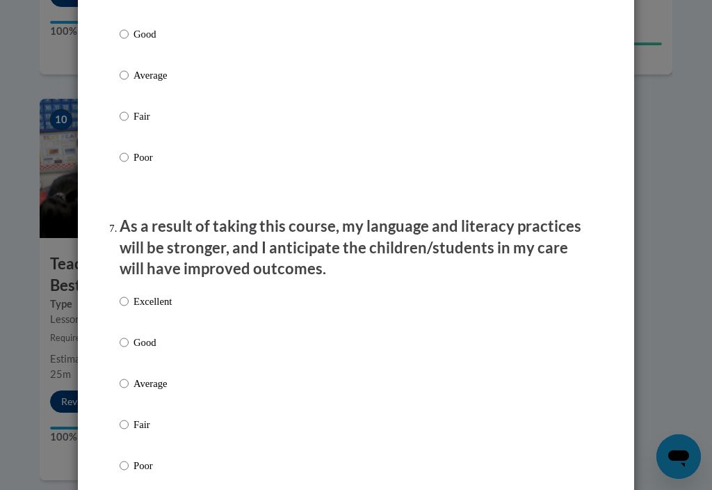
click at [137, 296] on p "Excellent" at bounding box center [153, 301] width 38 height 15
click at [129, 296] on input "Excellent" at bounding box center [124, 301] width 9 height 15
radio input "true"
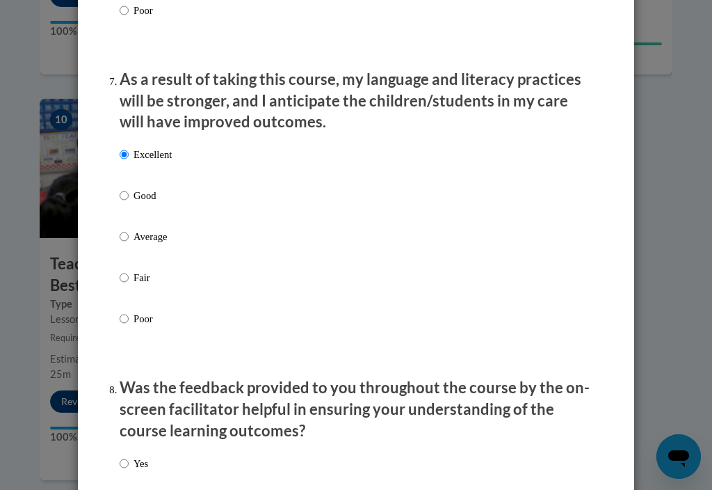
scroll to position [2033, 0]
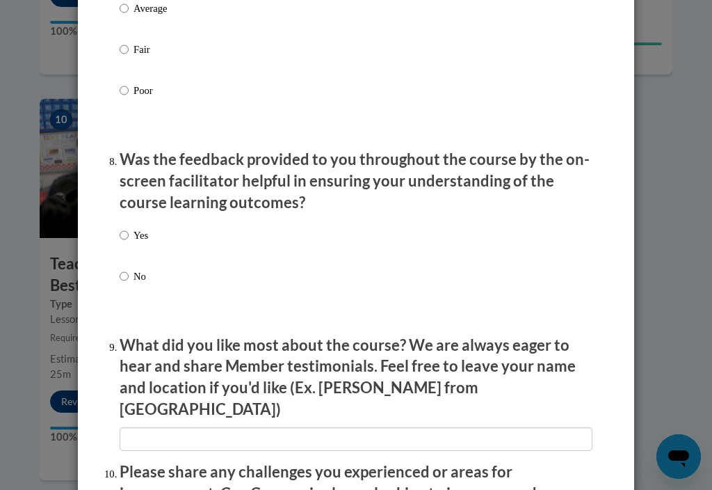
click at [133, 228] on label "Yes" at bounding box center [134, 247] width 29 height 38
click at [129, 228] on input "Yes" at bounding box center [124, 235] width 9 height 15
radio input "true"
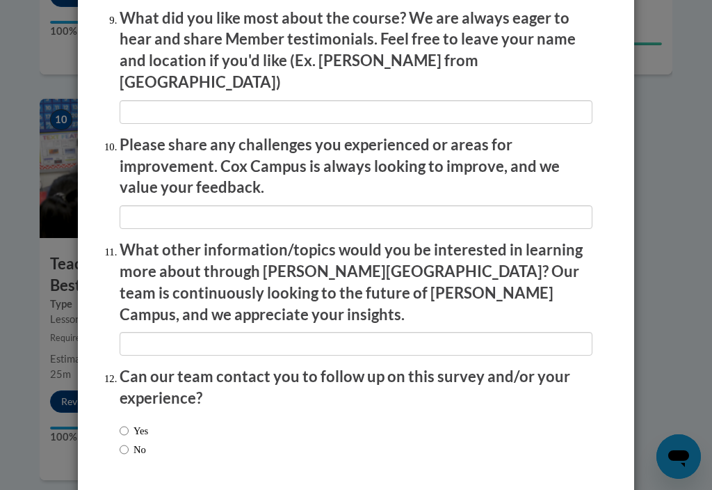
scroll to position [2359, 0]
click at [125, 424] on input "Yes" at bounding box center [124, 431] width 9 height 15
radio input "true"
click at [120, 443] on label "No" at bounding box center [133, 450] width 26 height 15
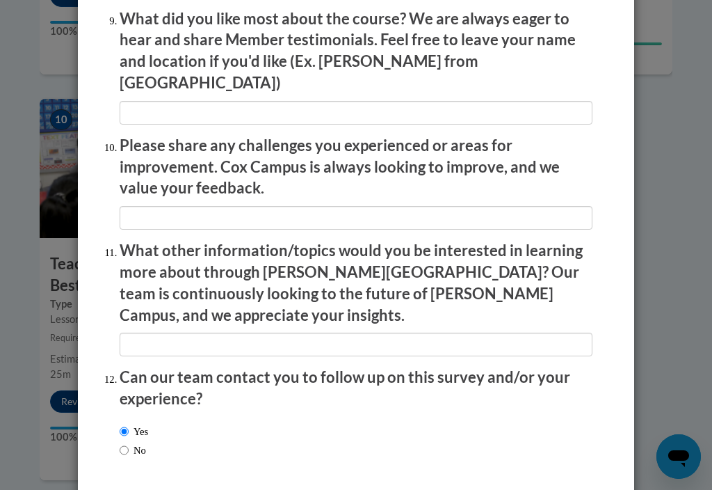
click at [120, 443] on input "No" at bounding box center [124, 450] width 9 height 15
radio input "true"
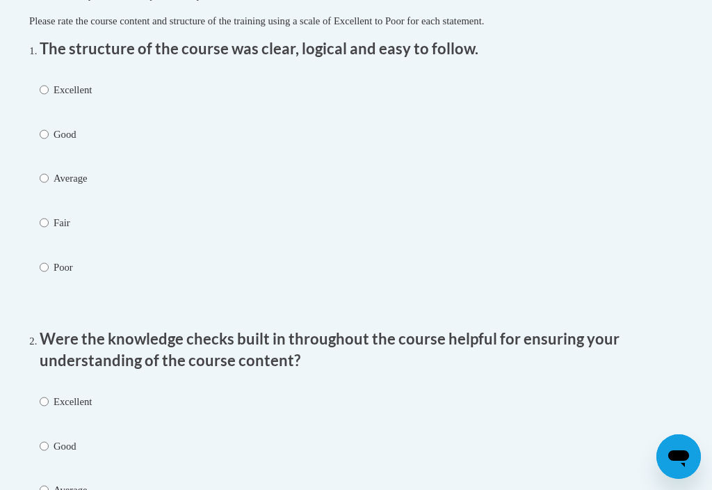
click at [79, 104] on label "Excellent" at bounding box center [66, 102] width 52 height 41
click at [49, 97] on input "Excellent" at bounding box center [44, 89] width 9 height 15
radio input "true"
click at [79, 413] on label "Excellent" at bounding box center [66, 414] width 52 height 41
click at [49, 409] on input "Excellent" at bounding box center [44, 401] width 9 height 15
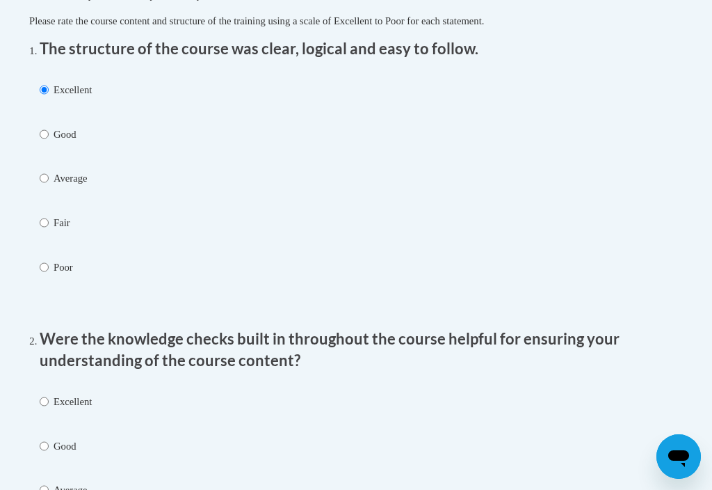
radio input "true"
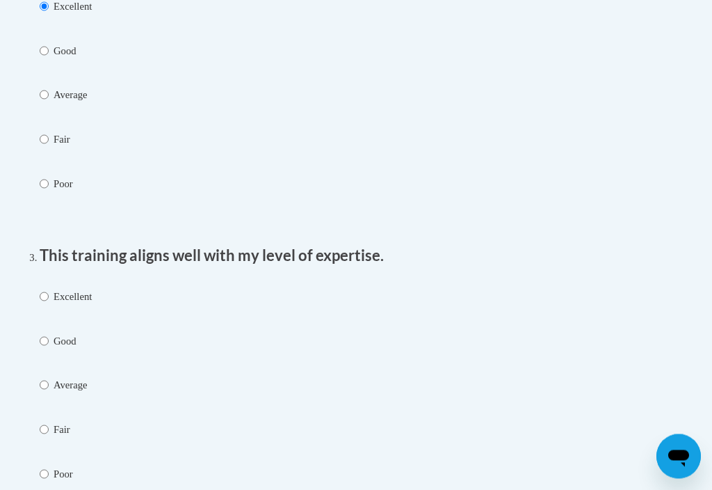
click at [74, 309] on label "Excellent" at bounding box center [66, 309] width 52 height 41
click at [49, 305] on input "Excellent" at bounding box center [44, 296] width 9 height 15
radio input "true"
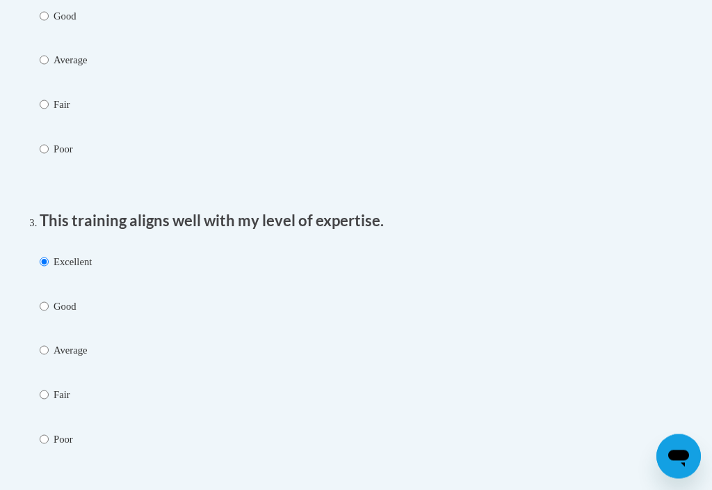
scroll to position [1186, 0]
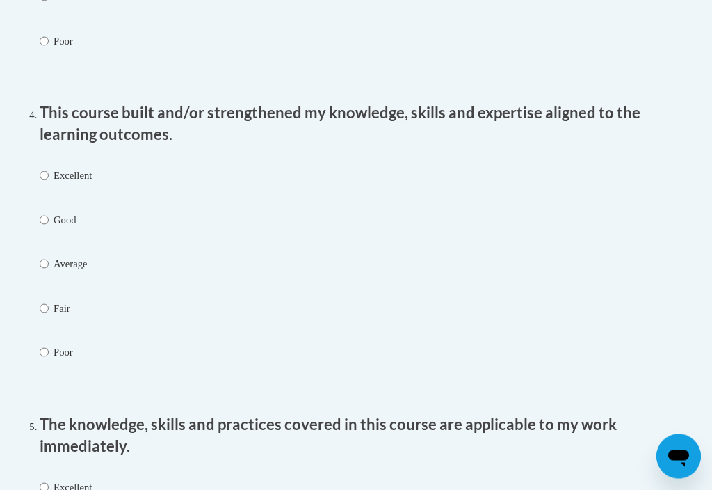
click at [81, 184] on label "Excellent" at bounding box center [66, 188] width 52 height 41
click at [49, 184] on input "Excellent" at bounding box center [44, 175] width 9 height 15
radio input "true"
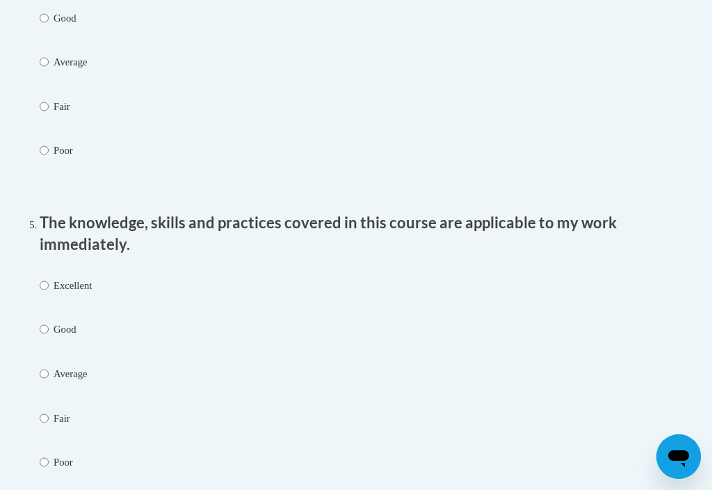
click at [67, 287] on p "Excellent" at bounding box center [73, 285] width 38 height 15
click at [49, 287] on input "Excellent" at bounding box center [44, 285] width 9 height 15
radio input "true"
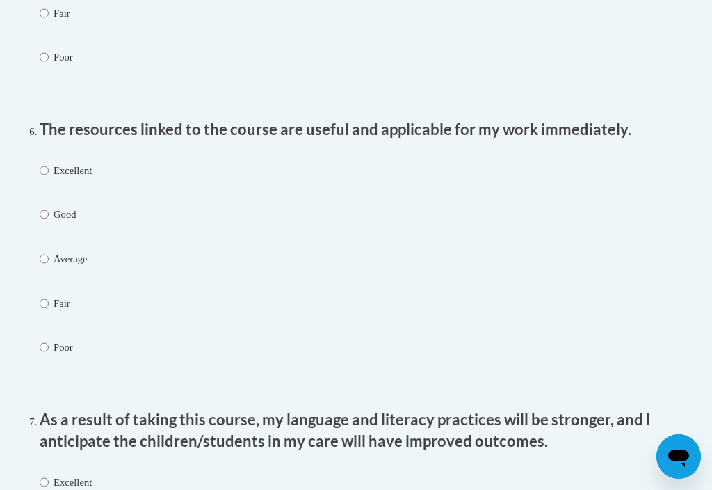
click at [88, 177] on p "Excellent" at bounding box center [73, 170] width 38 height 15
click at [49, 177] on input "Excellent" at bounding box center [44, 170] width 9 height 15
radio input "true"
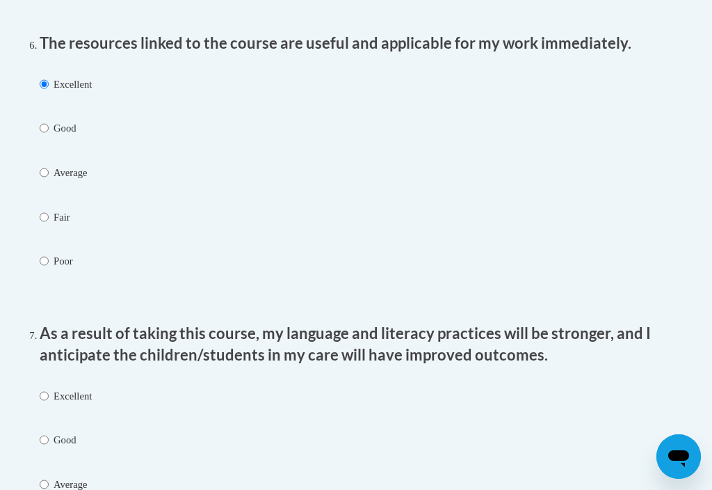
scroll to position [2053, 0]
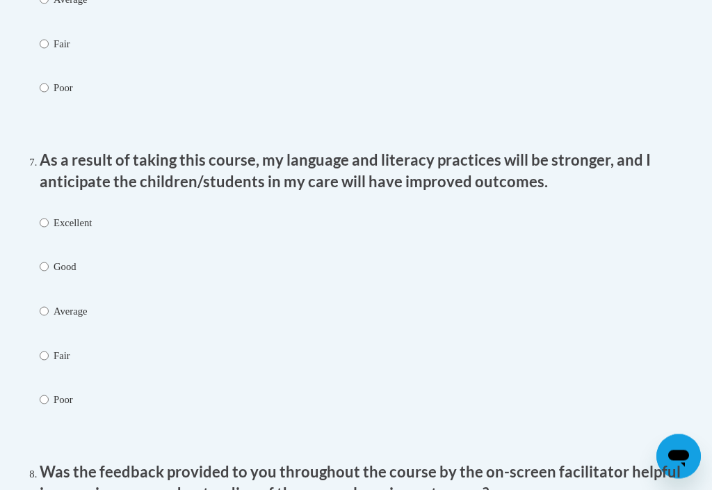
click at [72, 226] on p "Excellent" at bounding box center [73, 223] width 38 height 15
click at [49, 226] on input "Excellent" at bounding box center [44, 223] width 9 height 15
radio input "true"
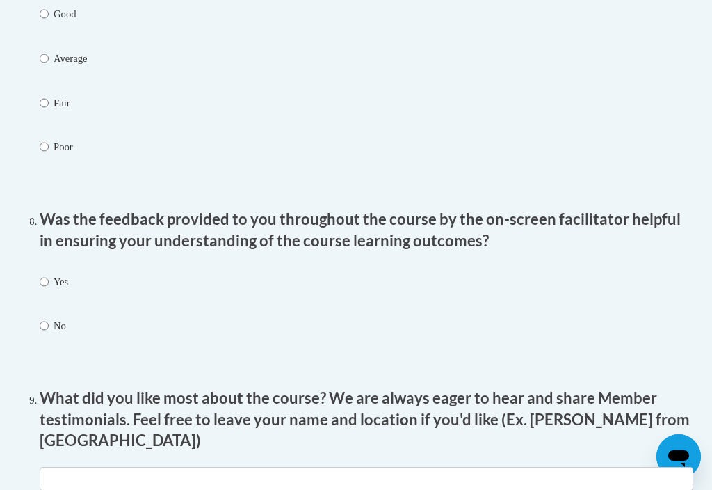
click at [48, 279] on input "Yes" at bounding box center [44, 281] width 9 height 15
radio input "true"
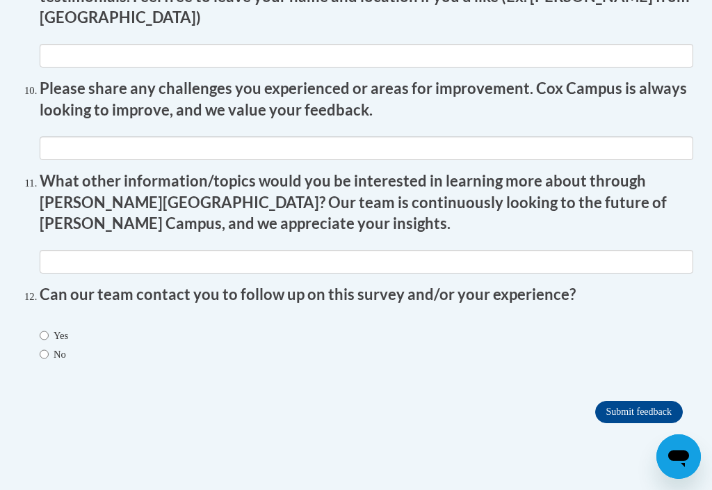
scroll to position [2735, 0]
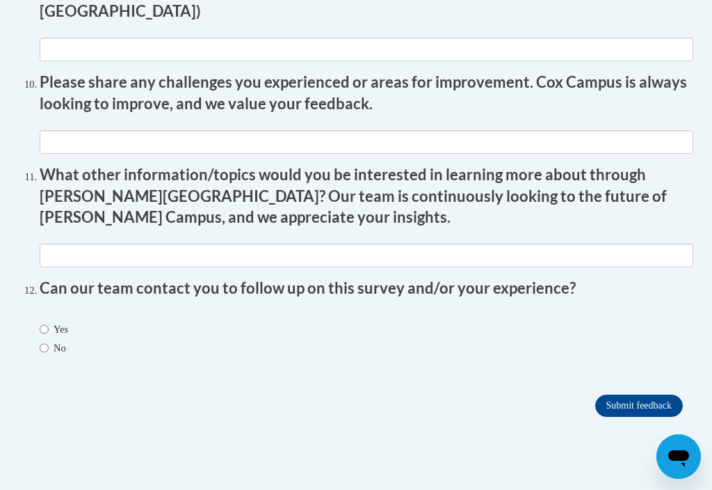
click at [43, 340] on label "No" at bounding box center [53, 347] width 26 height 15
click at [43, 340] on input "No" at bounding box center [44, 347] width 9 height 15
radio input "true"
click at [655, 395] on input "Submit feedback" at bounding box center [640, 406] width 88 height 22
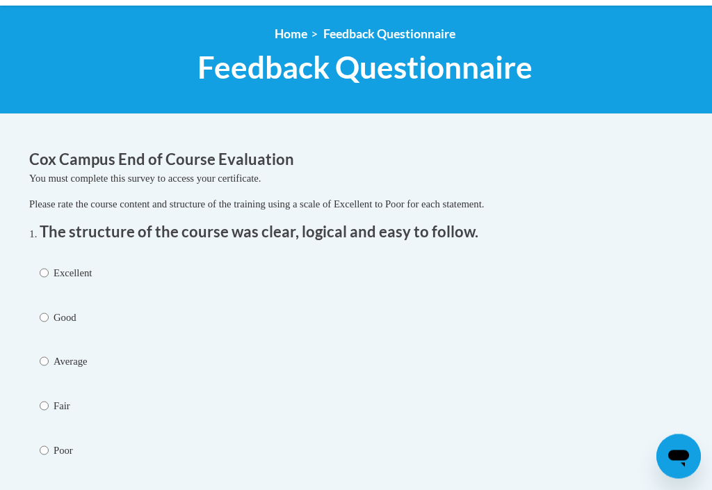
scroll to position [216, 0]
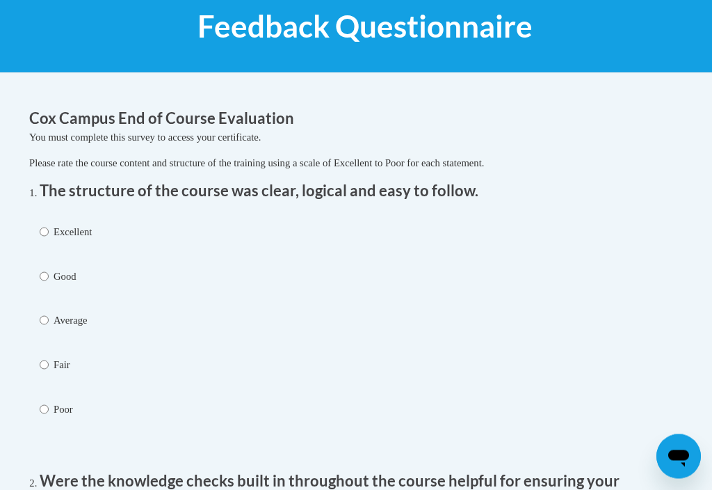
click at [75, 240] on label "Excellent" at bounding box center [66, 245] width 52 height 41
click at [49, 240] on input "Excellent" at bounding box center [44, 232] width 9 height 15
radio input "true"
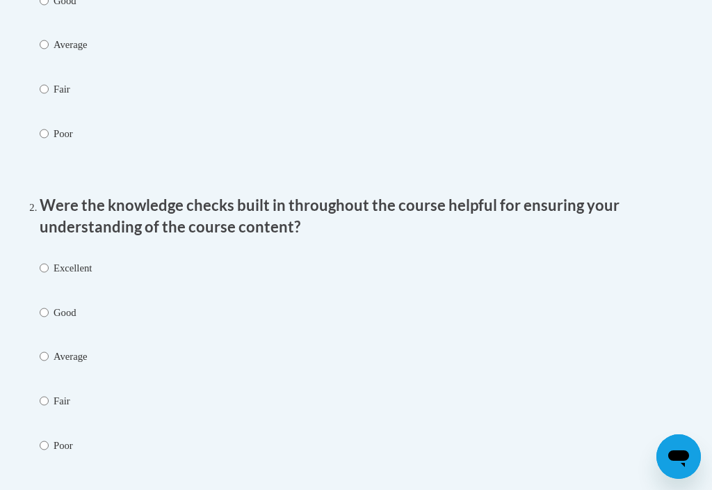
click at [77, 274] on label "Excellent" at bounding box center [66, 280] width 52 height 41
click at [49, 274] on input "Excellent" at bounding box center [44, 267] width 9 height 15
radio input "true"
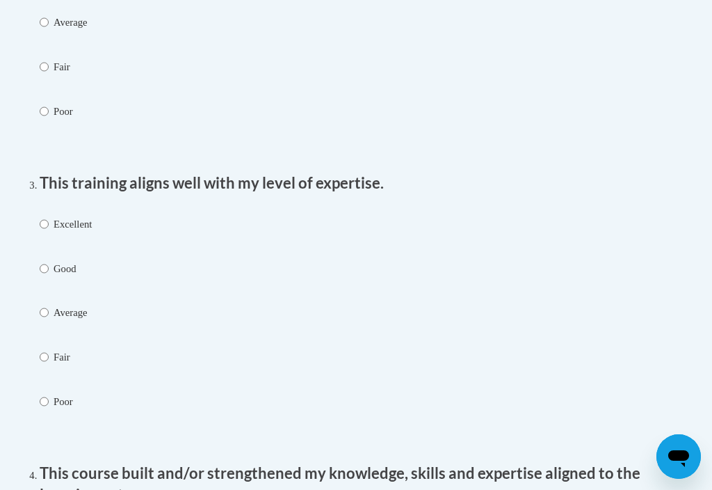
click at [65, 228] on p "Excellent" at bounding box center [73, 223] width 38 height 15
click at [49, 228] on input "Excellent" at bounding box center [44, 223] width 9 height 15
radio input "true"
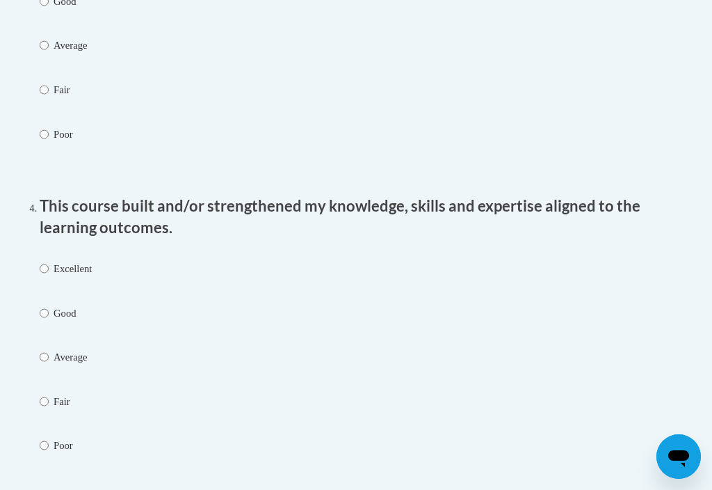
scroll to position [1119, 0]
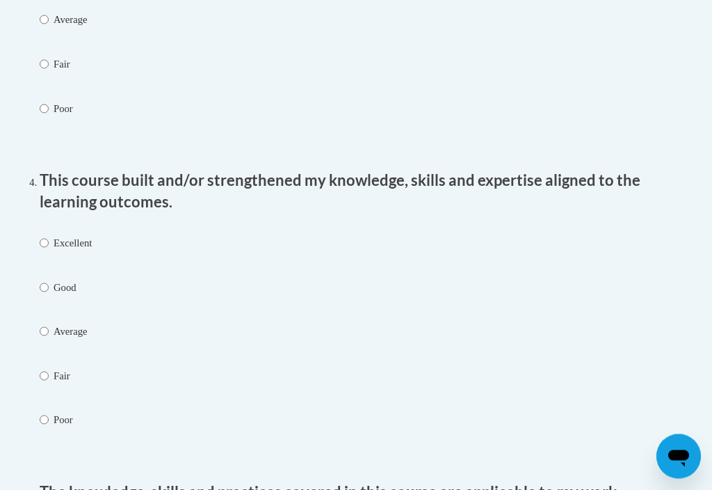
click at [58, 248] on p "Excellent" at bounding box center [73, 243] width 38 height 15
click at [49, 248] on input "Excellent" at bounding box center [44, 243] width 9 height 15
radio input "true"
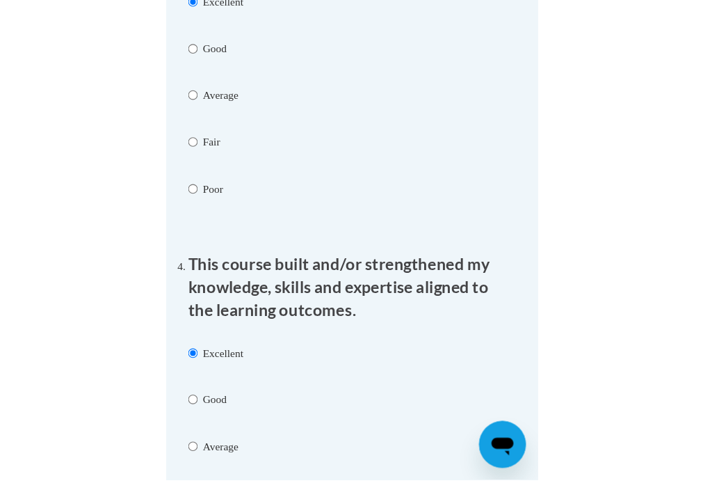
scroll to position [1137, 0]
